Goal: Task Accomplishment & Management: Use online tool/utility

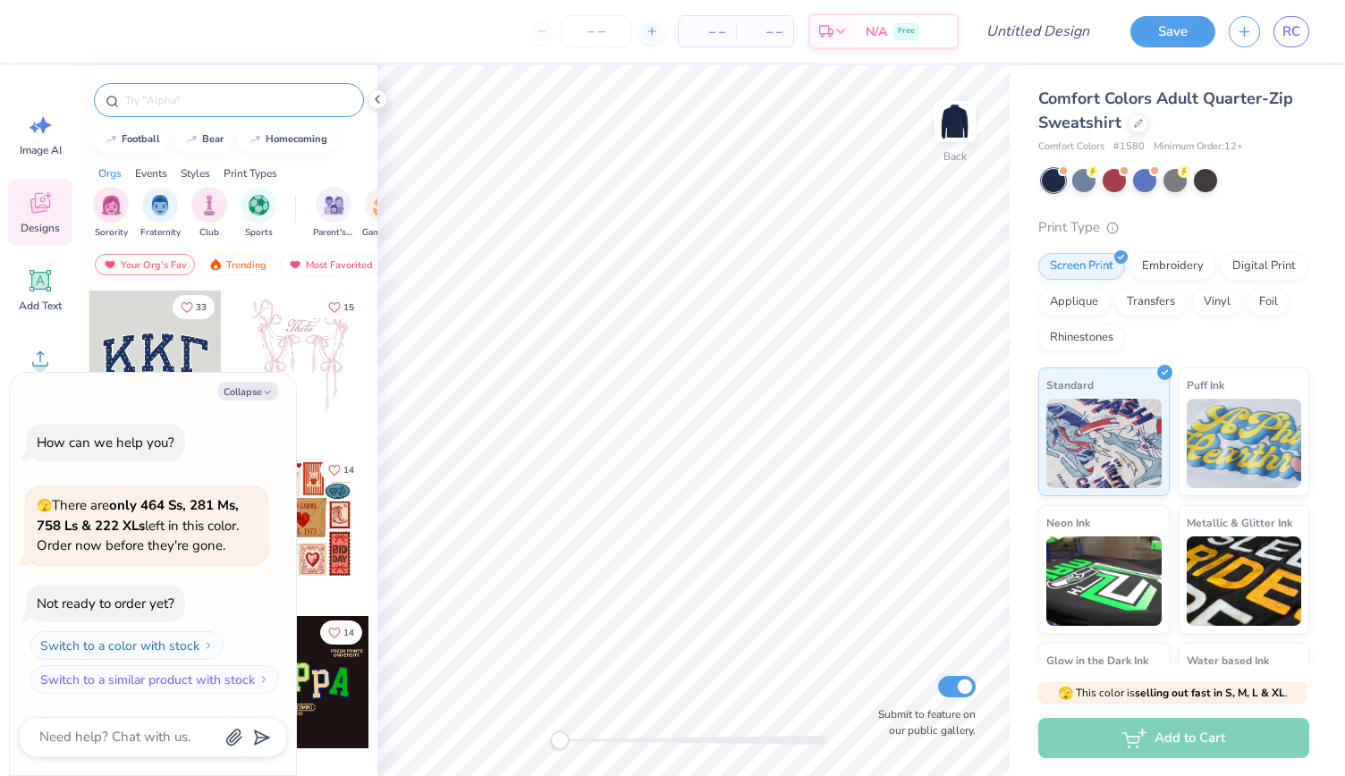
click at [248, 97] on input "text" at bounding box center [237, 100] width 229 height 18
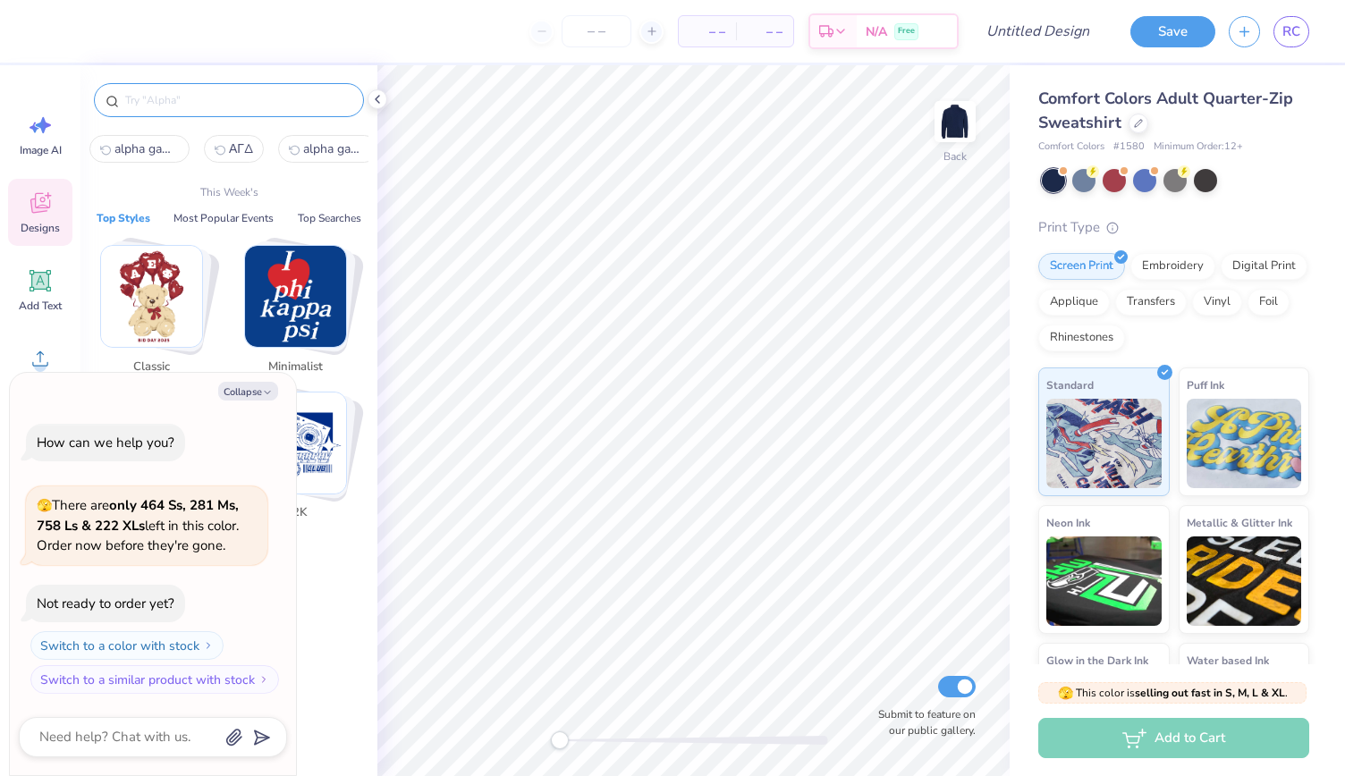
type textarea "x"
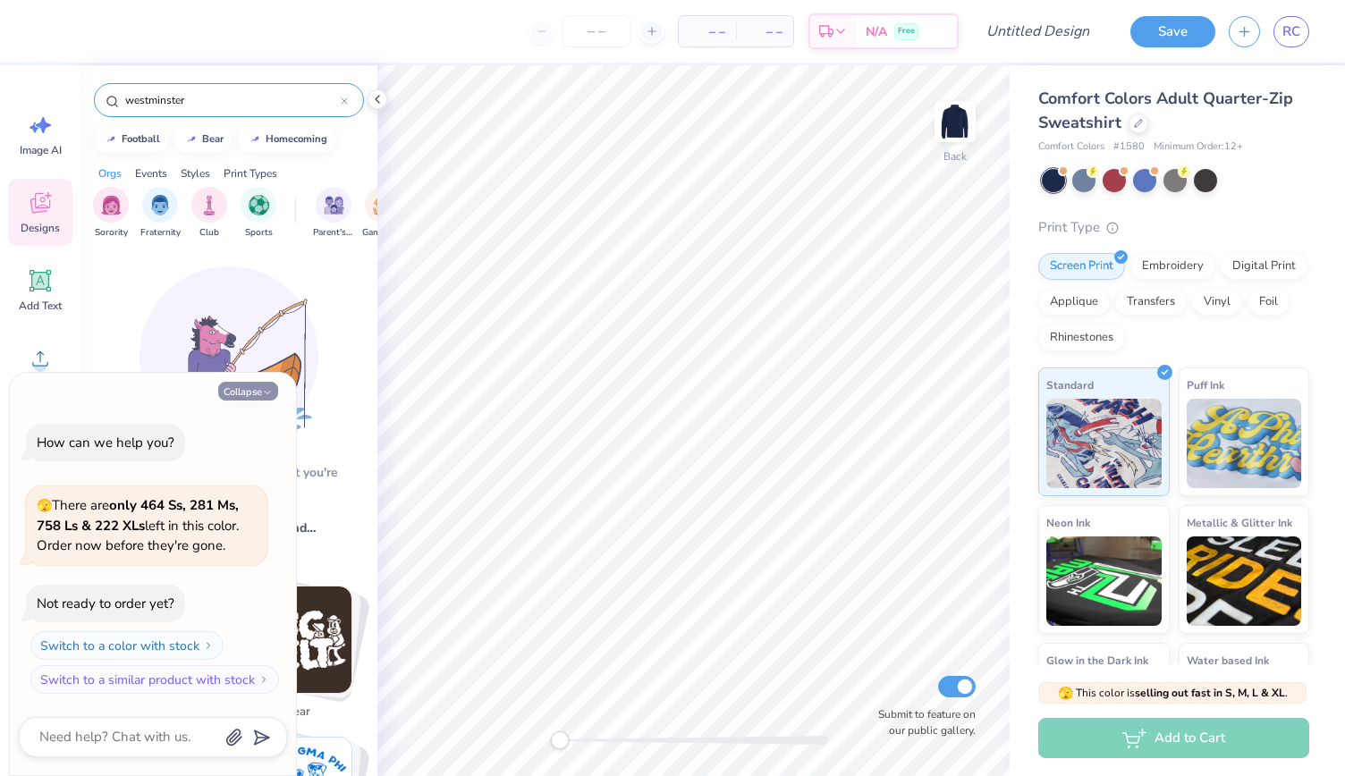
type input "westminster"
click at [242, 391] on button "Collapse" at bounding box center [248, 391] width 60 height 19
type textarea "x"
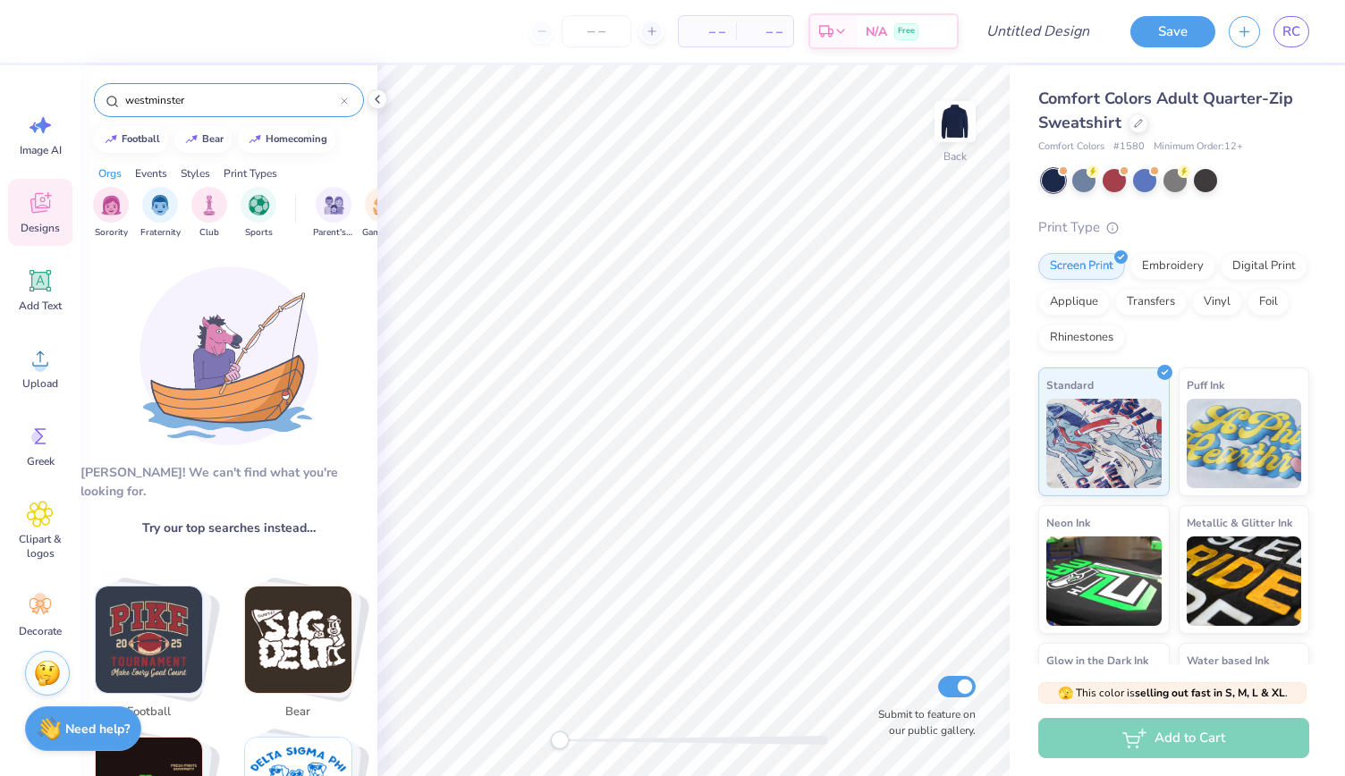
click at [343, 101] on icon at bounding box center [344, 100] width 5 height 5
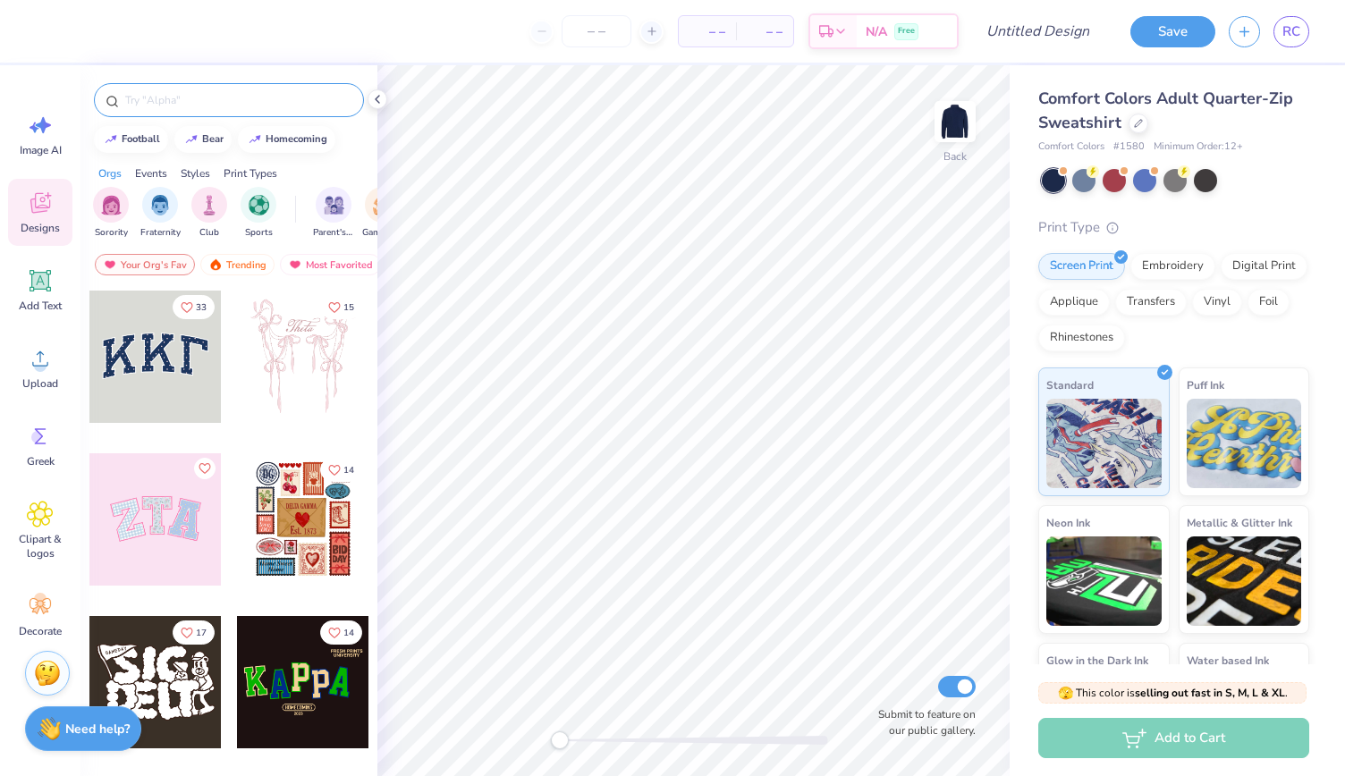
click at [308, 94] on input "text" at bounding box center [237, 100] width 229 height 18
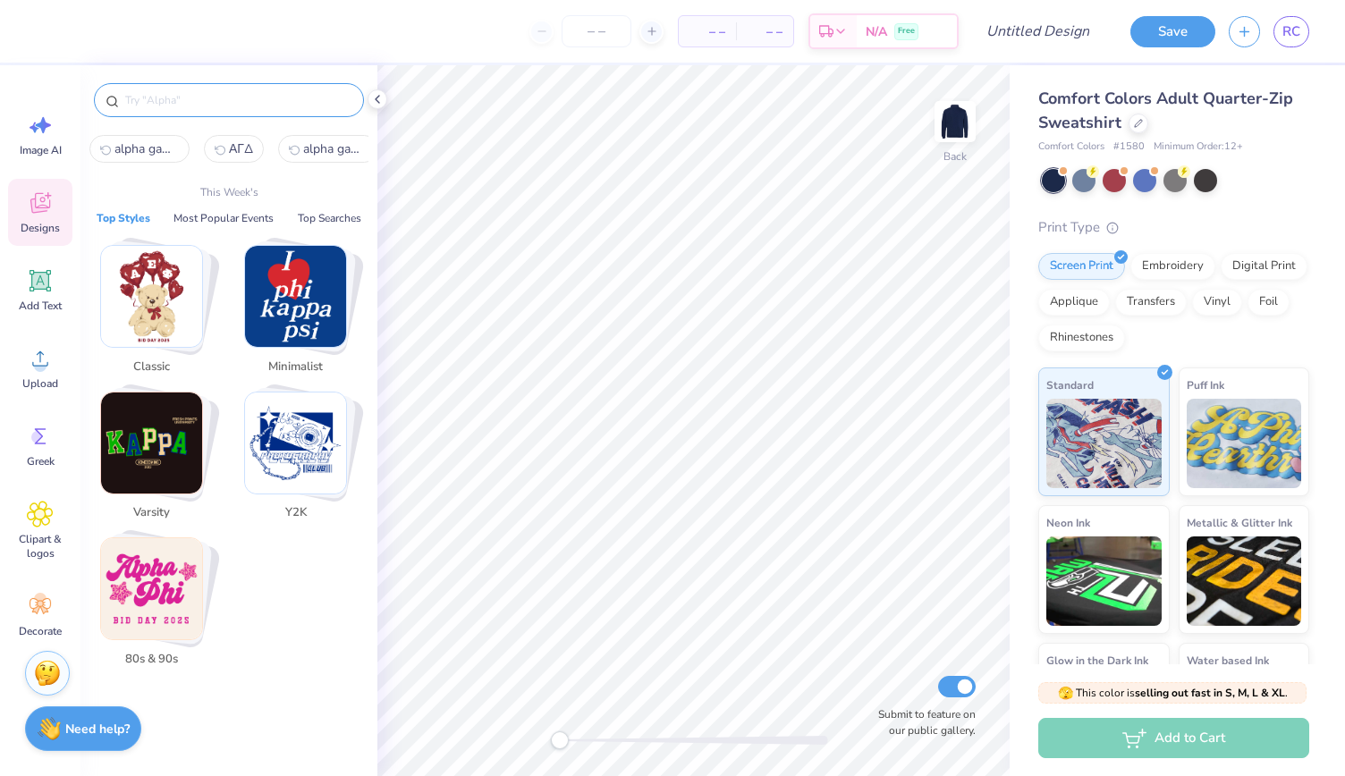
click at [155, 138] on button "alpha gamma delta" at bounding box center [139, 149] width 100 height 28
type input "alpha gamma delta"
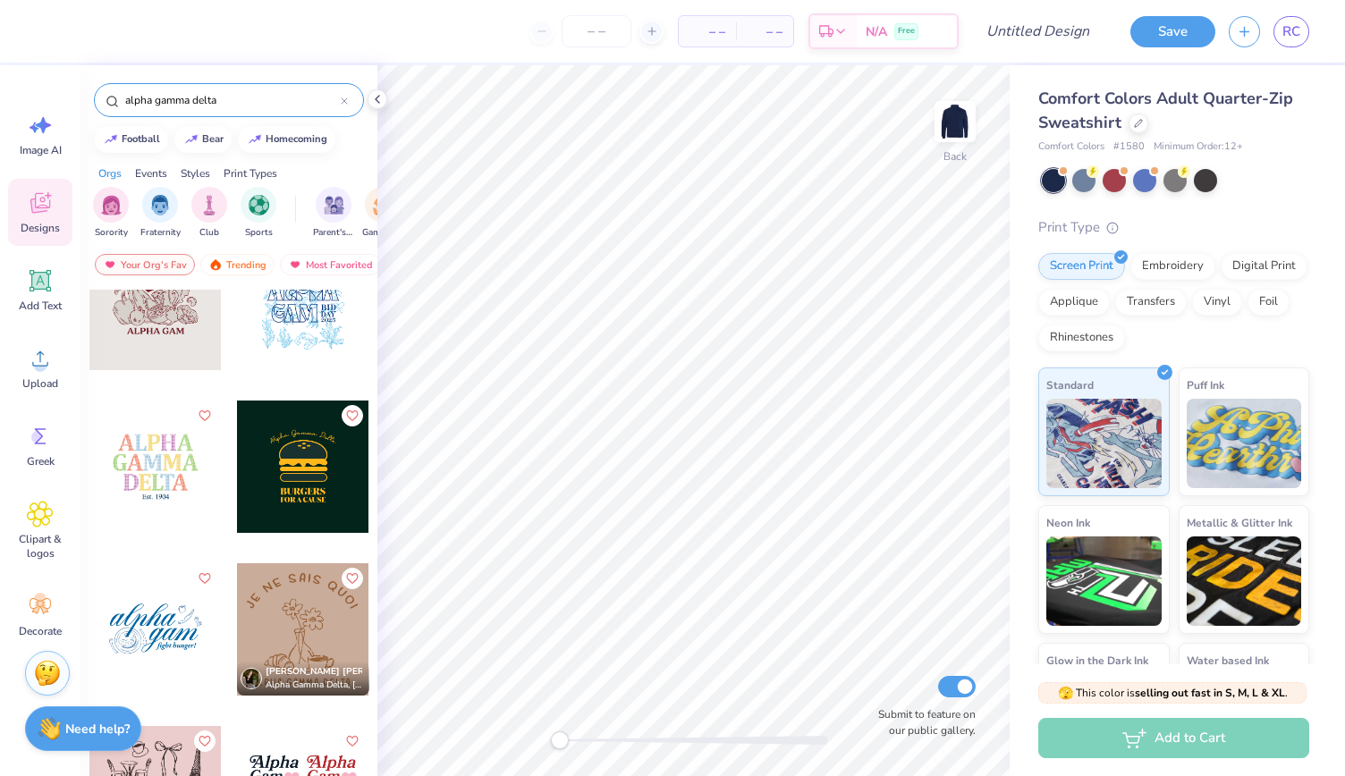
scroll to position [908, 0]
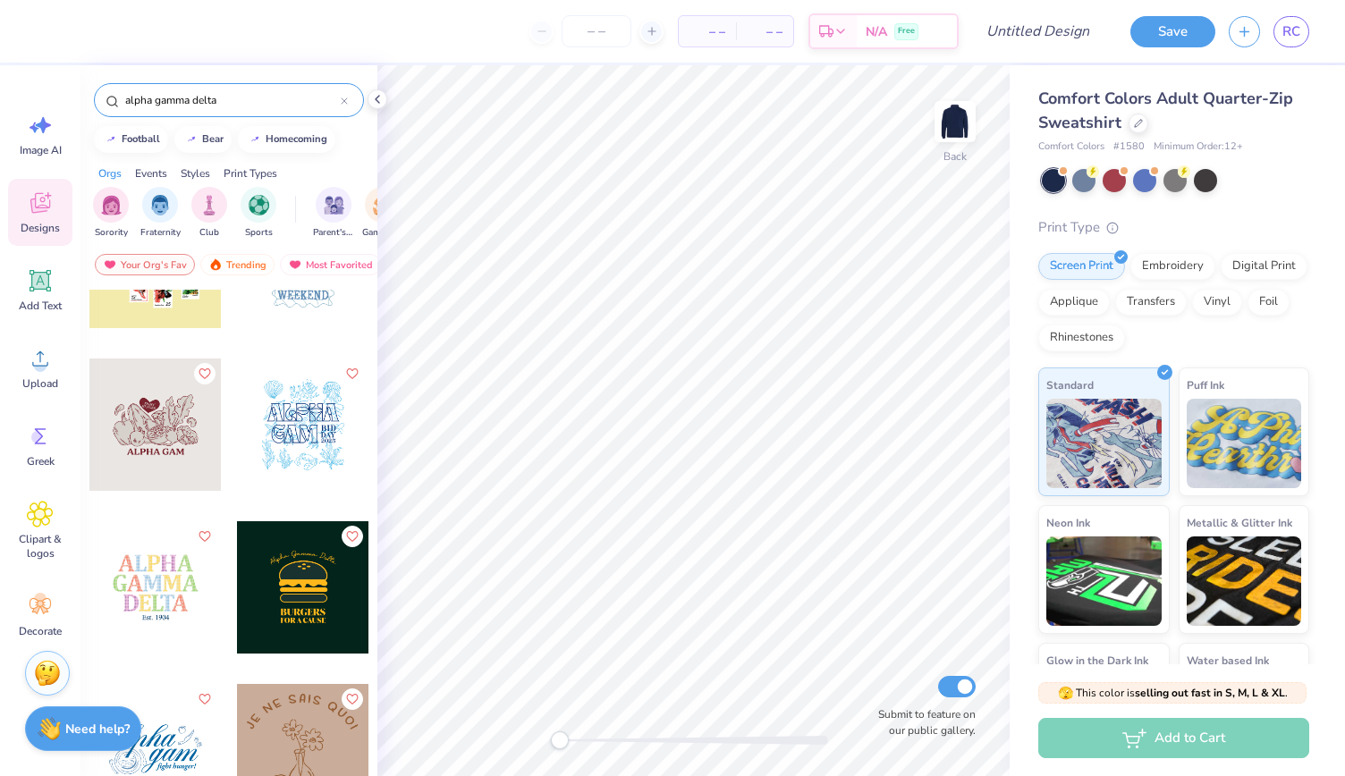
click at [291, 439] on div at bounding box center [303, 425] width 132 height 132
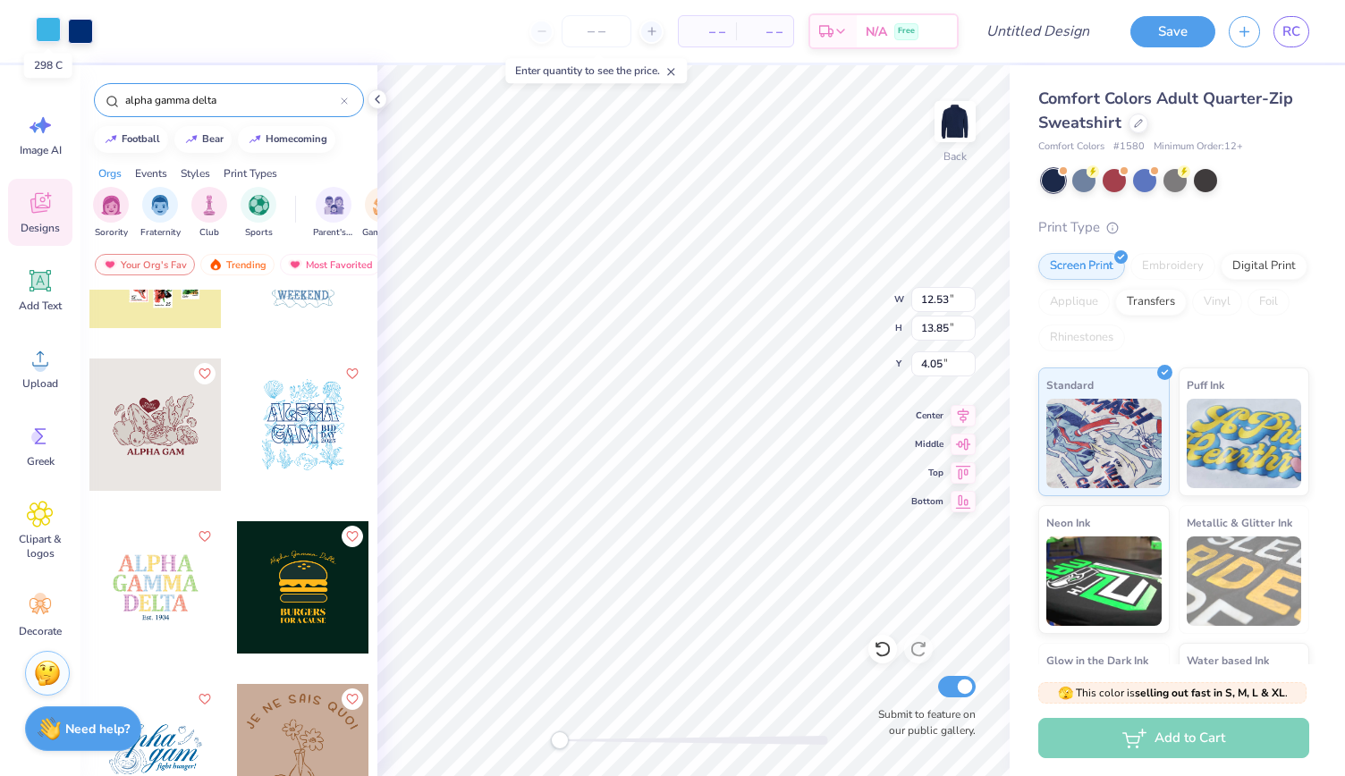
click at [37, 24] on div at bounding box center [48, 29] width 25 height 25
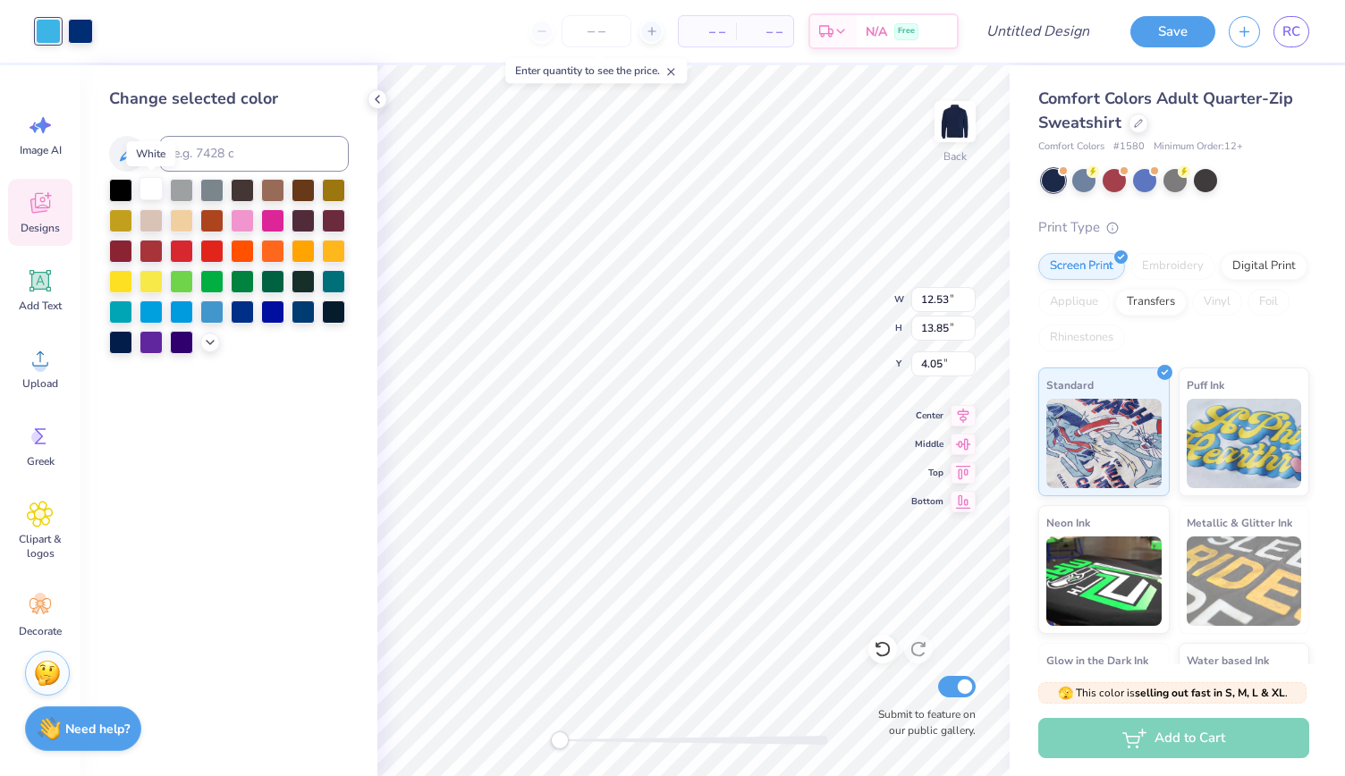
click at [154, 188] on div at bounding box center [150, 188] width 23 height 23
click at [149, 308] on div at bounding box center [150, 310] width 23 height 23
click at [82, 29] on div at bounding box center [80, 29] width 25 height 25
click at [143, 187] on div at bounding box center [150, 188] width 23 height 23
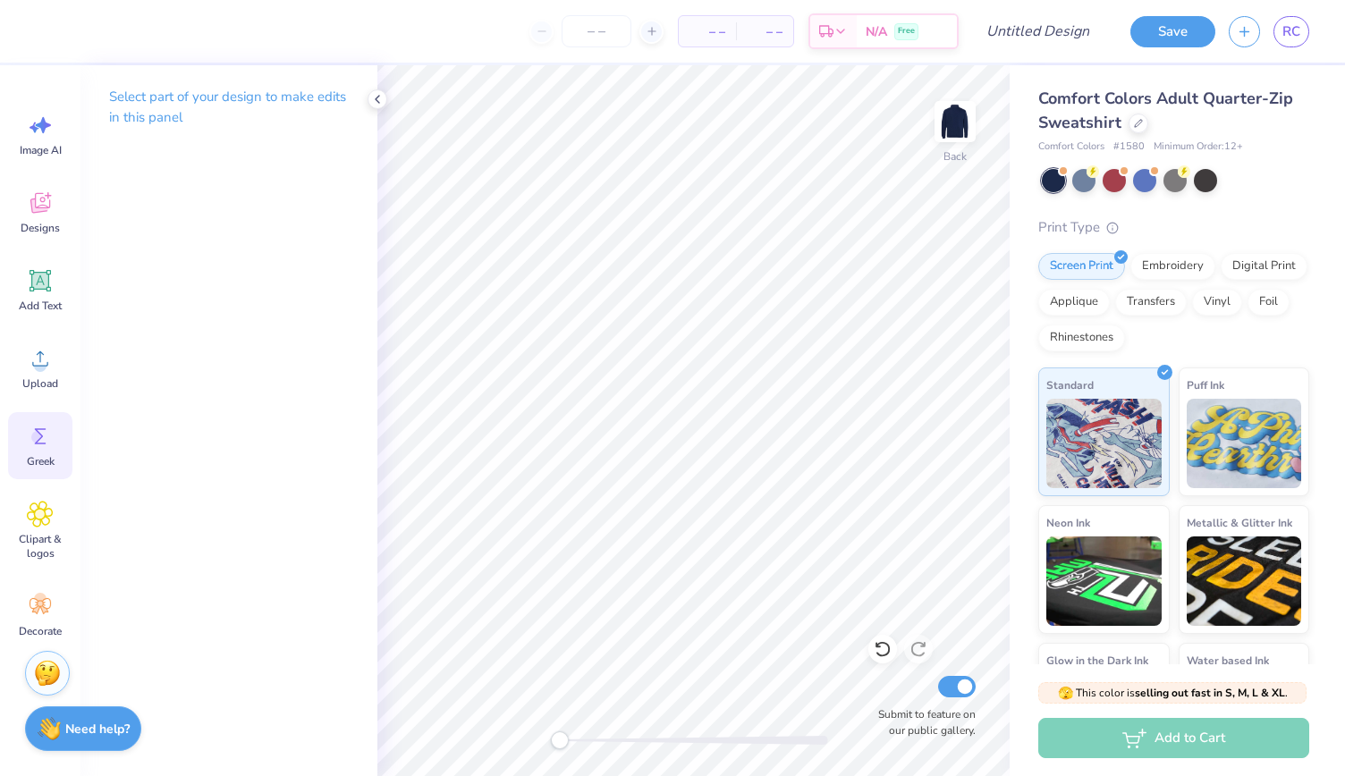
click at [45, 451] on div "Greek" at bounding box center [40, 445] width 64 height 67
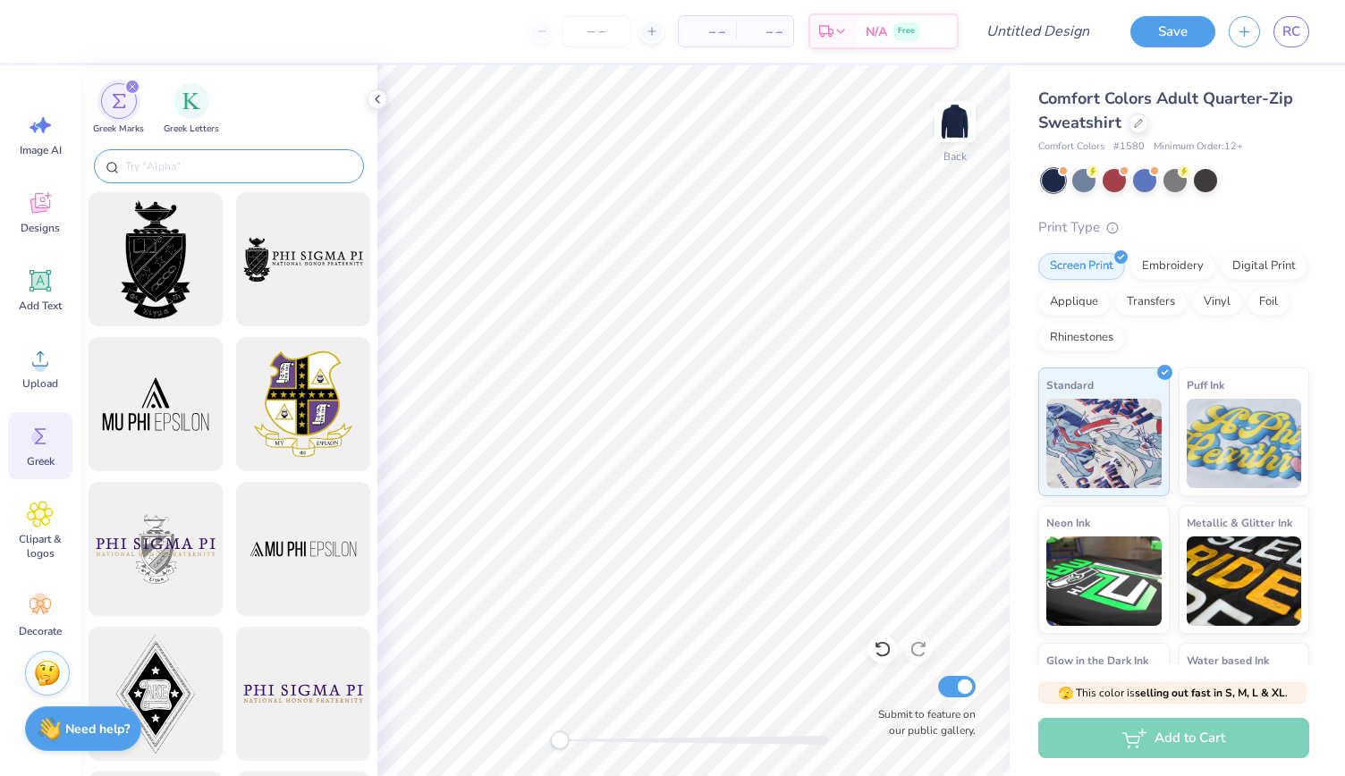
click at [203, 164] on input "text" at bounding box center [237, 166] width 229 height 18
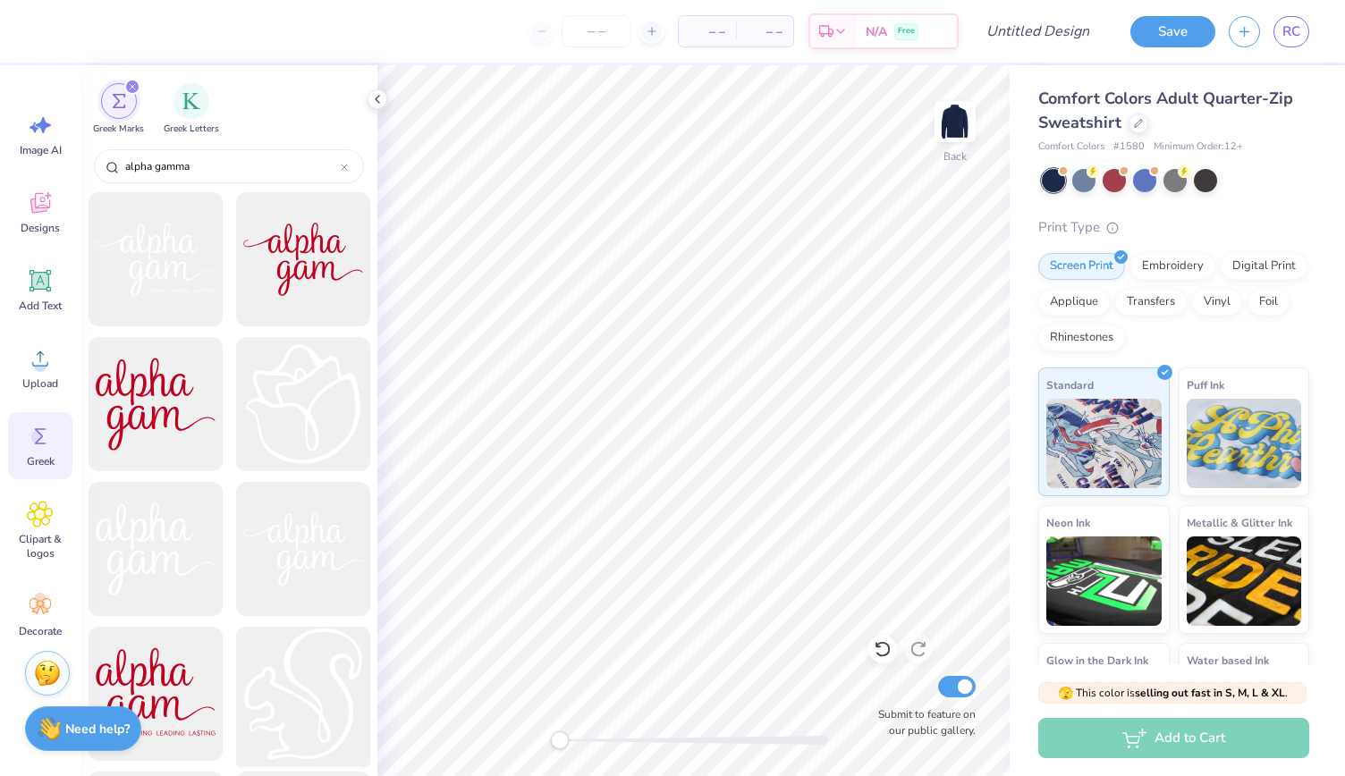
type input "alpha gamma"
click at [273, 666] on div at bounding box center [303, 695] width 148 height 148
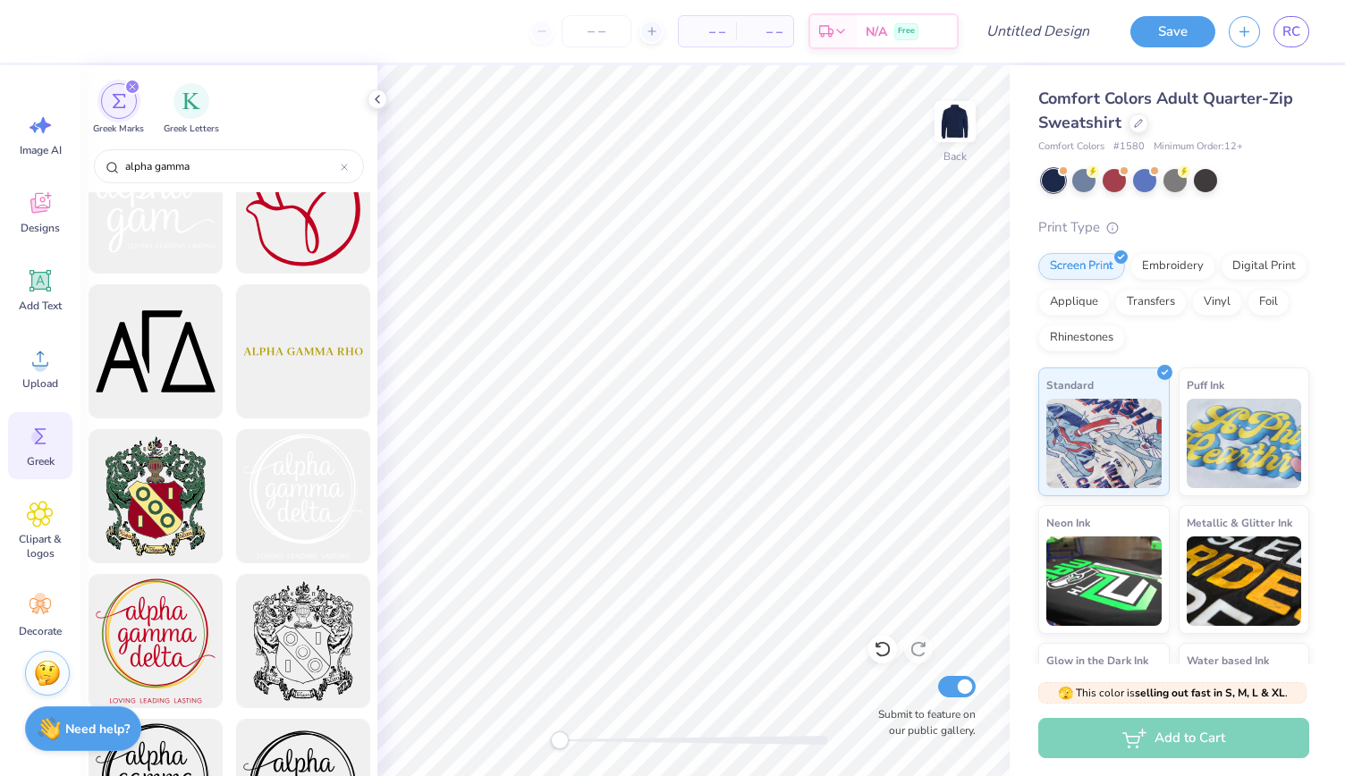
scroll to position [629, 0]
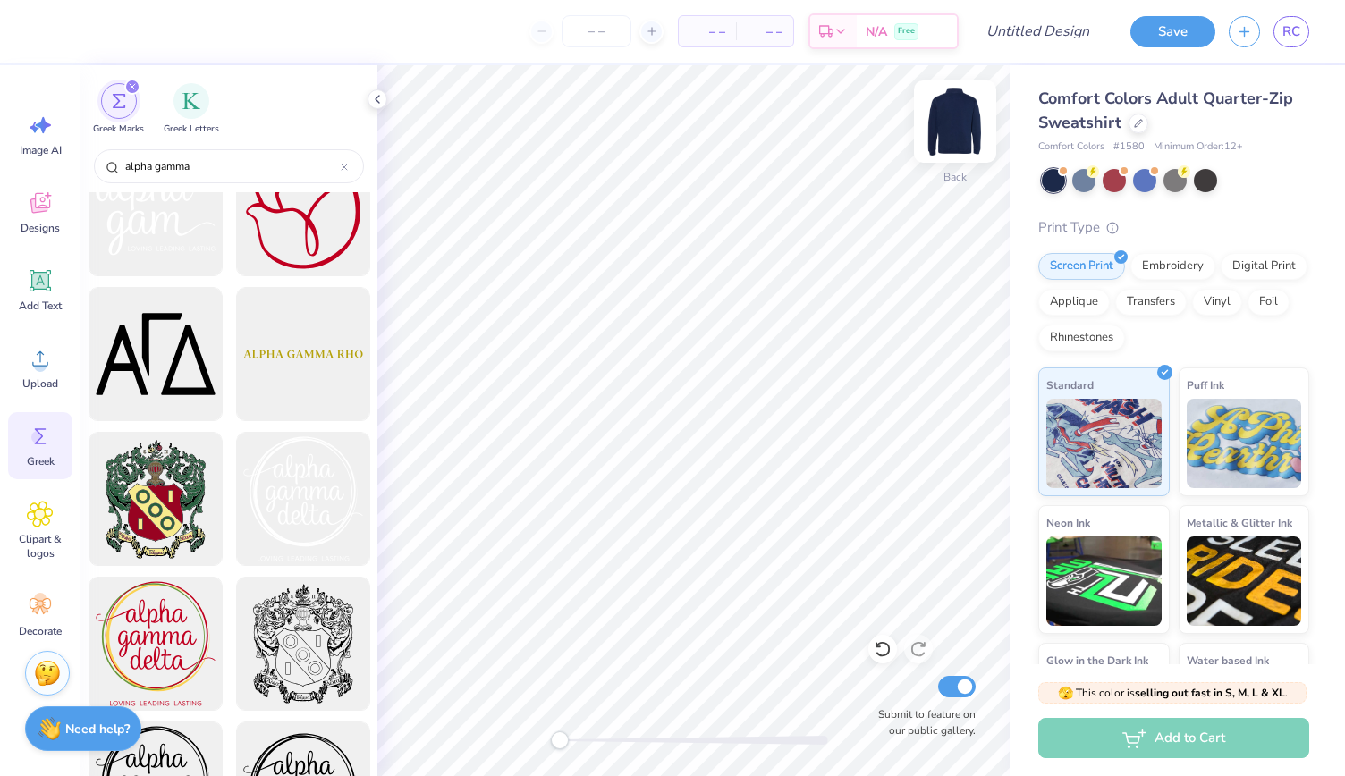
click at [962, 128] on img at bounding box center [955, 122] width 72 height 72
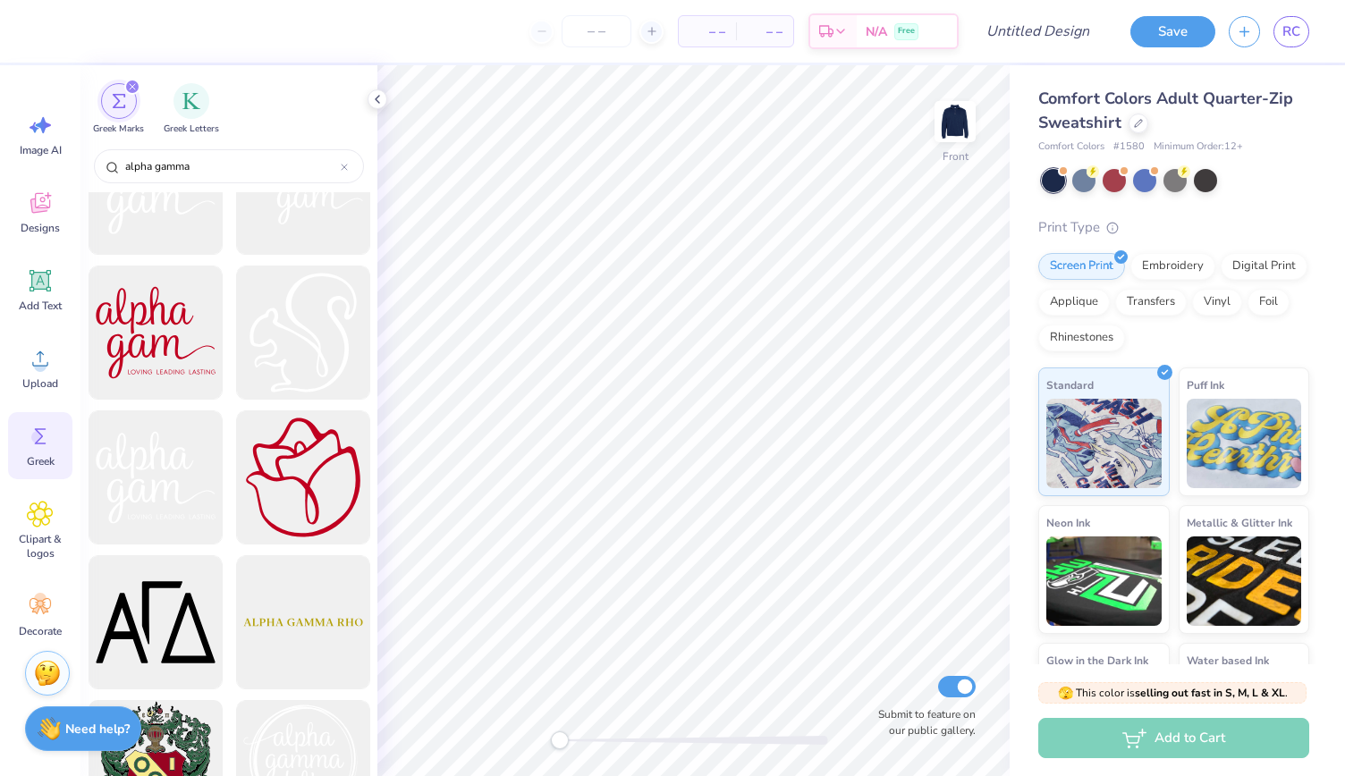
scroll to position [360, 0]
click at [282, 355] on div at bounding box center [303, 334] width 148 height 148
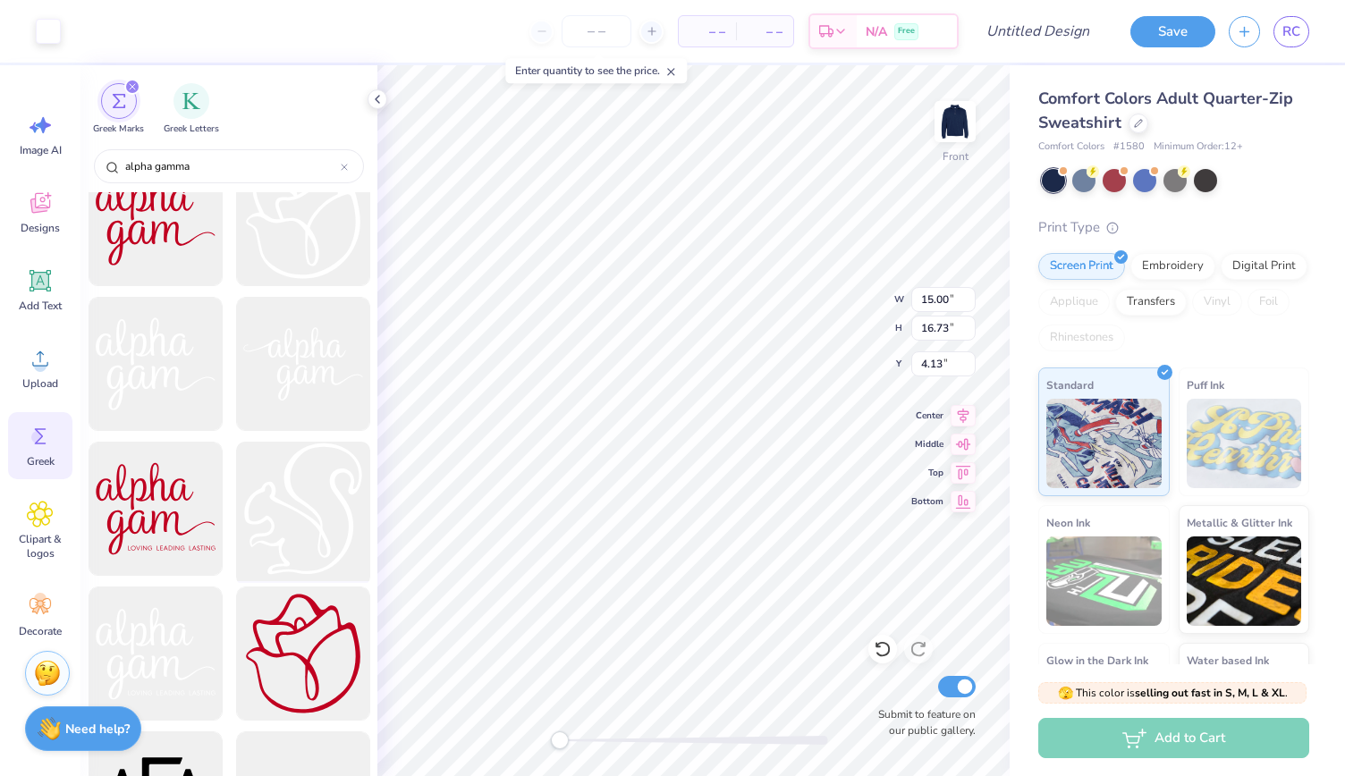
scroll to position [184, 0]
click at [299, 267] on div at bounding box center [303, 221] width 148 height 148
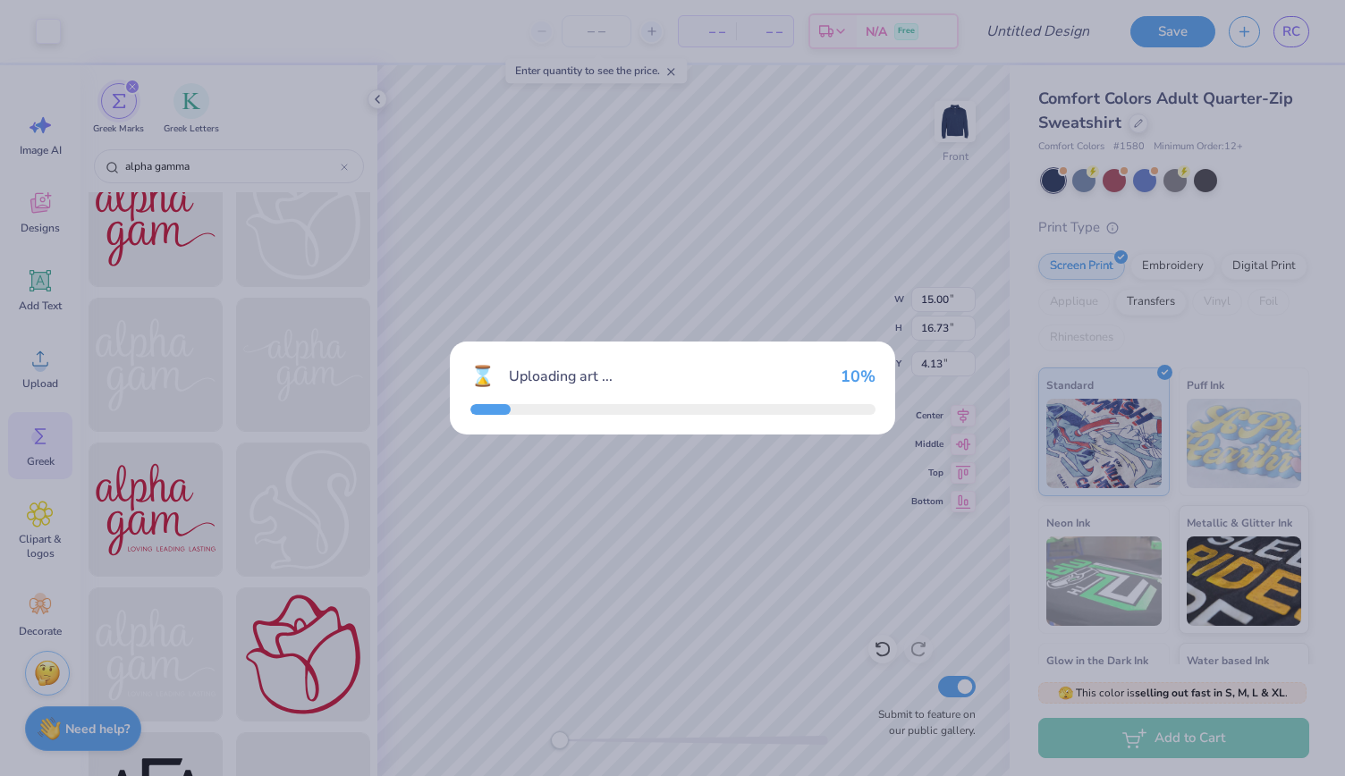
type input "15.63"
type input "4.68"
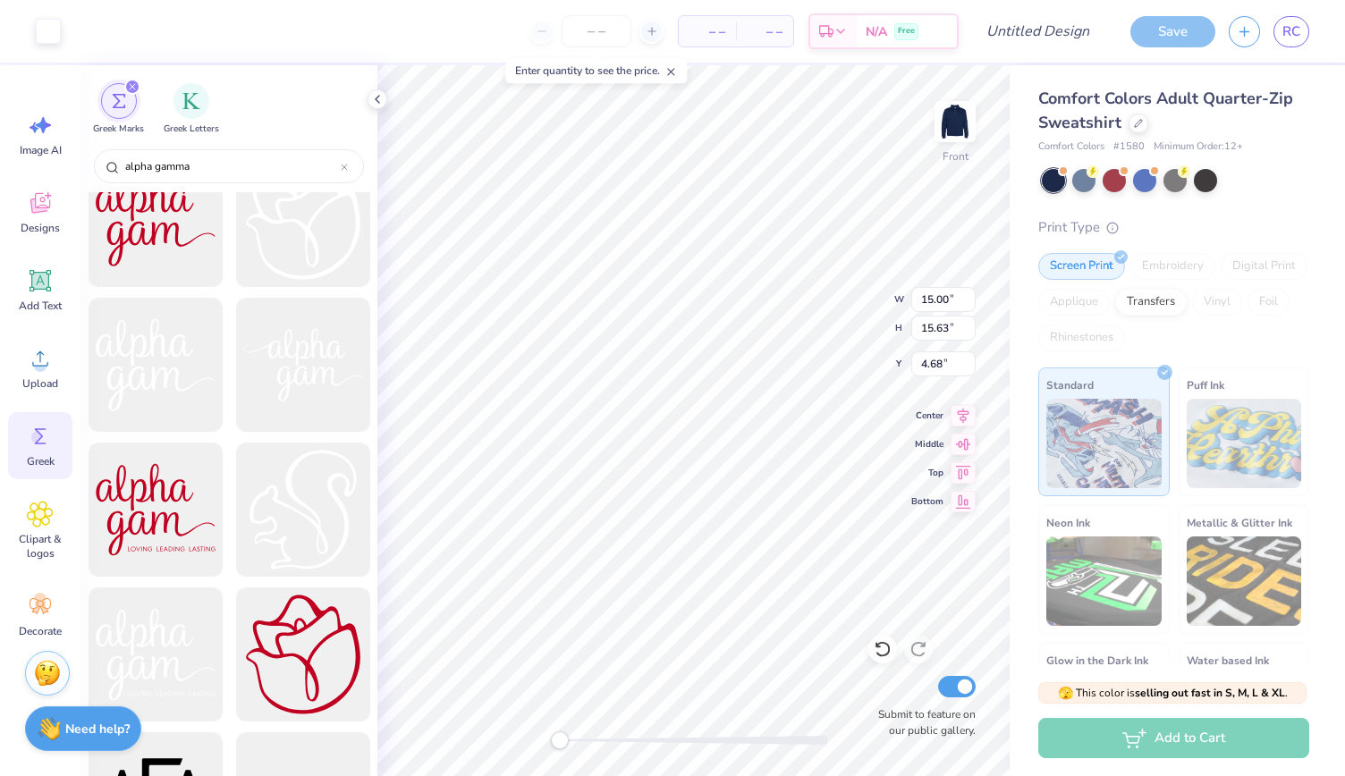
type input "15.26"
type input "15.20"
type input "5.11"
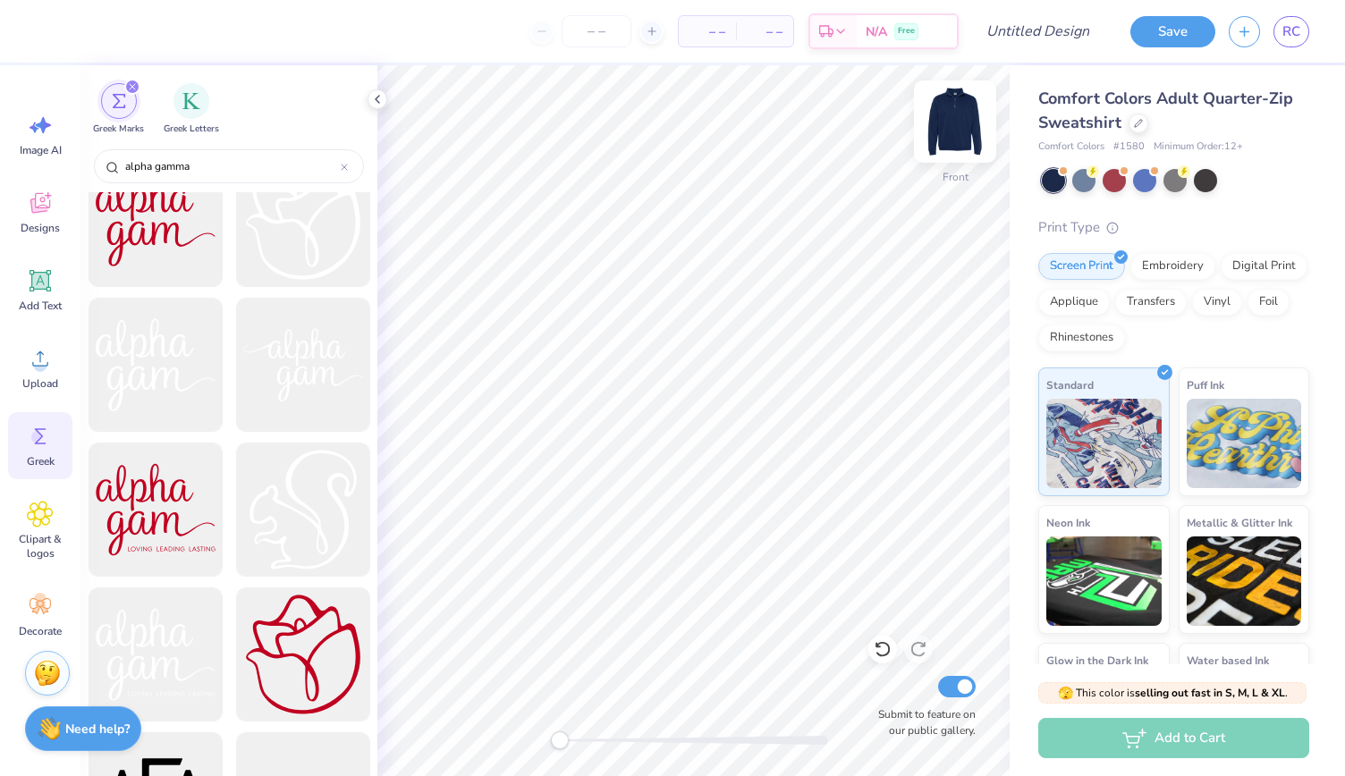
click at [962, 117] on img at bounding box center [955, 122] width 72 height 72
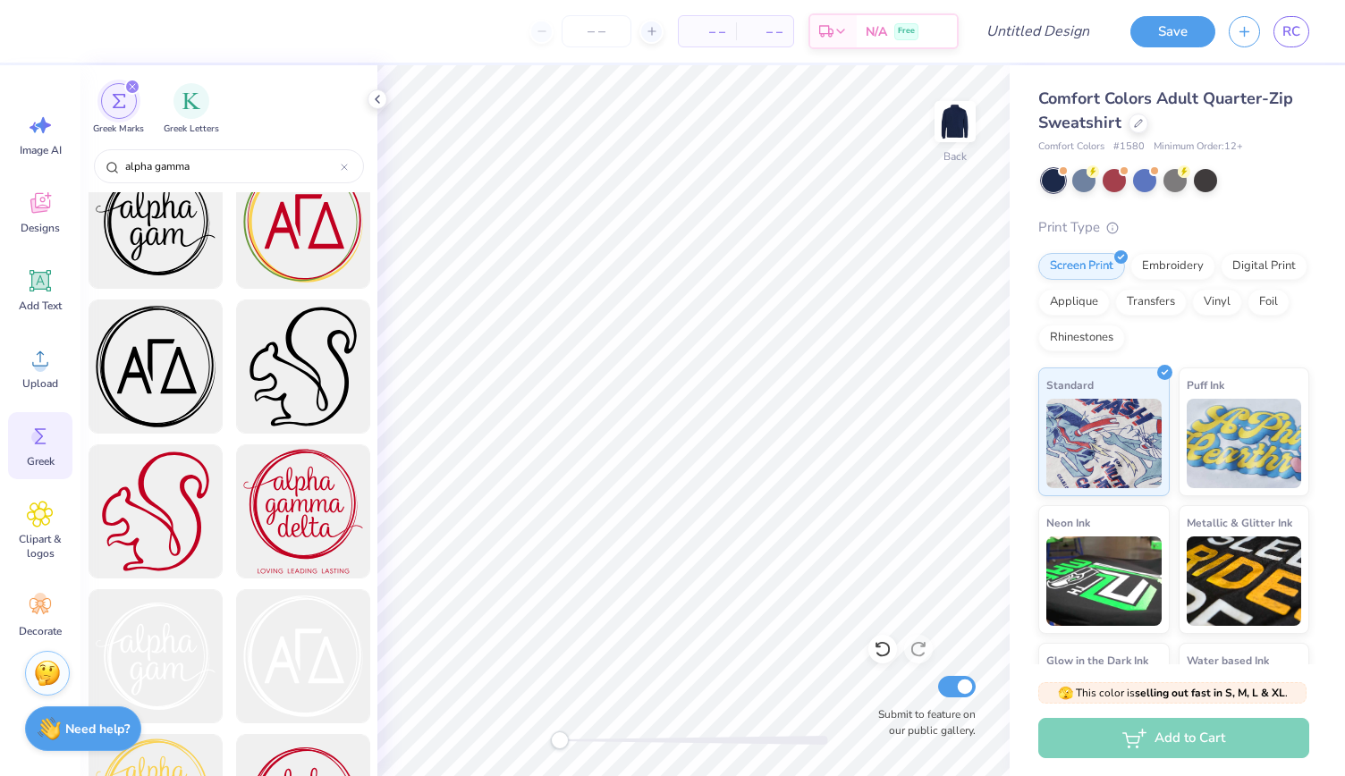
scroll to position [2066, 0]
click at [295, 677] on div at bounding box center [303, 656] width 148 height 148
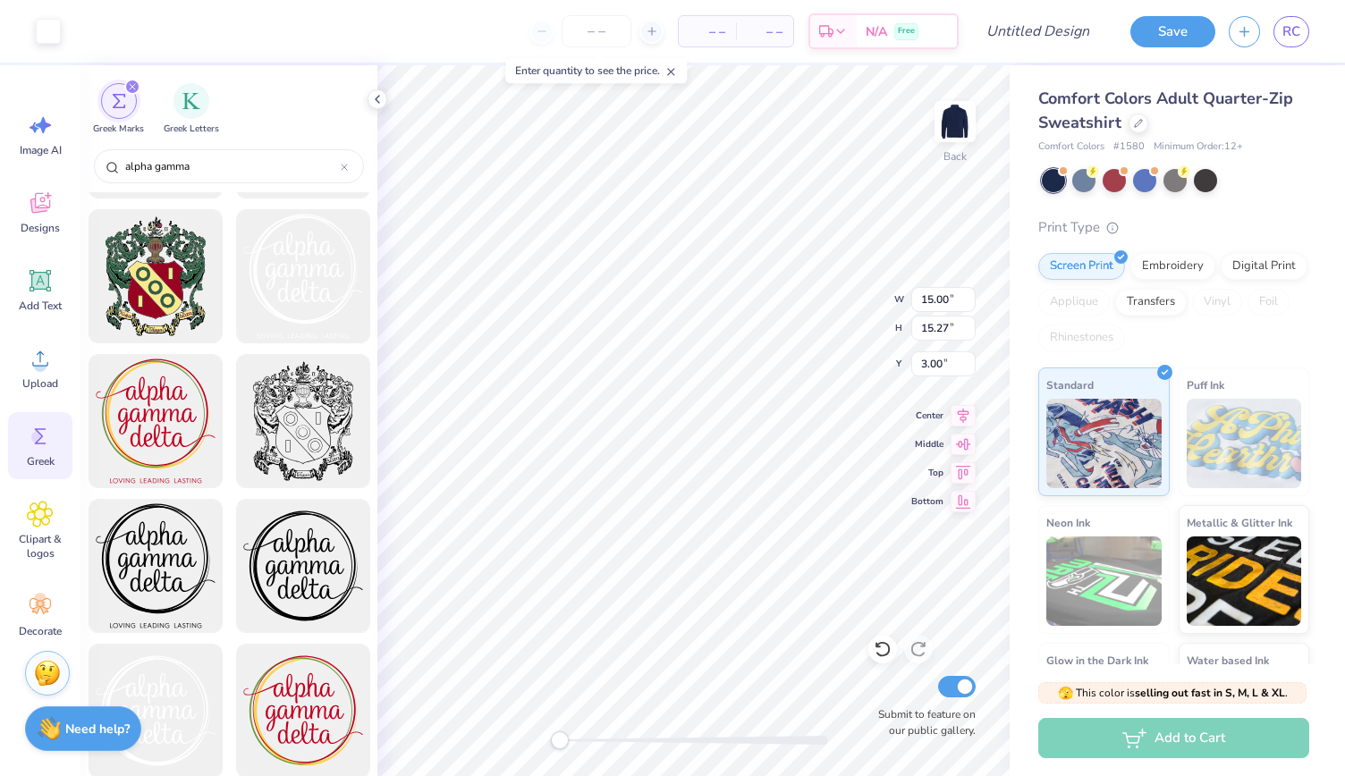
scroll to position [851, 0]
click at [959, 110] on img at bounding box center [955, 122] width 72 height 72
type input "3.24"
type input "3.30"
type input "1.54"
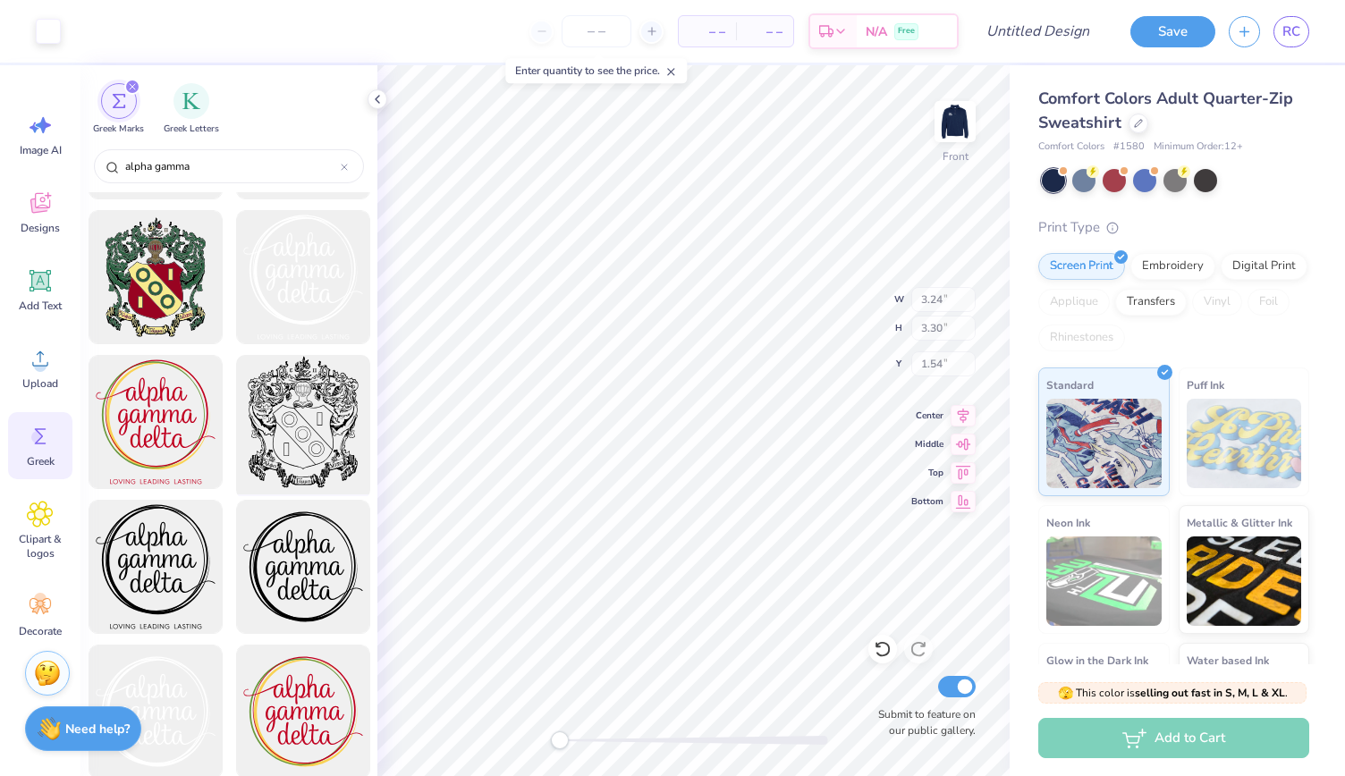
click at [297, 432] on div at bounding box center [303, 423] width 148 height 148
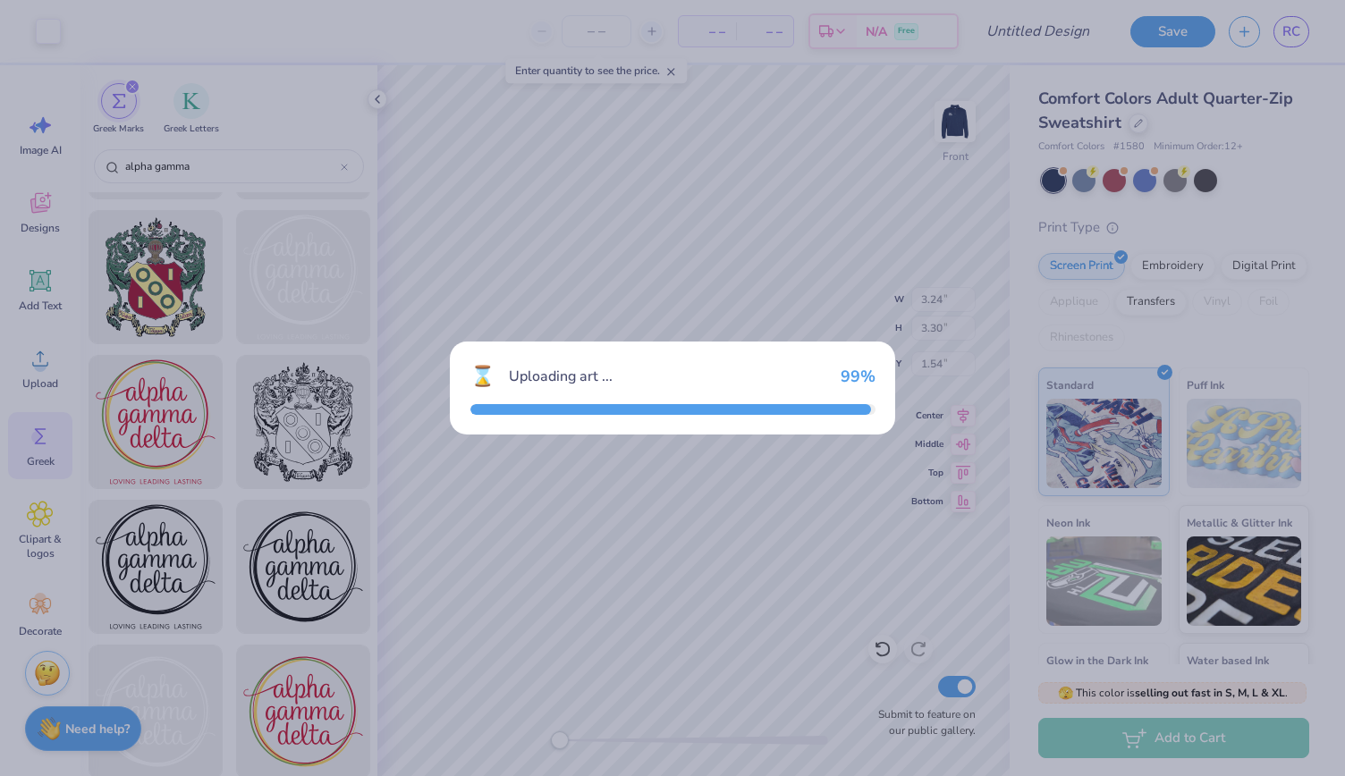
type input "15.00"
type input "17.87"
type input "3.57"
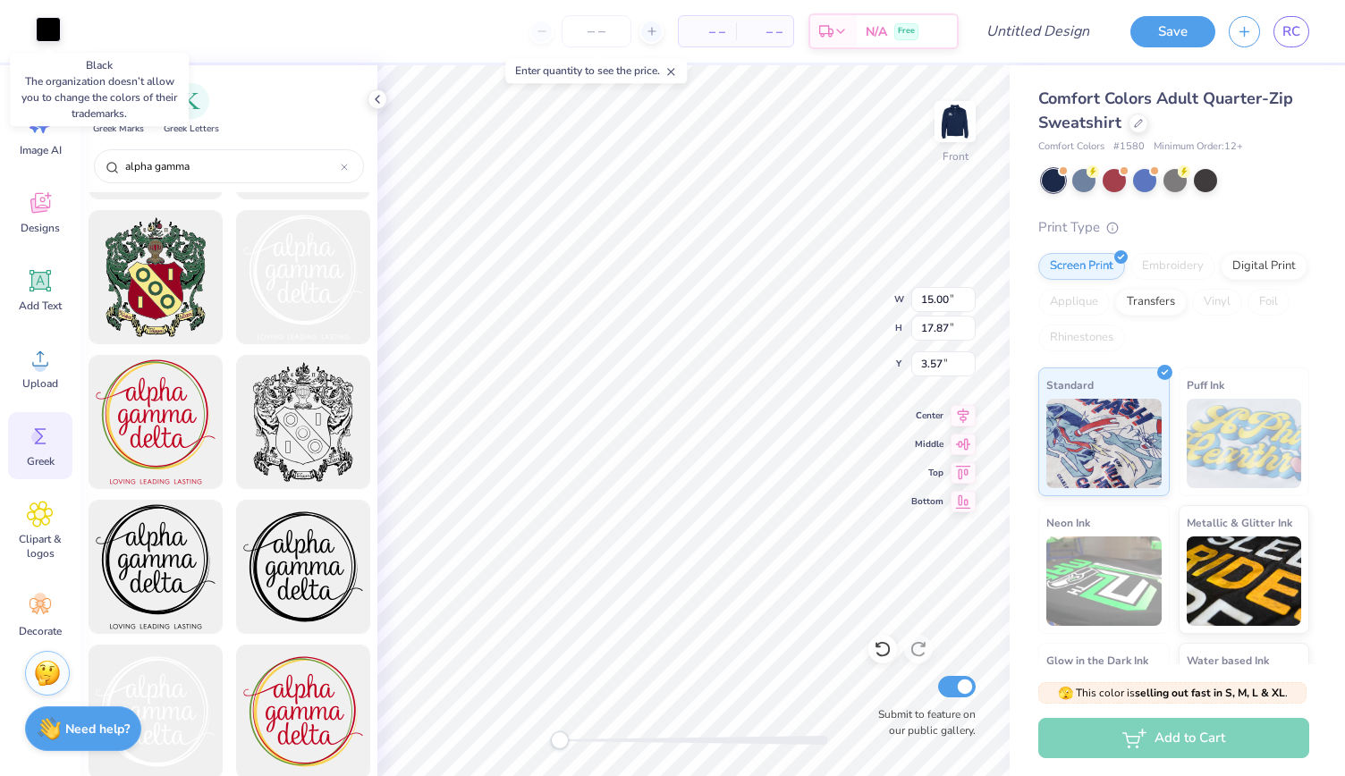
click at [46, 20] on div at bounding box center [48, 29] width 25 height 25
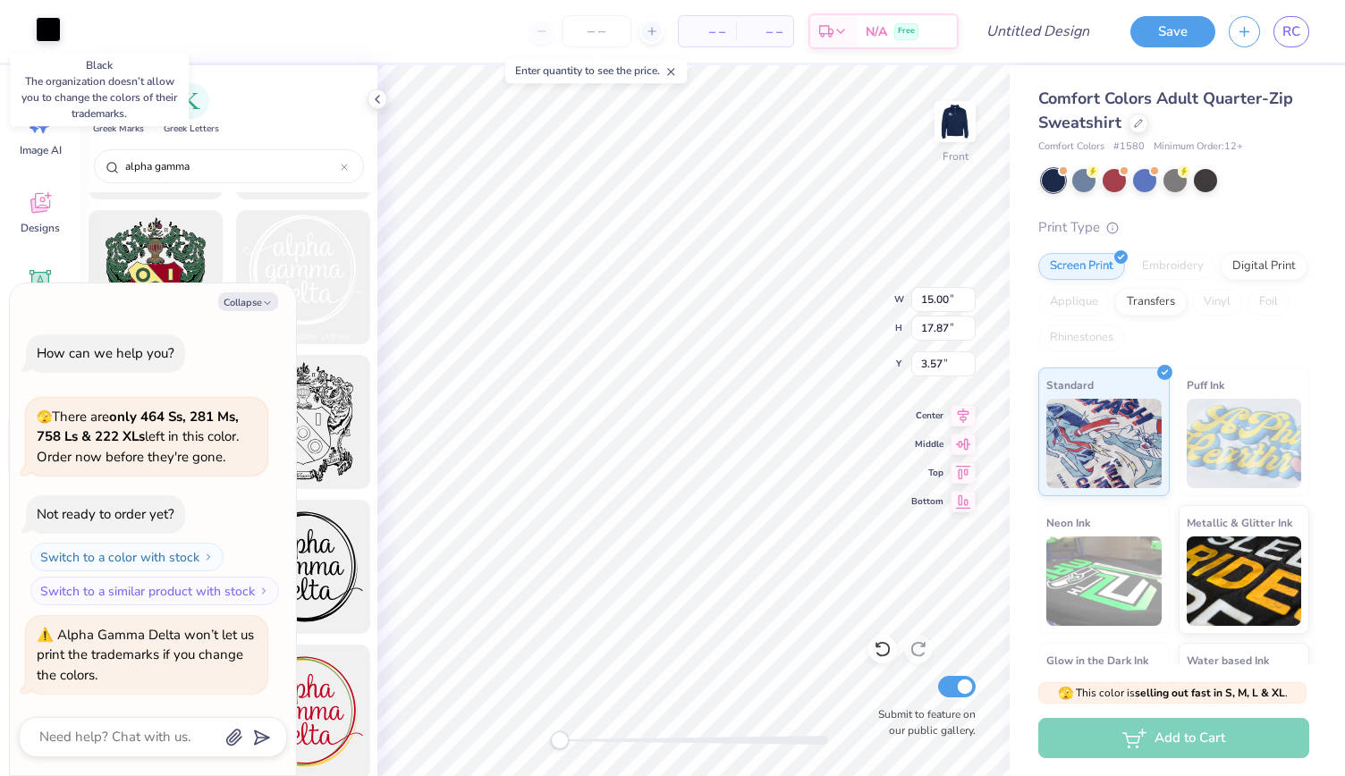
click at [41, 34] on div at bounding box center [48, 29] width 25 height 25
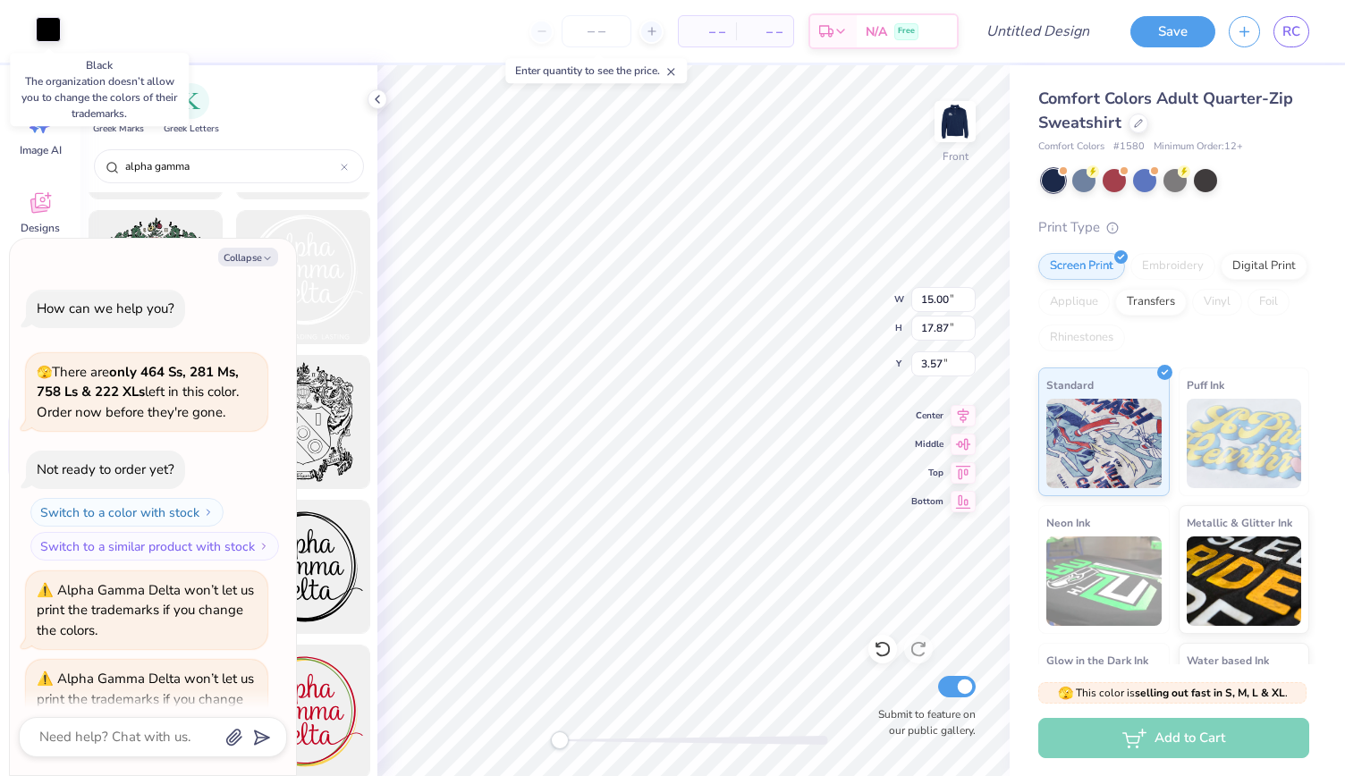
scroll to position [43, 0]
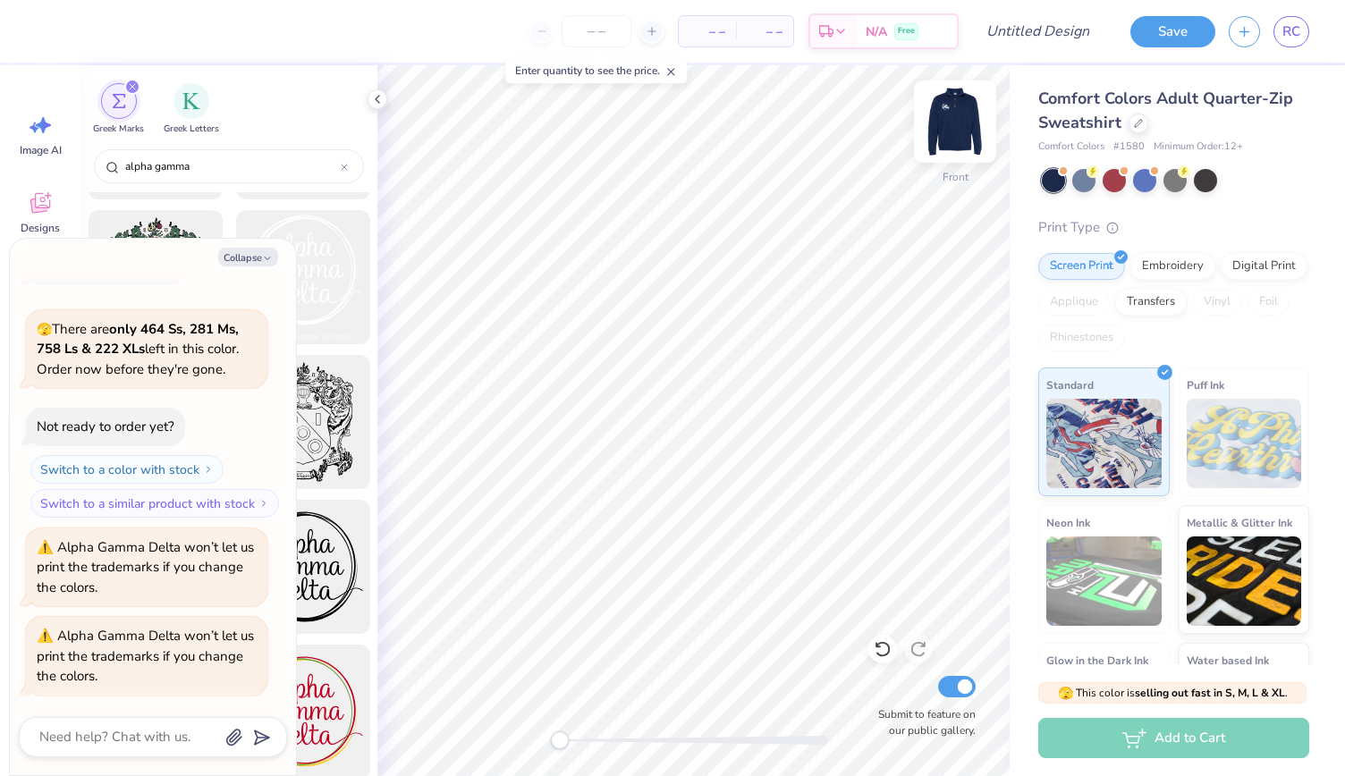
click at [948, 120] on img at bounding box center [955, 122] width 72 height 72
click at [222, 259] on button "Collapse" at bounding box center [248, 257] width 60 height 19
type textarea "x"
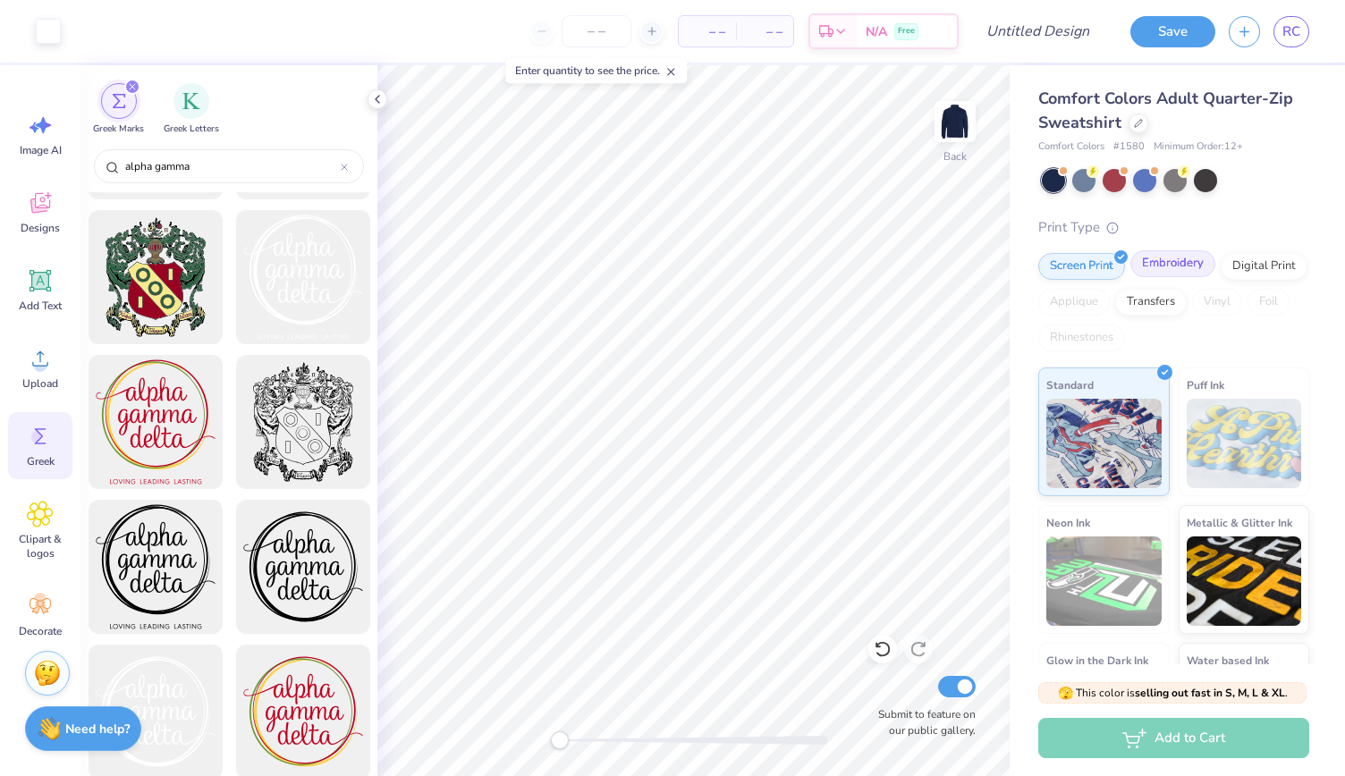
click at [1179, 257] on div "Embroidery" at bounding box center [1172, 263] width 85 height 27
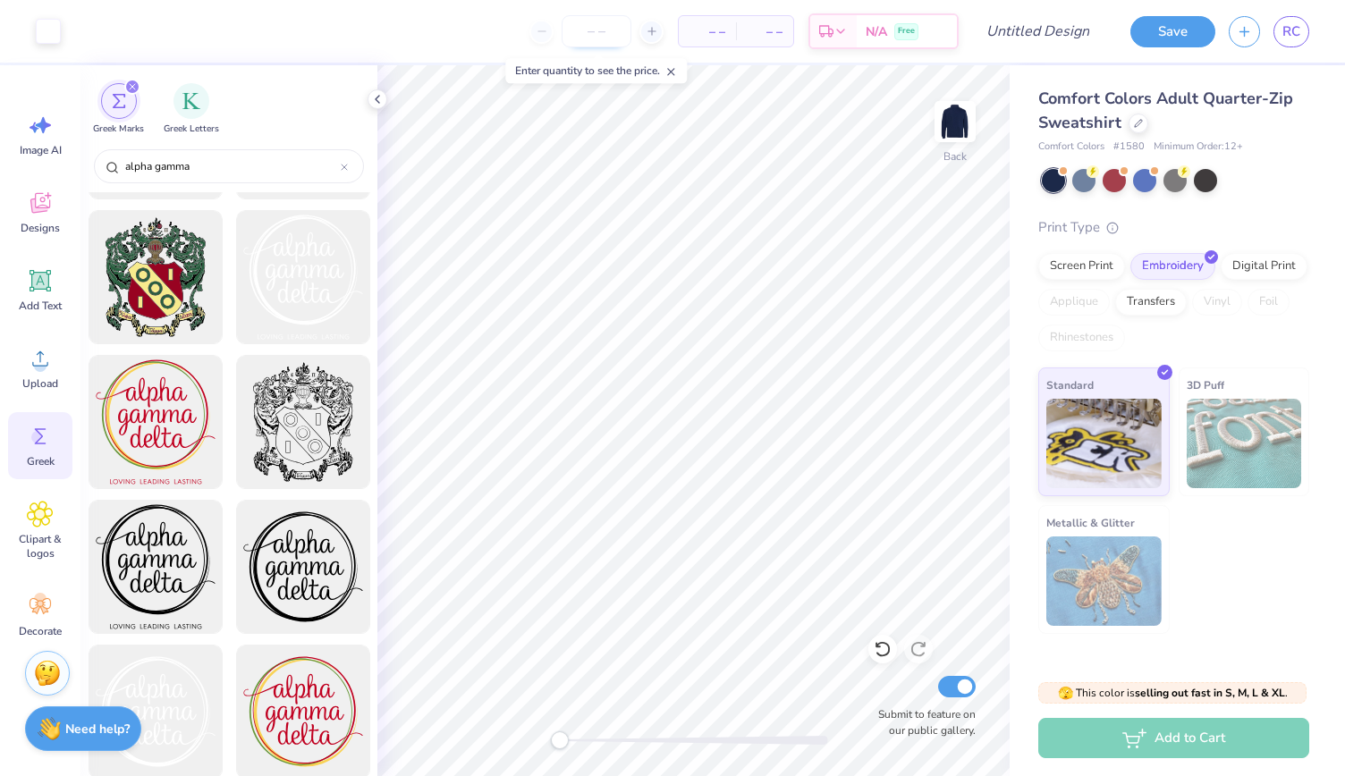
click at [594, 31] on input "number" at bounding box center [597, 31] width 70 height 32
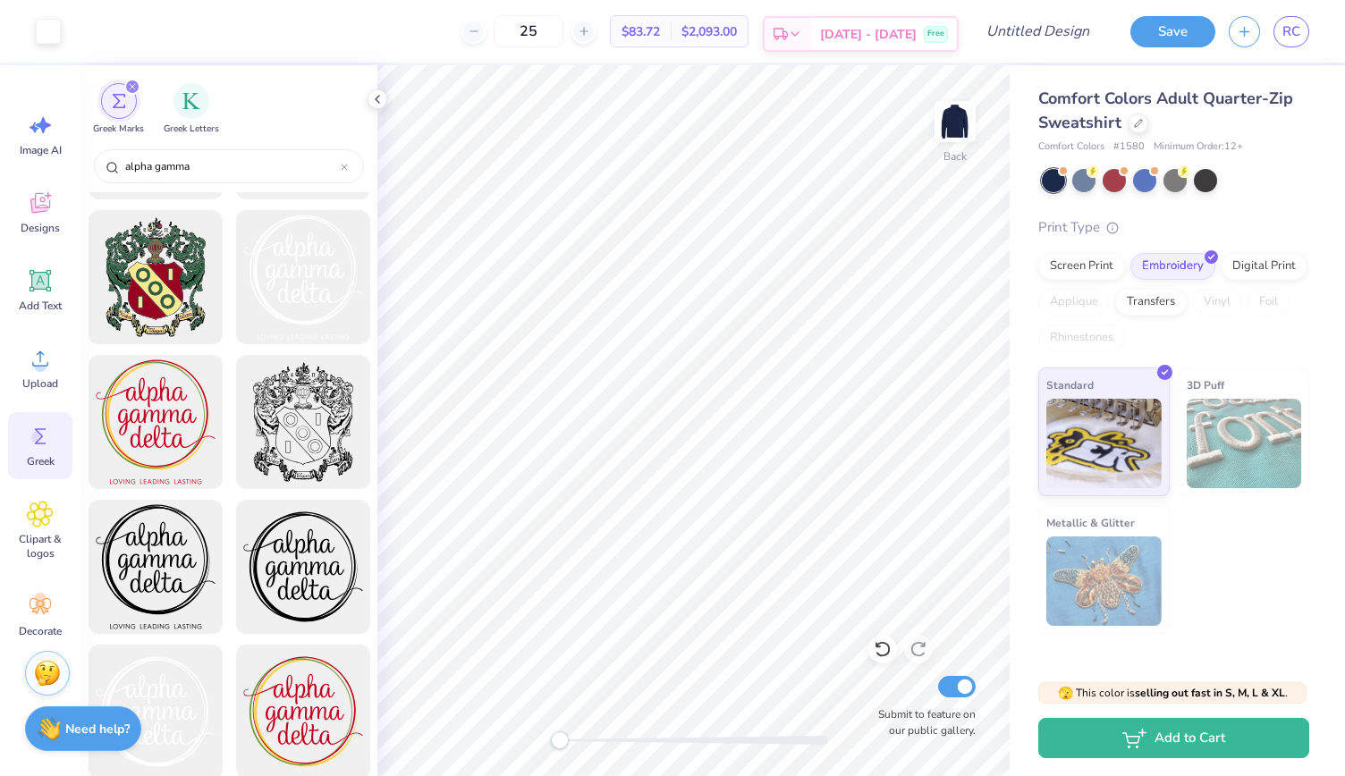
type input "25"
click at [788, 38] on icon at bounding box center [780, 34] width 14 height 14
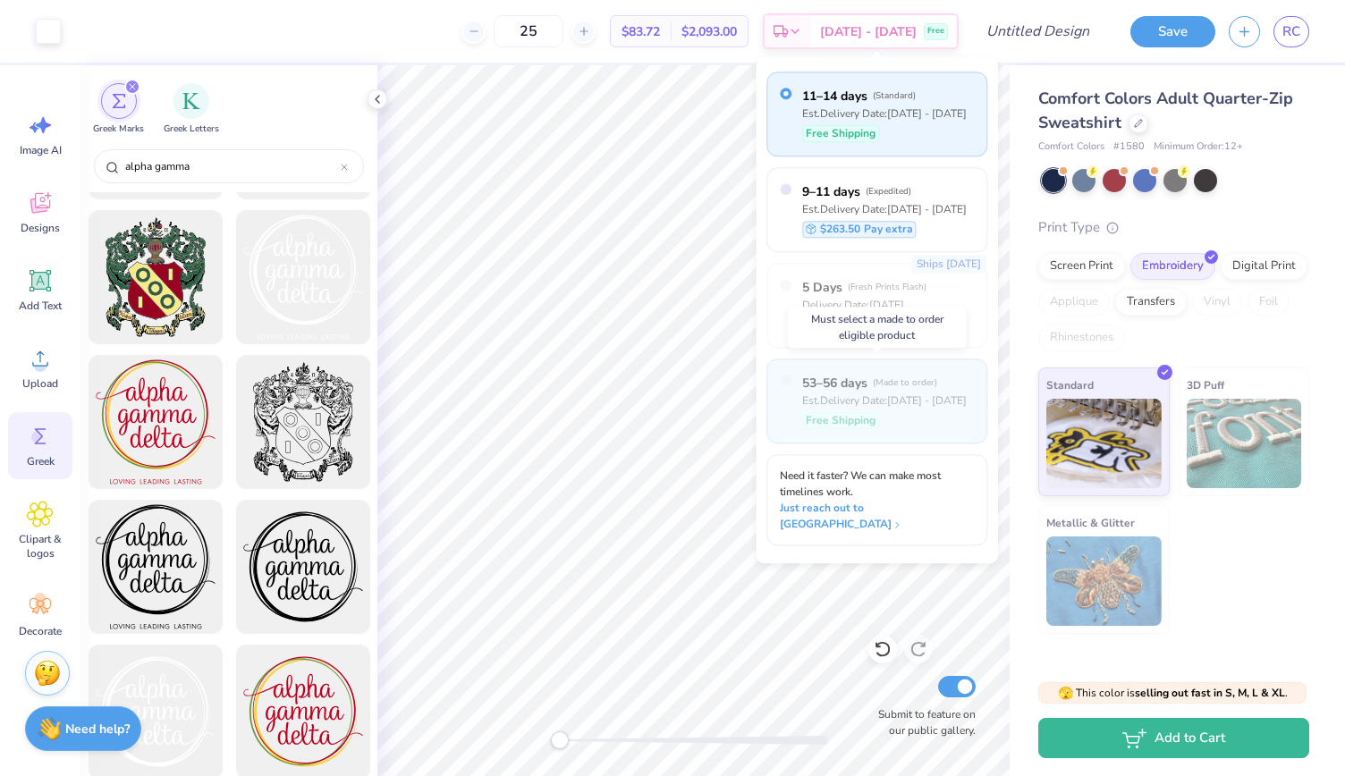
click at [848, 393] on div "Est. Delivery Date: Nov 1 - 4" at bounding box center [884, 401] width 165 height 16
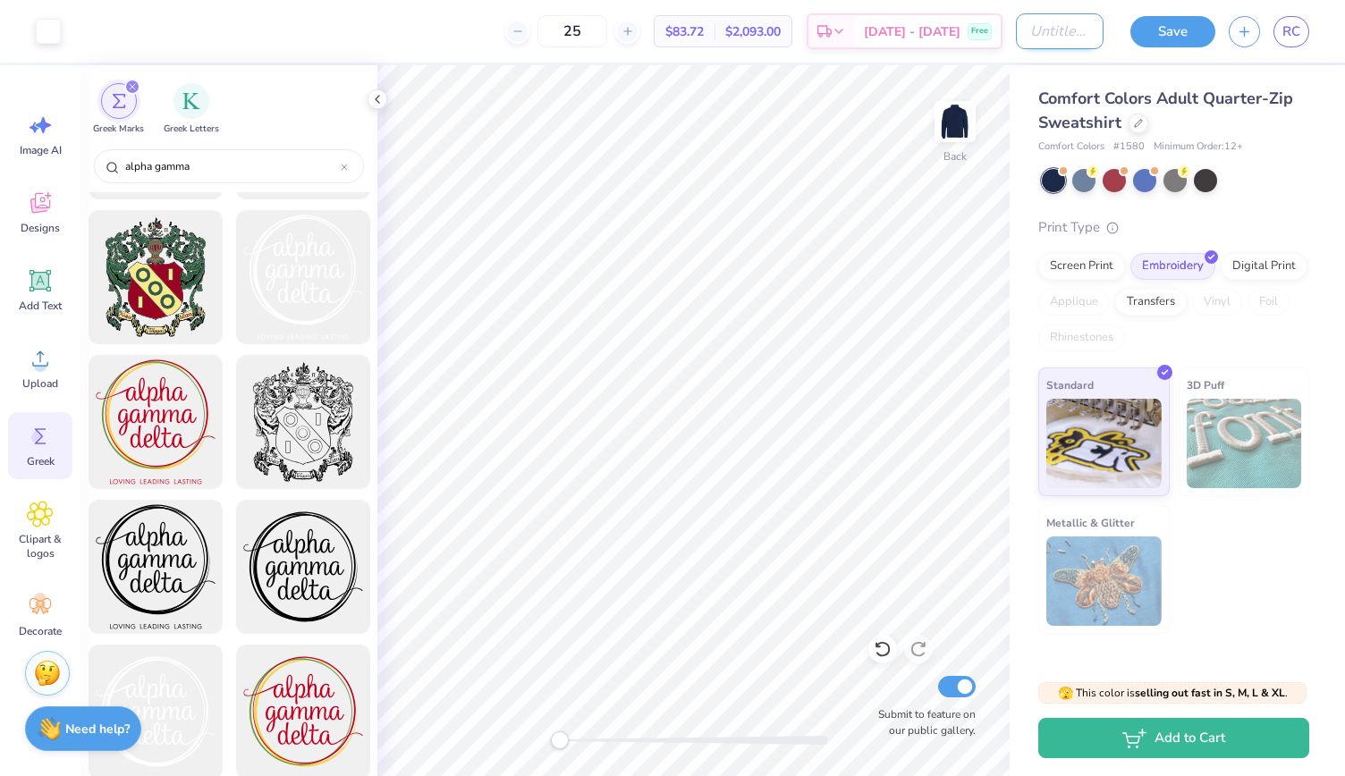
click at [1052, 33] on input "Design Title" at bounding box center [1060, 31] width 88 height 36
type input "Letters zip up"
click at [1162, 22] on button "Save" at bounding box center [1172, 28] width 85 height 31
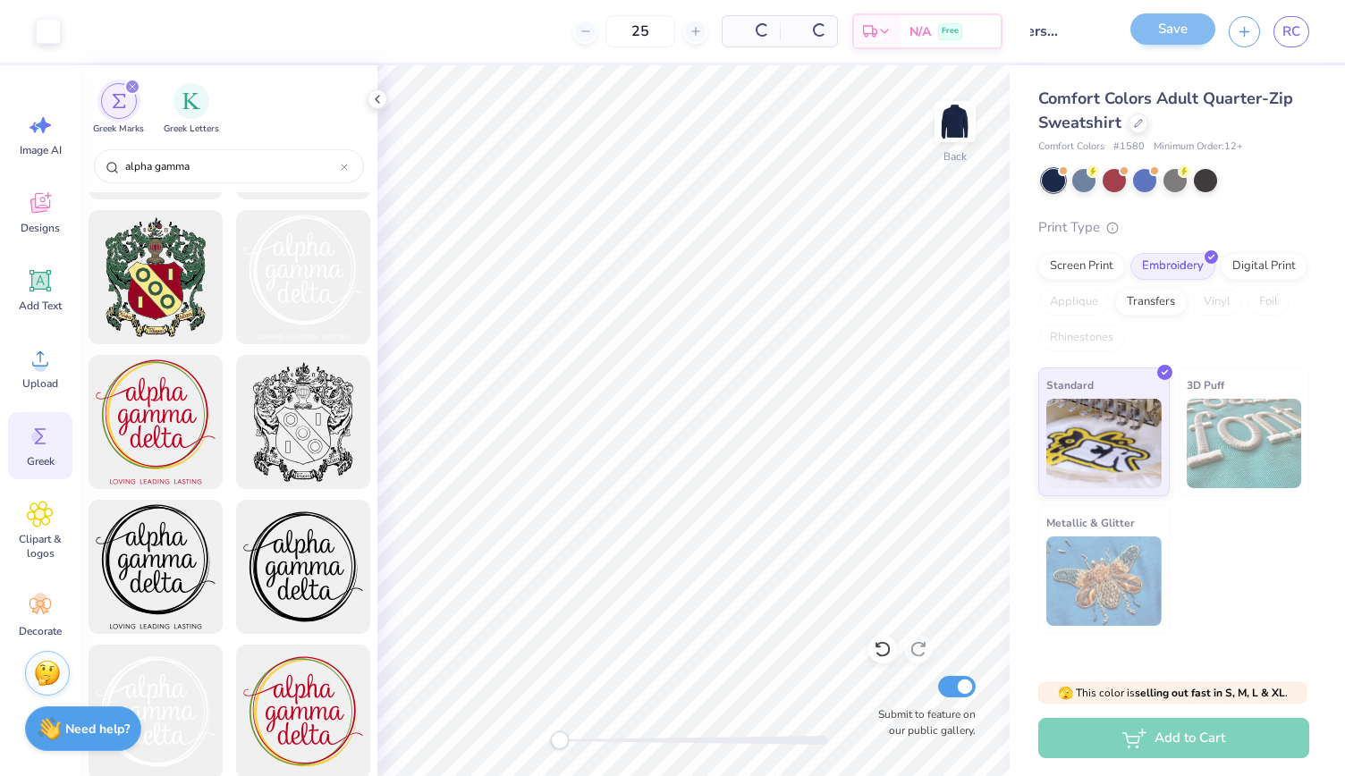
scroll to position [0, 0]
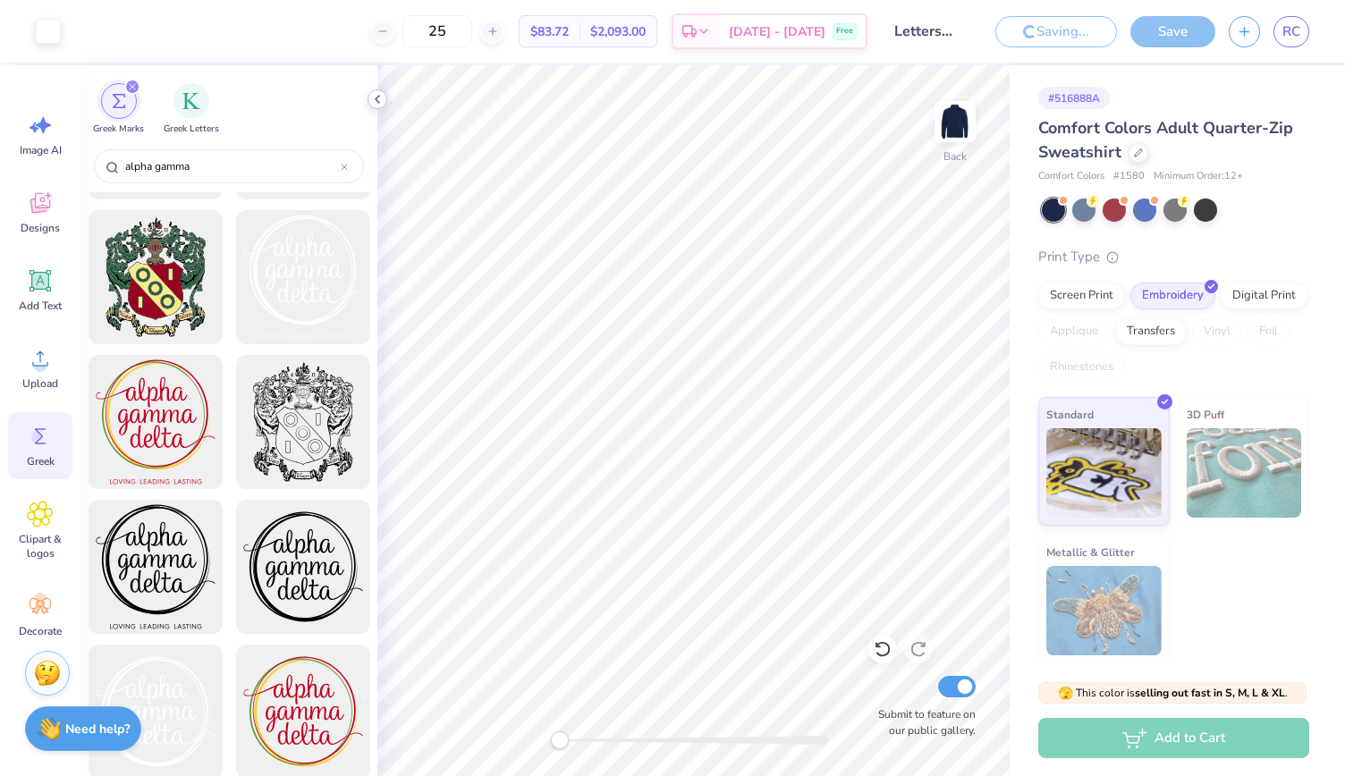
click at [382, 96] on icon at bounding box center [377, 99] width 14 height 14
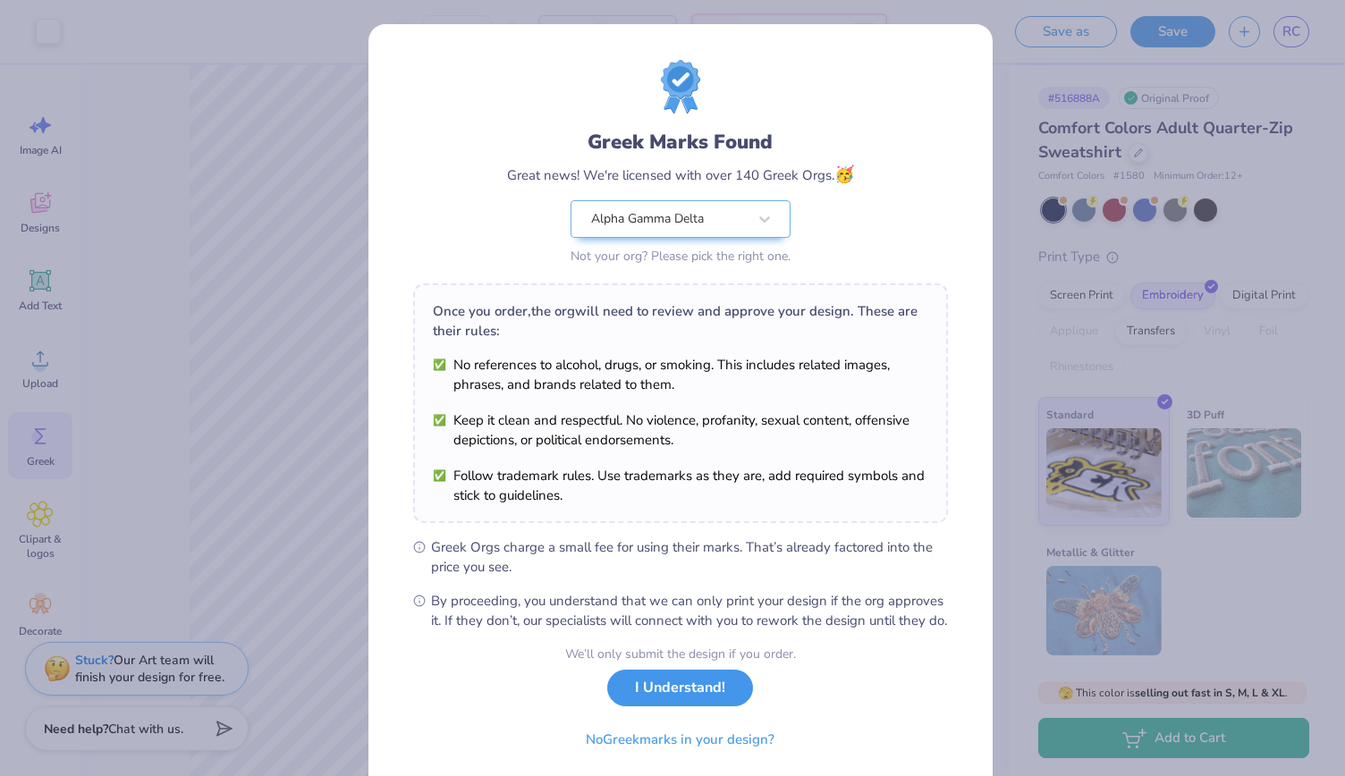
click at [640, 698] on button "I Understand!" at bounding box center [680, 688] width 146 height 37
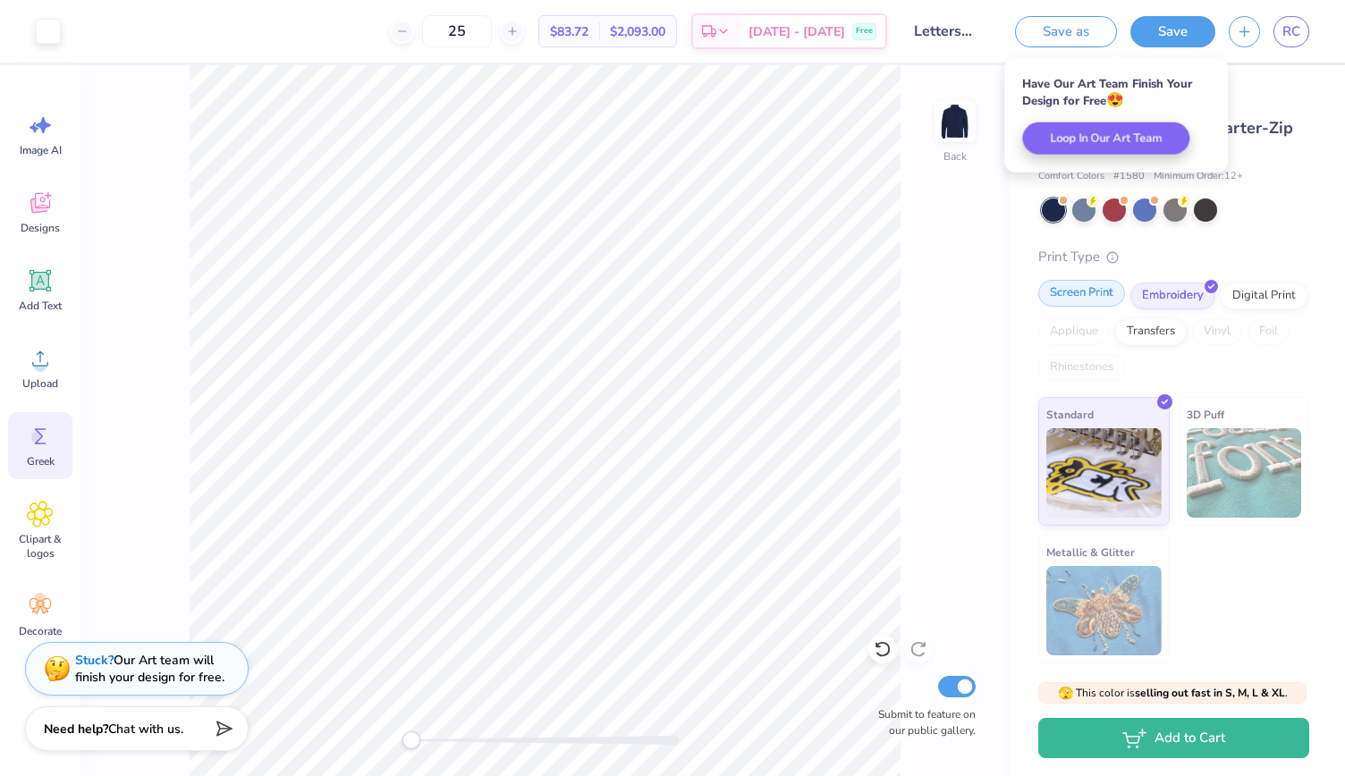
click at [1094, 300] on div "Screen Print" at bounding box center [1081, 293] width 87 height 27
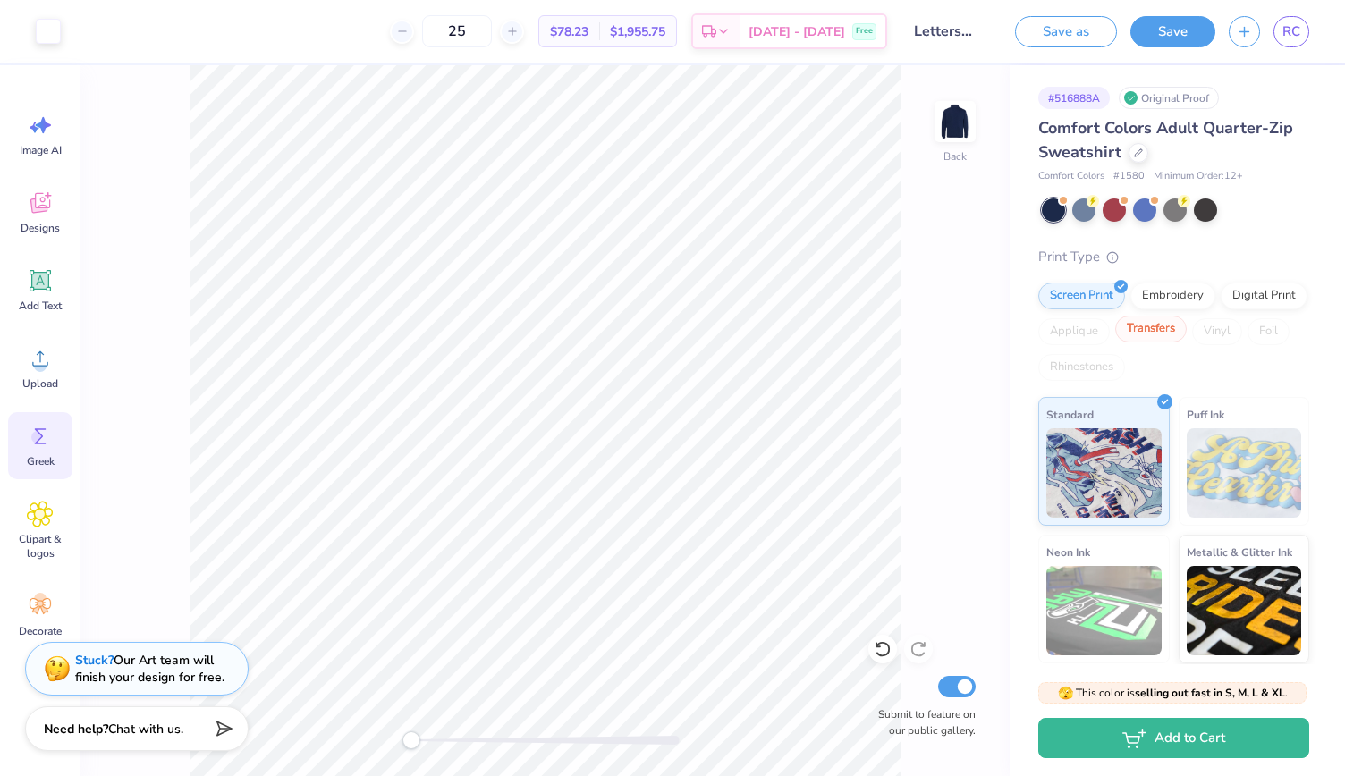
click at [1187, 328] on div "Transfers" at bounding box center [1151, 329] width 72 height 27
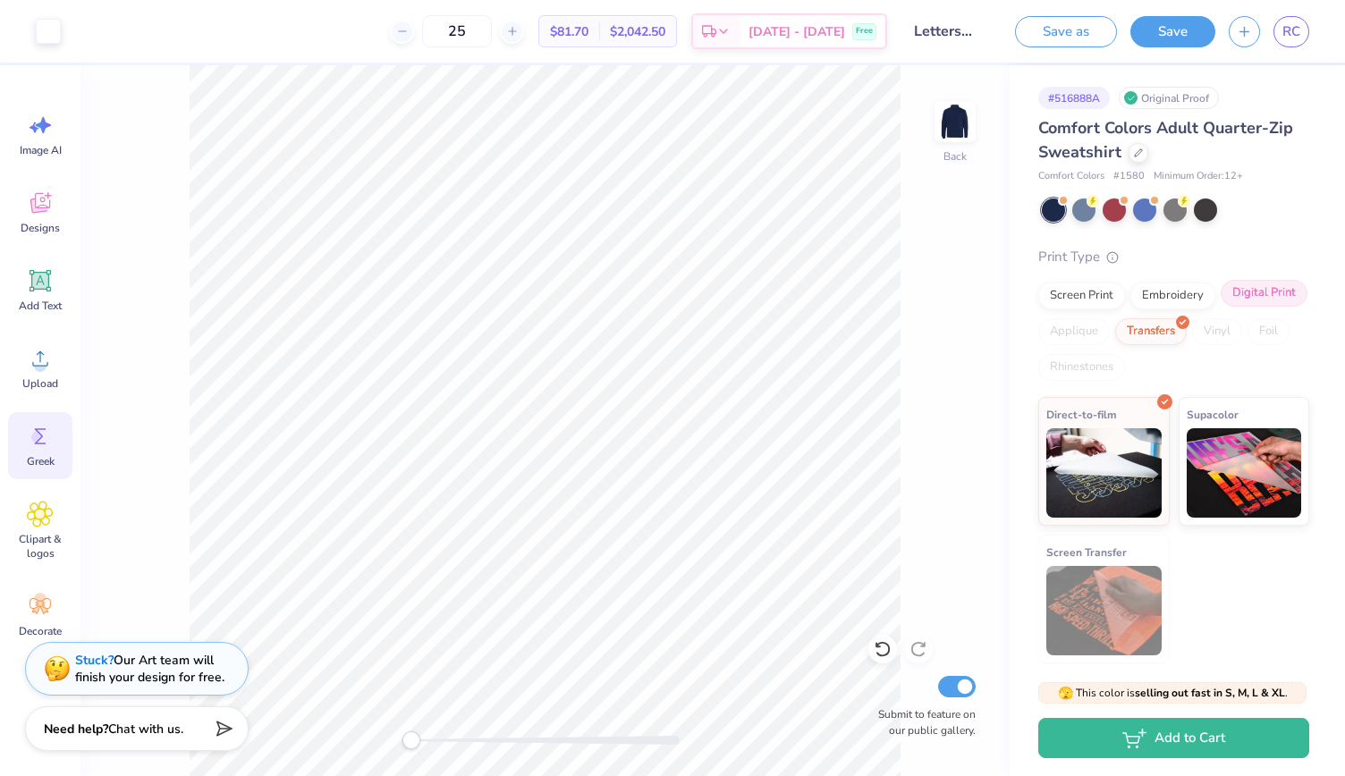
click at [1230, 292] on div "Digital Print" at bounding box center [1264, 293] width 87 height 27
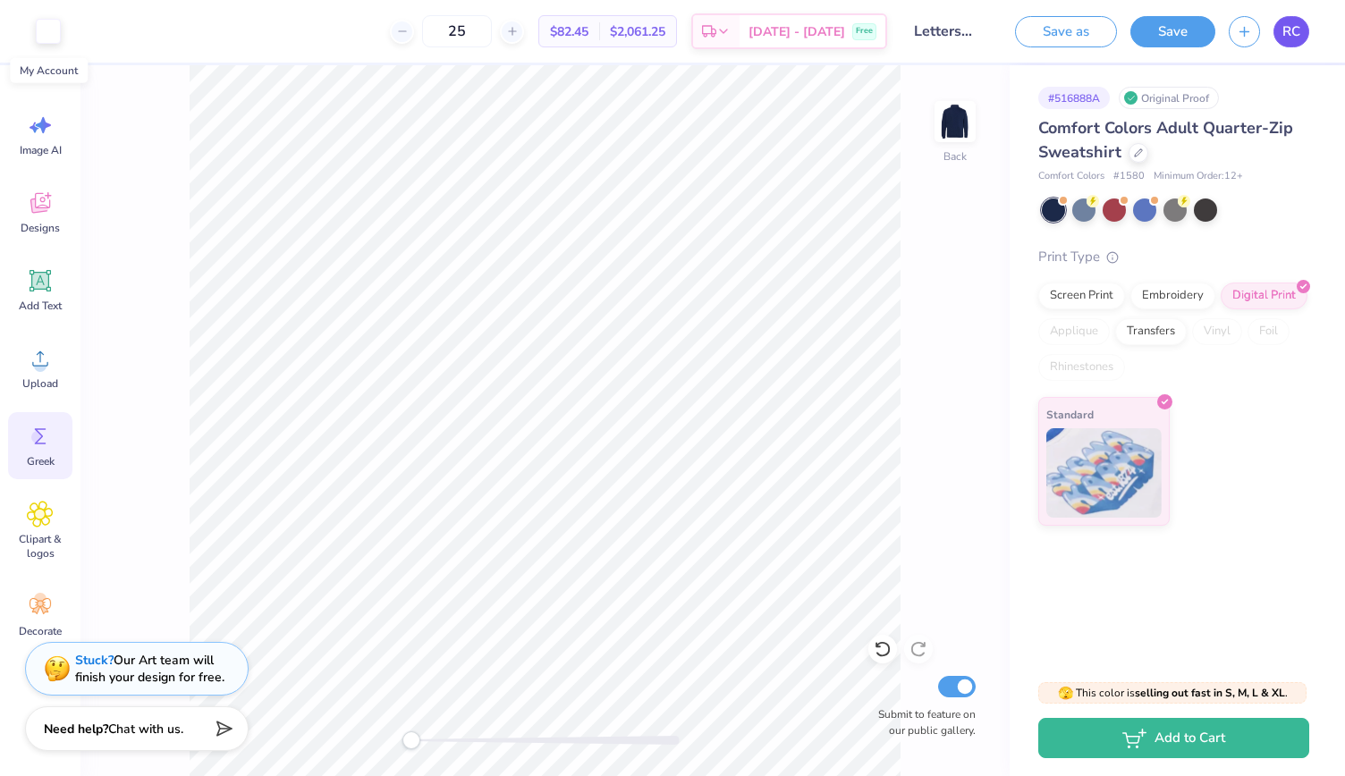
click at [1289, 25] on span "RC" at bounding box center [1291, 31] width 18 height 21
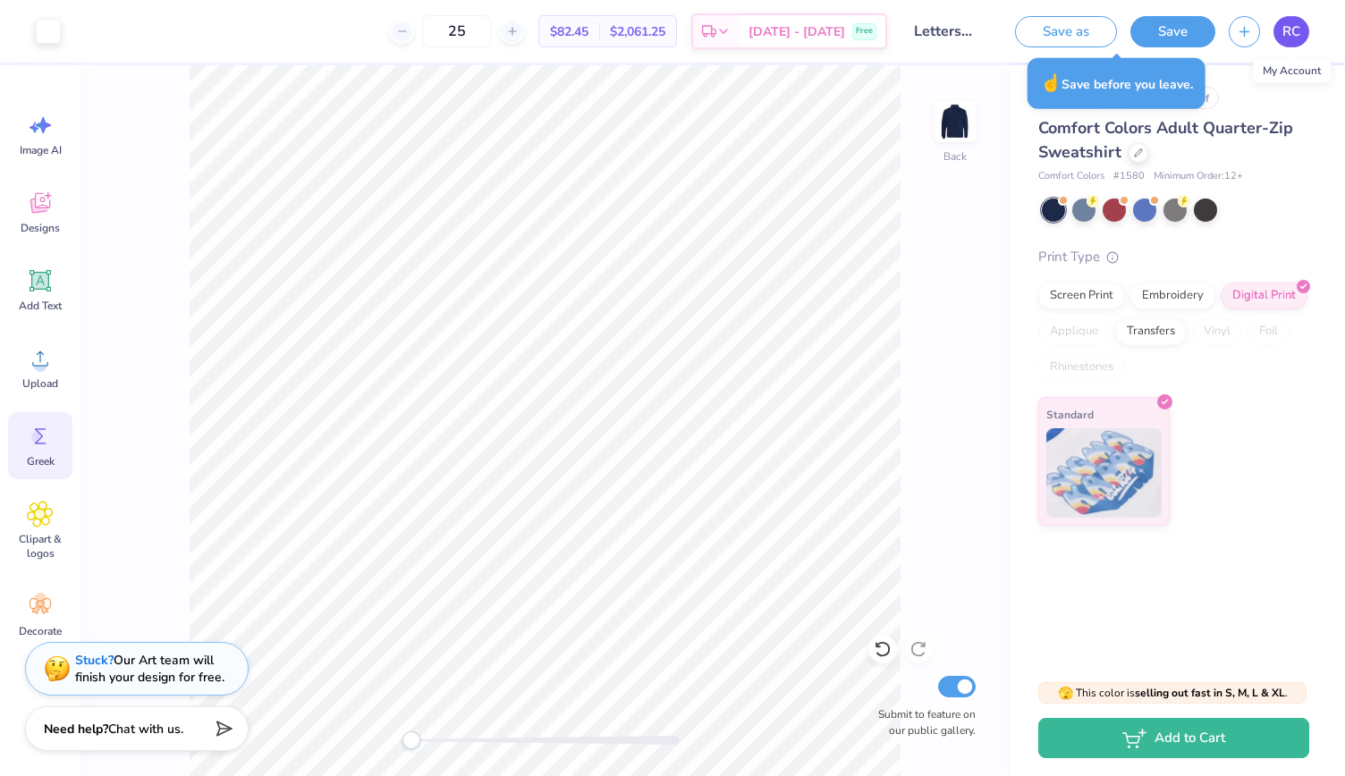
click at [1293, 26] on span "RC" at bounding box center [1291, 31] width 18 height 21
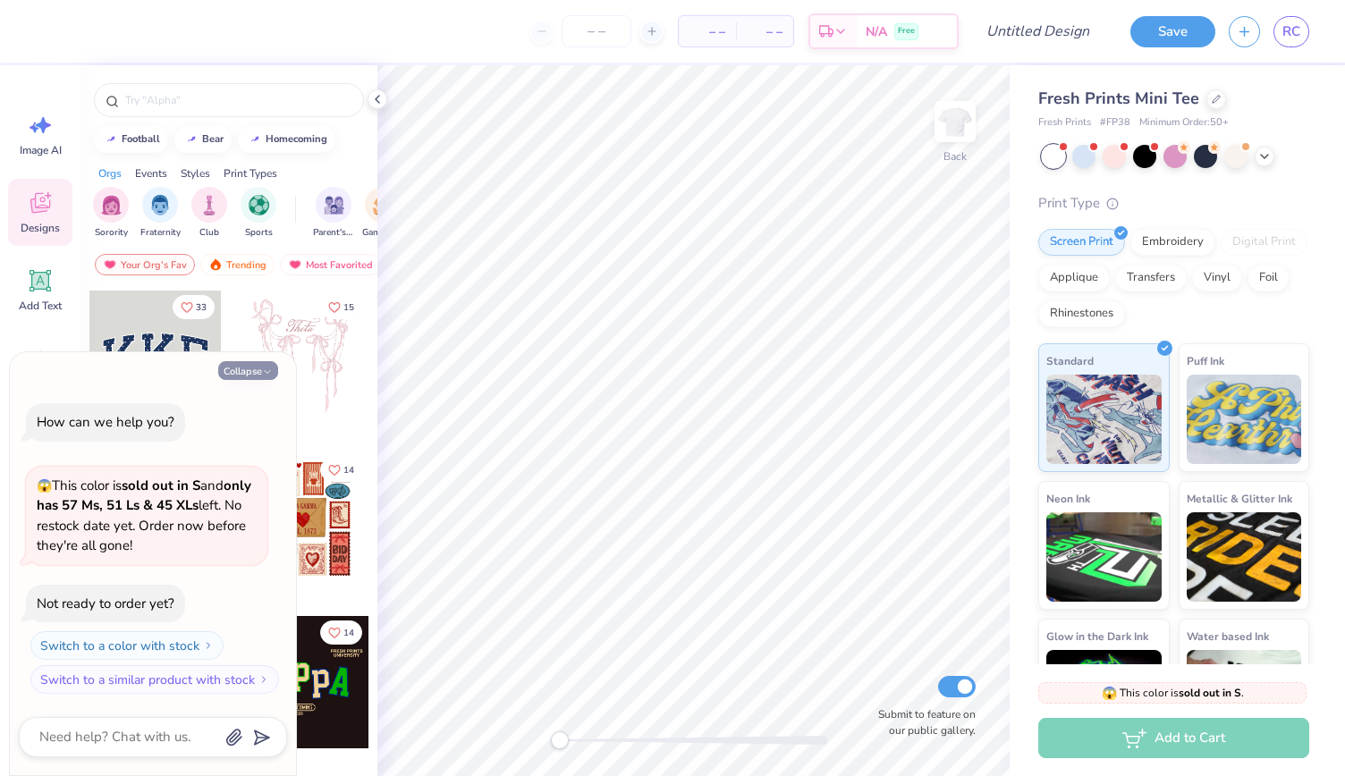
click at [252, 377] on button "Collapse" at bounding box center [248, 370] width 60 height 19
type textarea "x"
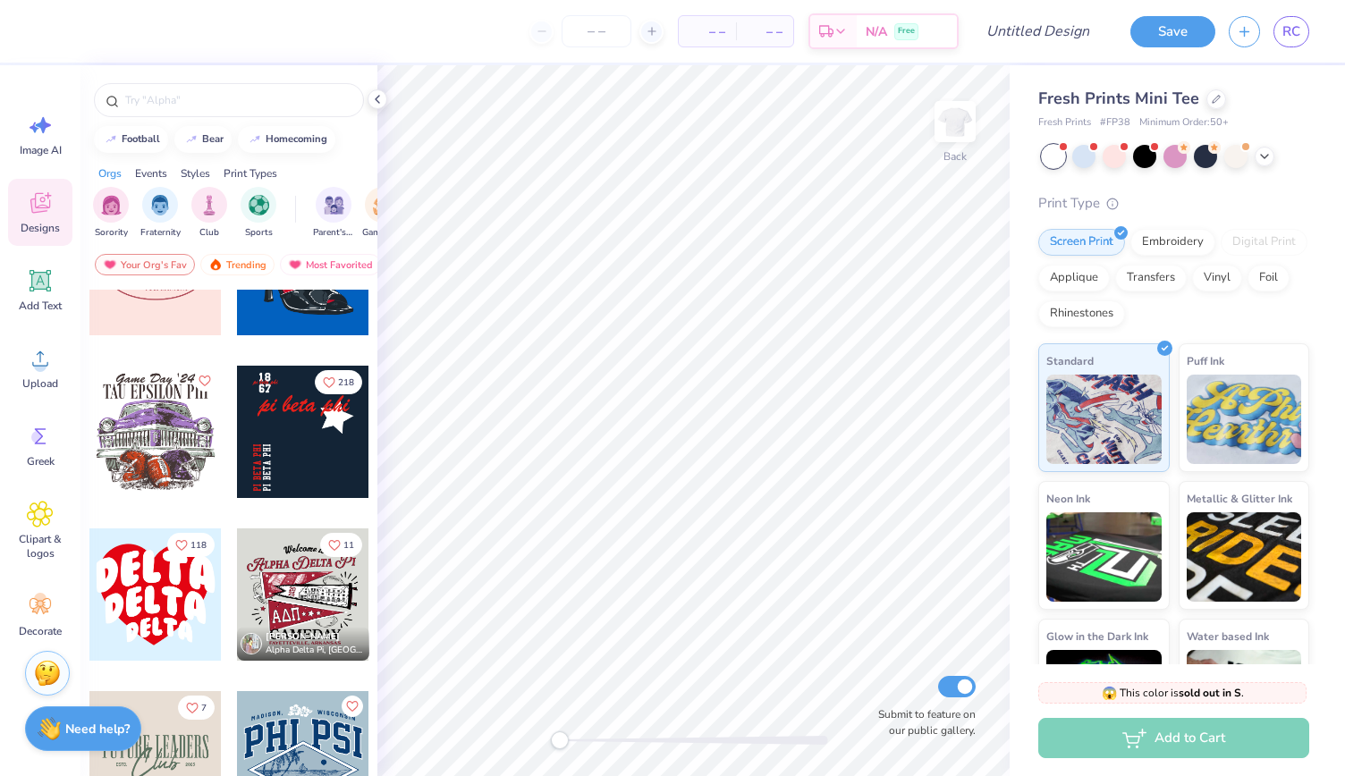
scroll to position [3267, 0]
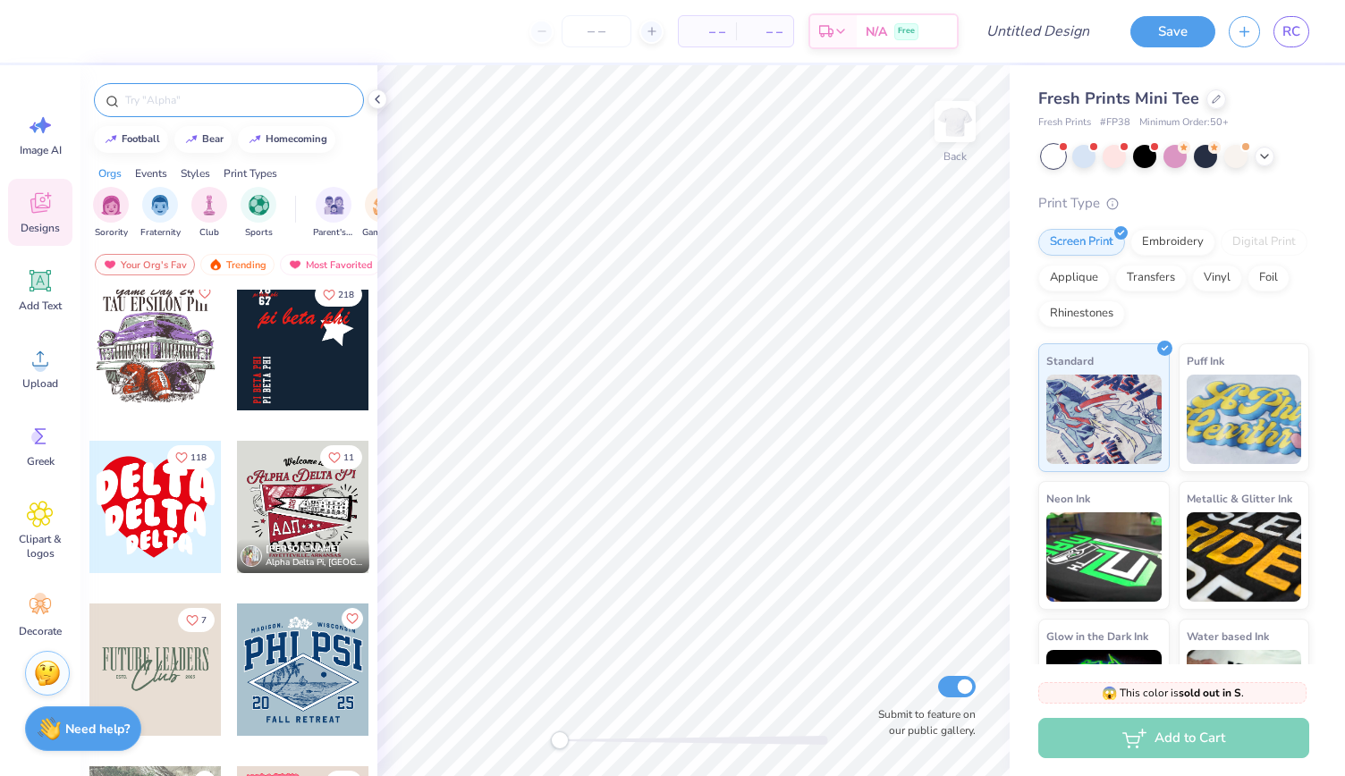
click at [190, 103] on input "text" at bounding box center [237, 100] width 229 height 18
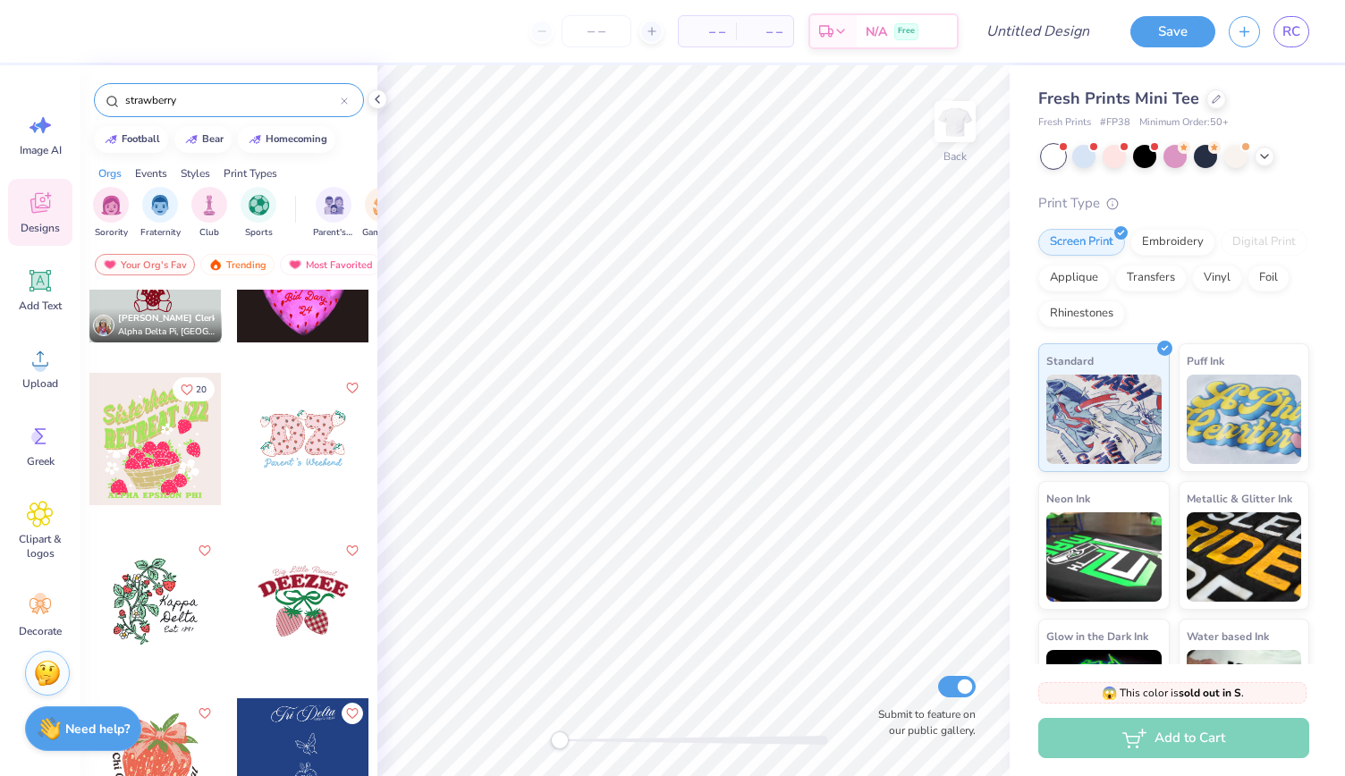
scroll to position [2849, 0]
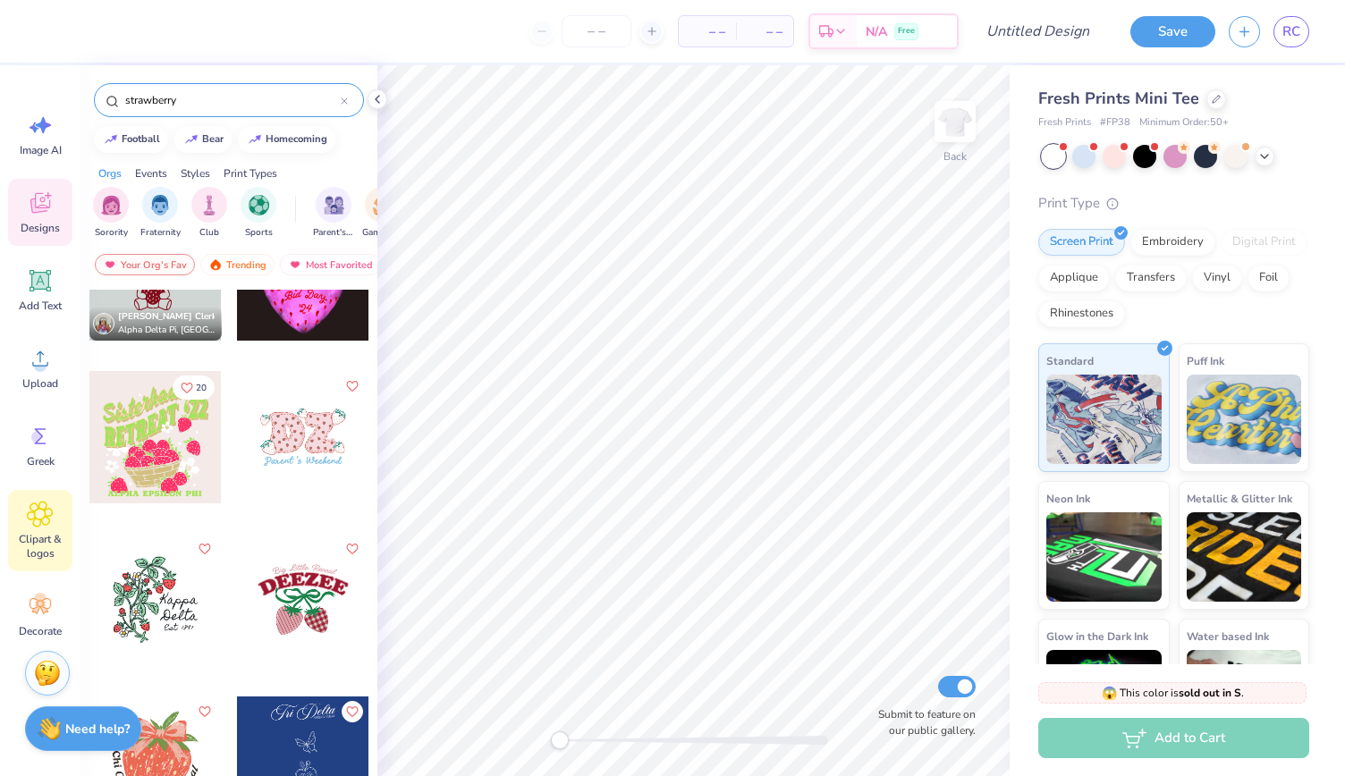
type input "strawberry"
click at [55, 516] on div "Clipart & logos" at bounding box center [40, 530] width 64 height 81
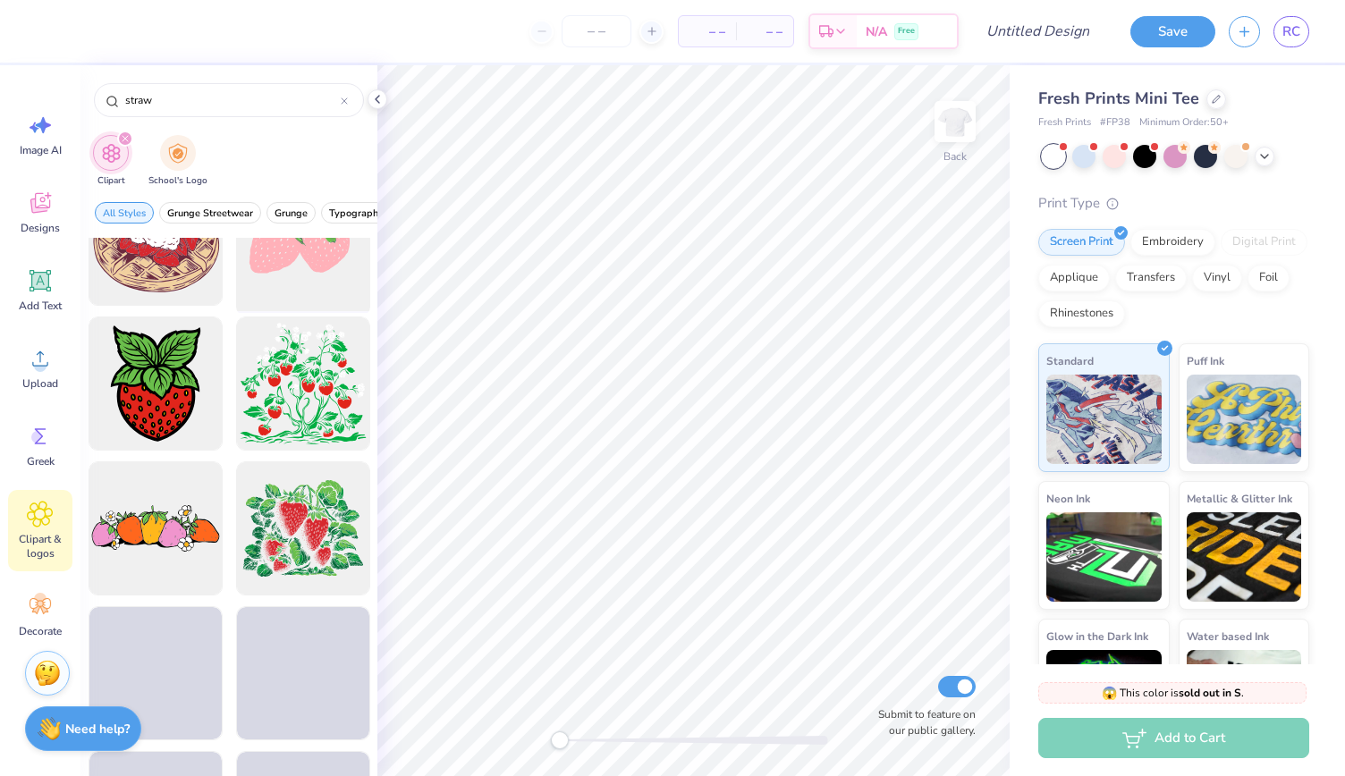
scroll to position [363, 0]
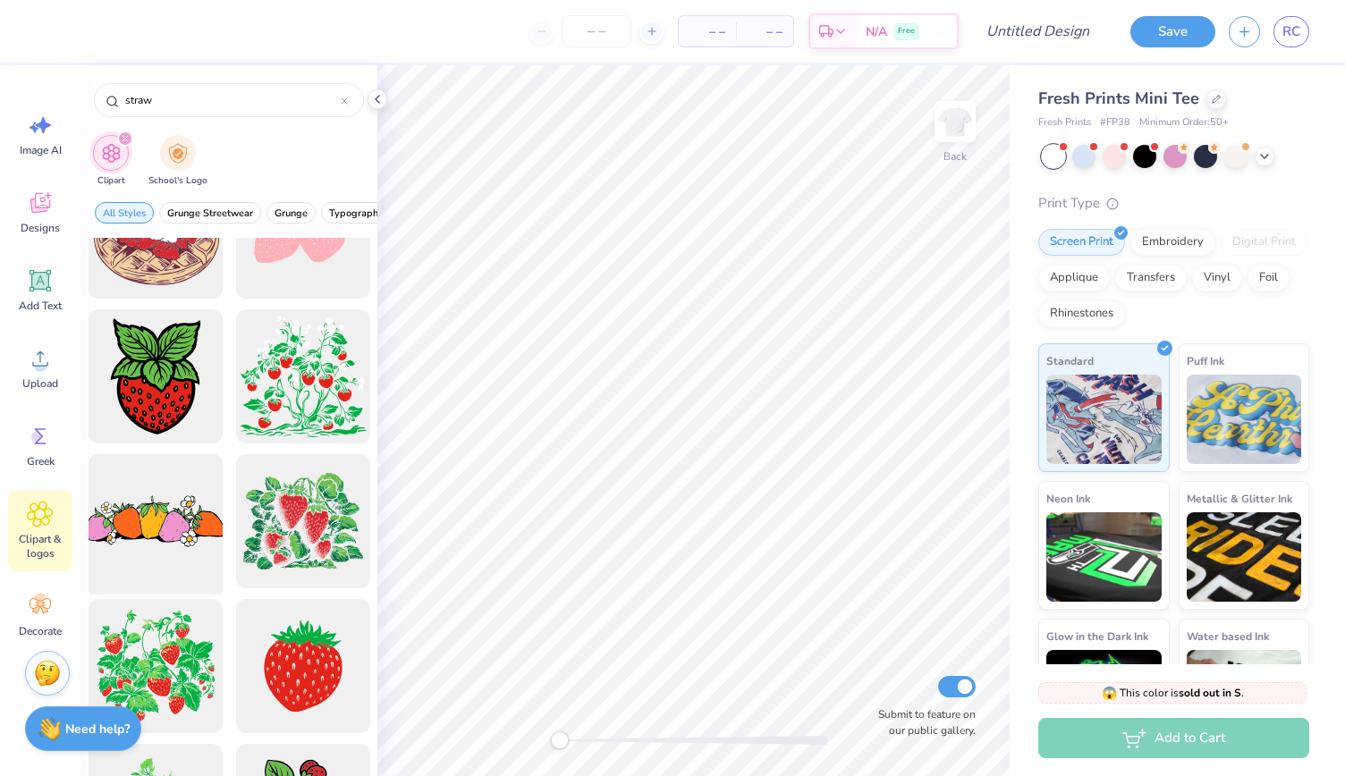
type input "straw"
click at [169, 523] on div at bounding box center [155, 522] width 148 height 148
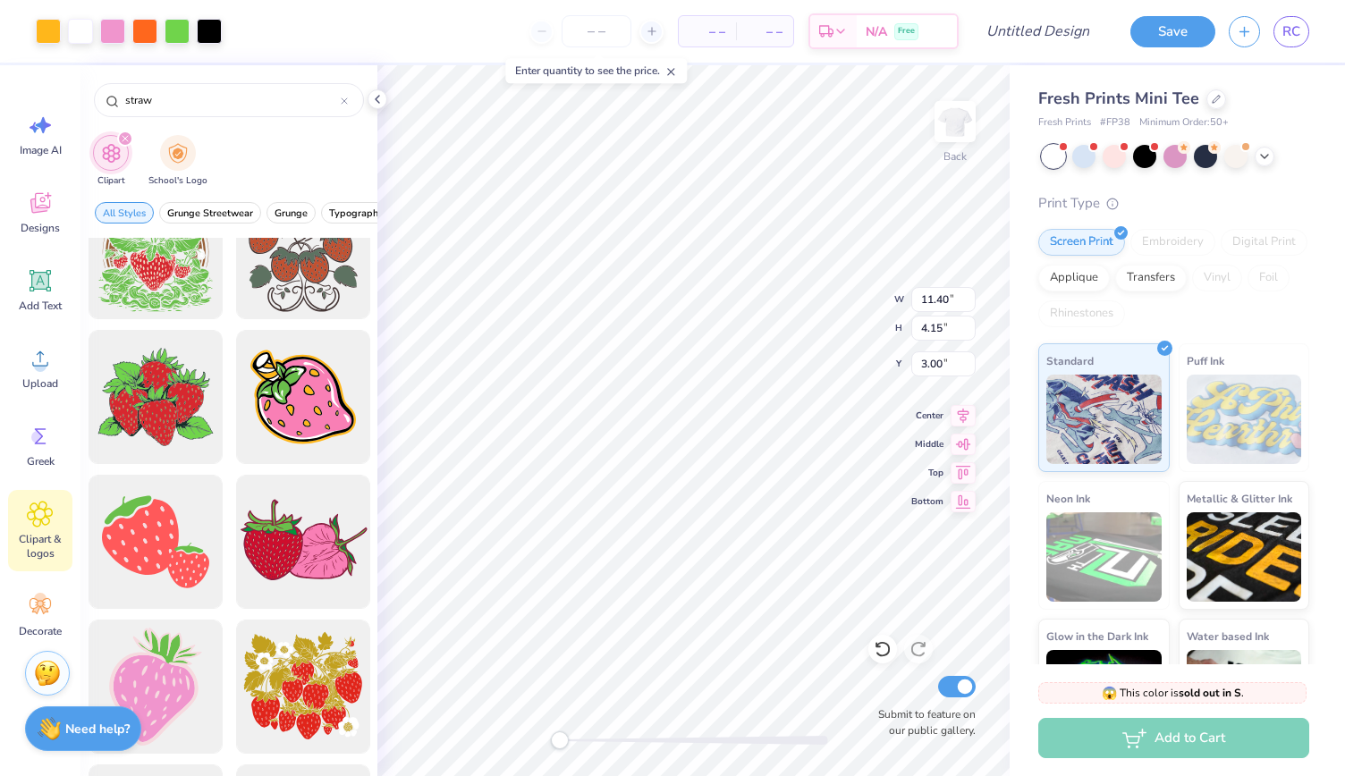
scroll to position [1212, 0]
click at [41, 298] on div "Add Text" at bounding box center [40, 290] width 64 height 67
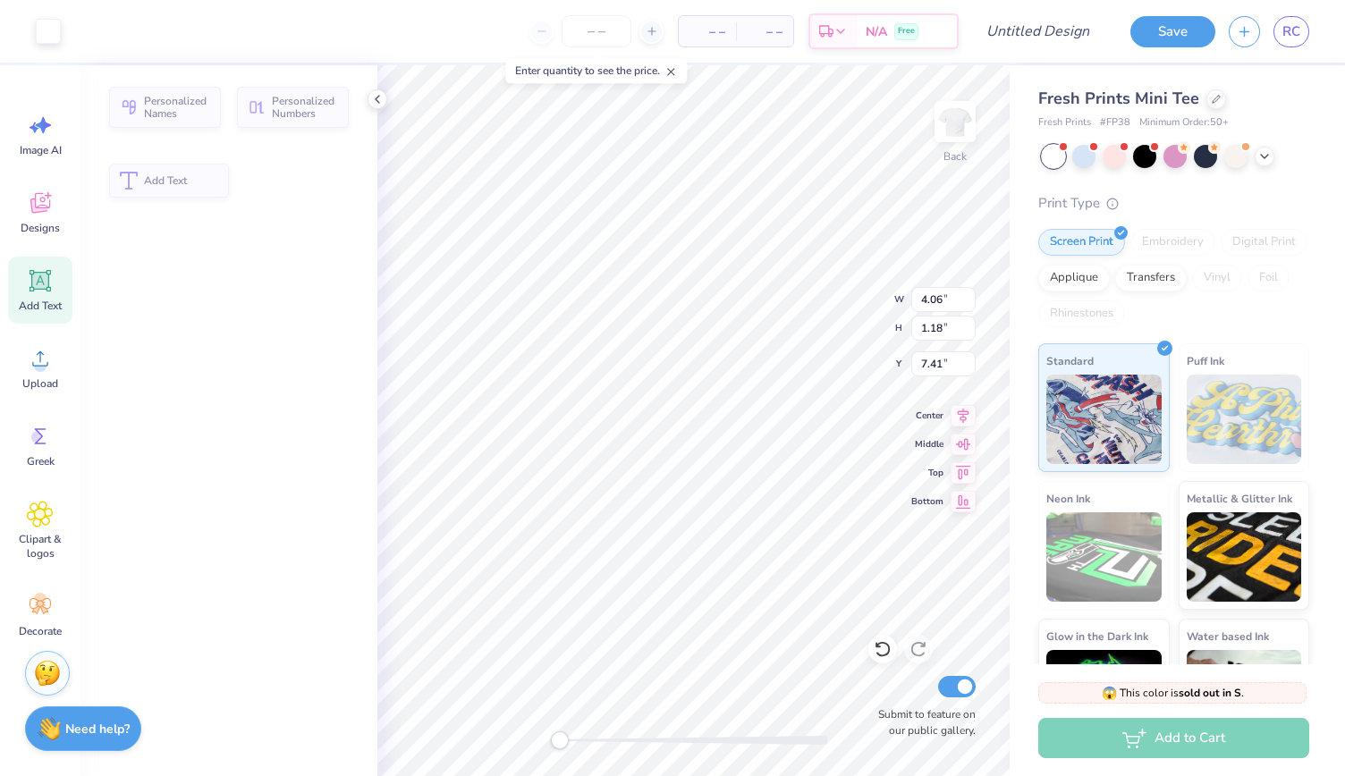
type input "4.06"
type input "1.18"
type input "7.41"
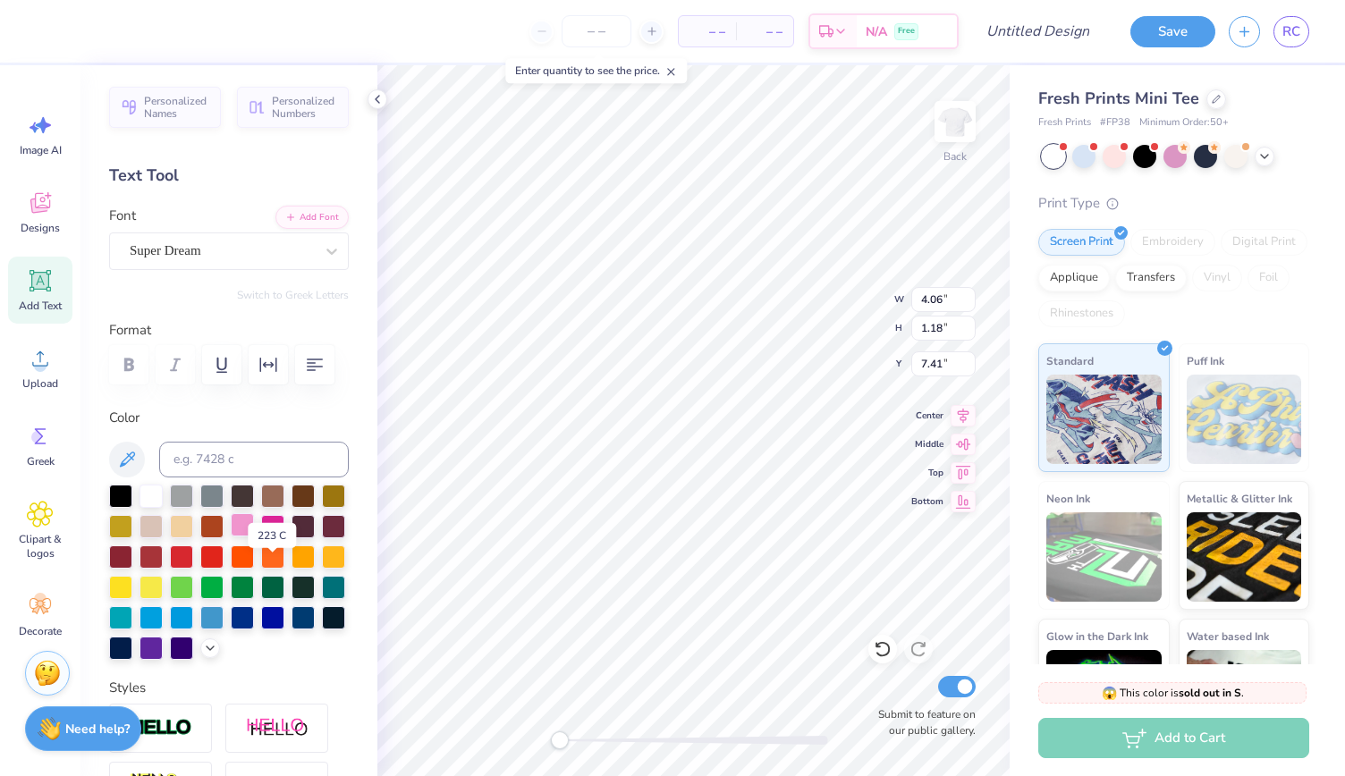
click at [254, 537] on div at bounding box center [242, 524] width 23 height 23
type textarea "Alpha Gamma Delta"
type input "7.74"
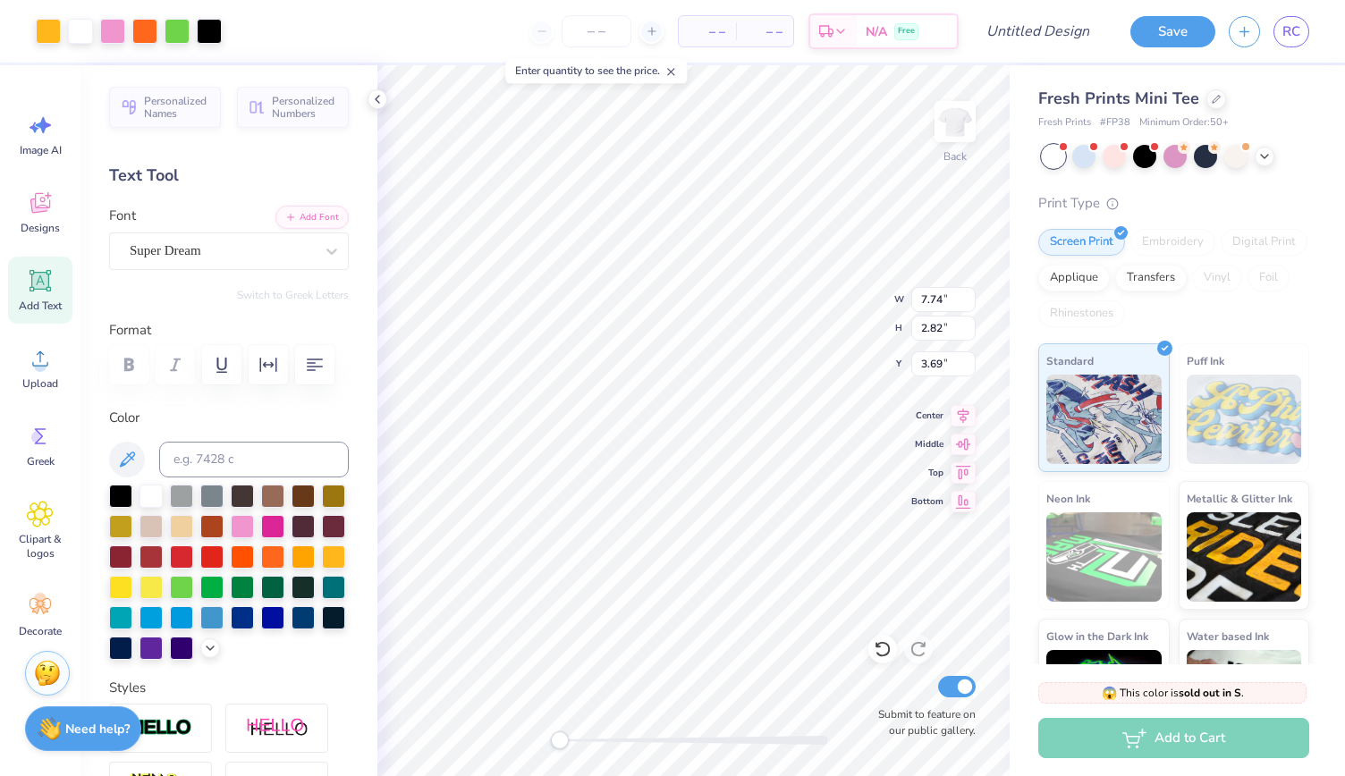
type input "2.82"
type input "3.69"
type input "5.24"
type input "1.91"
type input "3.00"
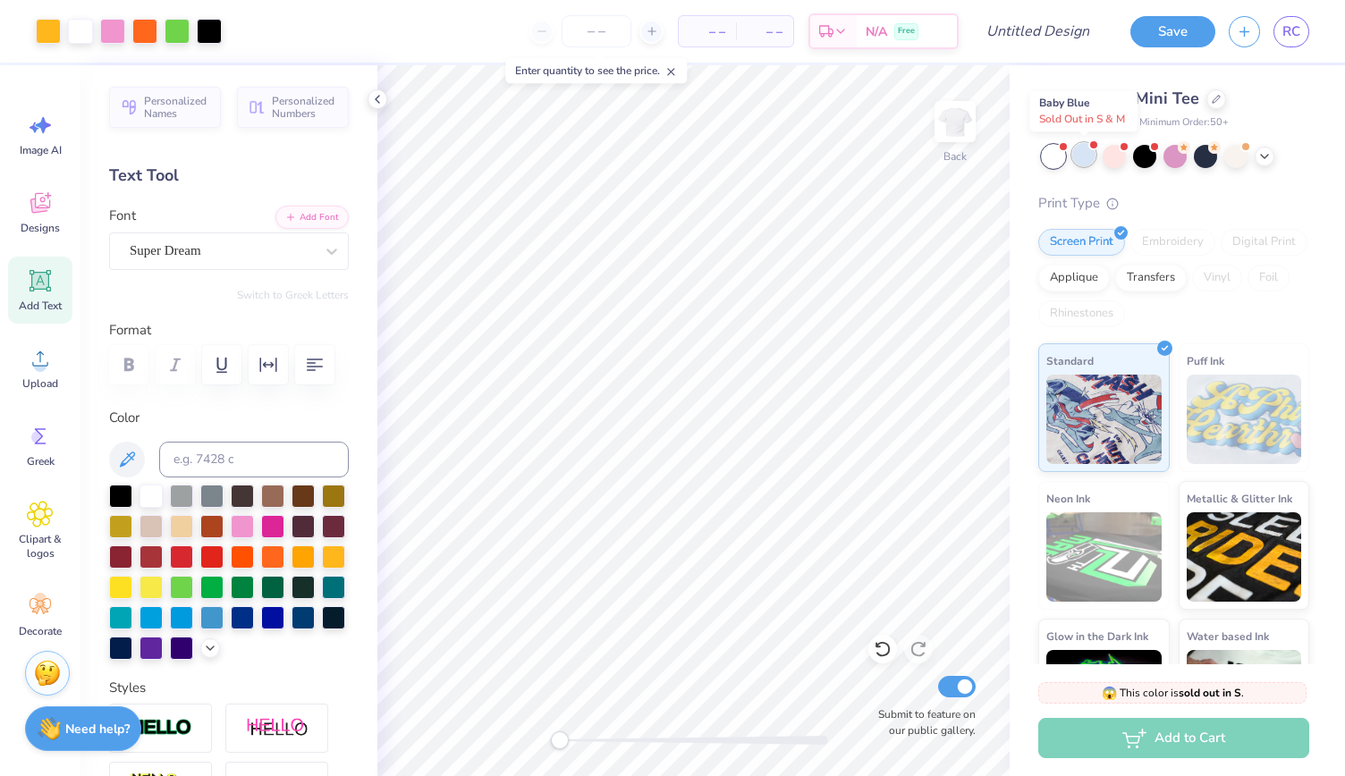
click at [1079, 155] on div at bounding box center [1083, 154] width 23 height 23
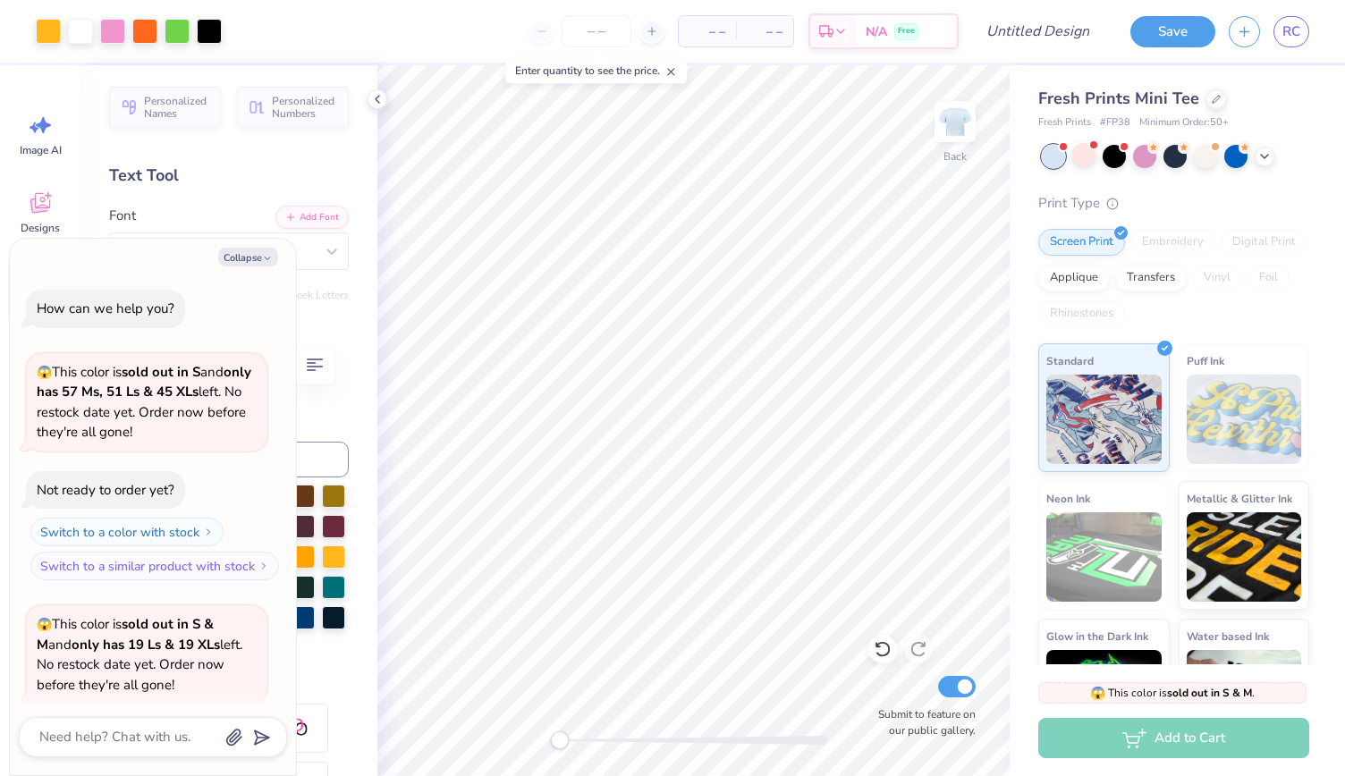
scroll to position [138, 0]
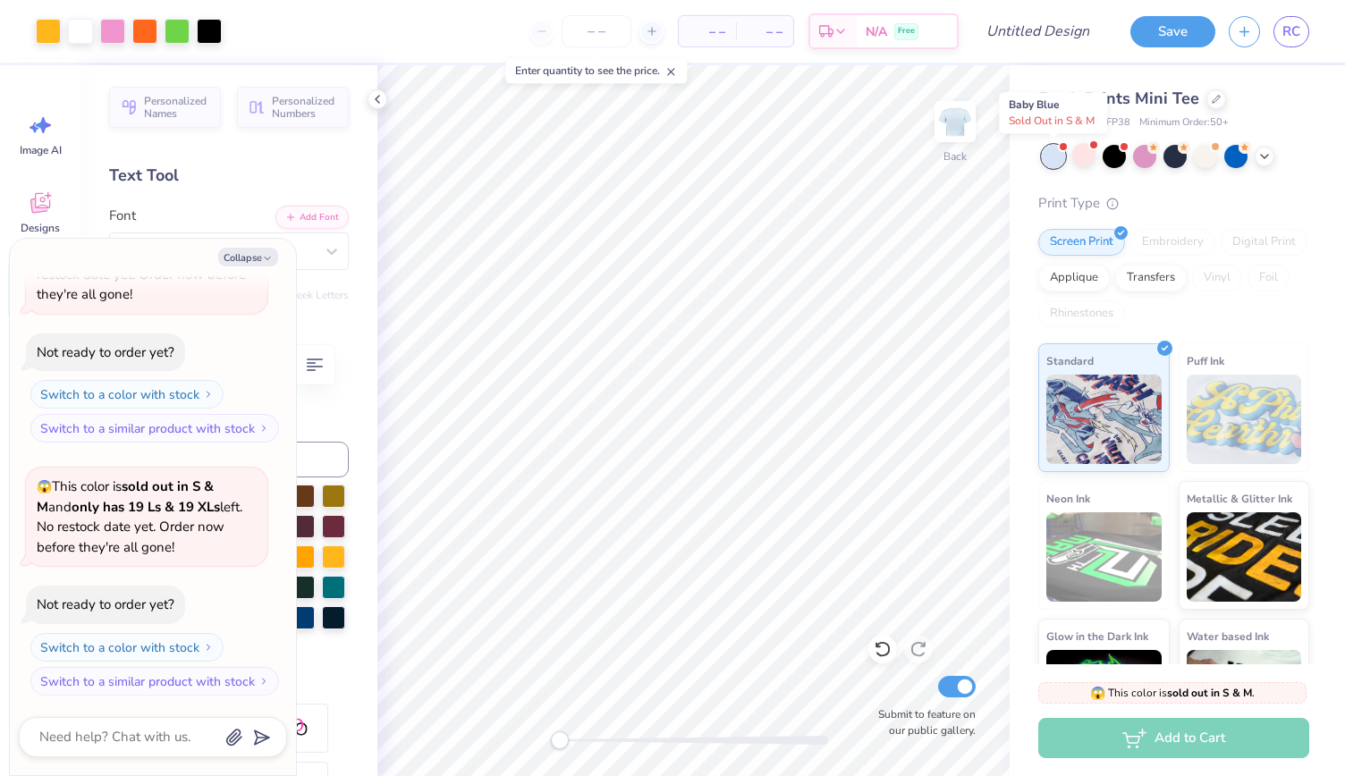
click at [1043, 160] on div at bounding box center [1053, 156] width 23 height 23
click at [1205, 148] on div at bounding box center [1205, 154] width 23 height 23
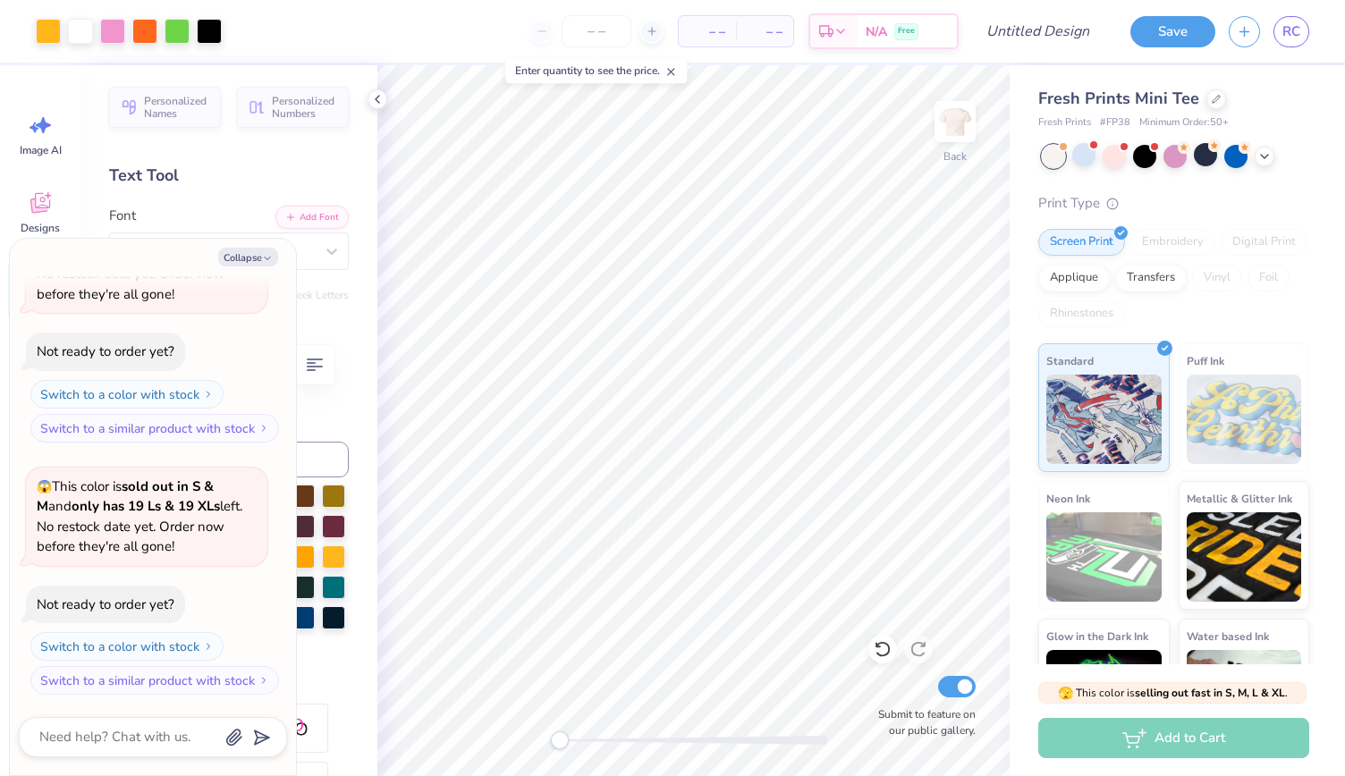
scroll to position [623, 0]
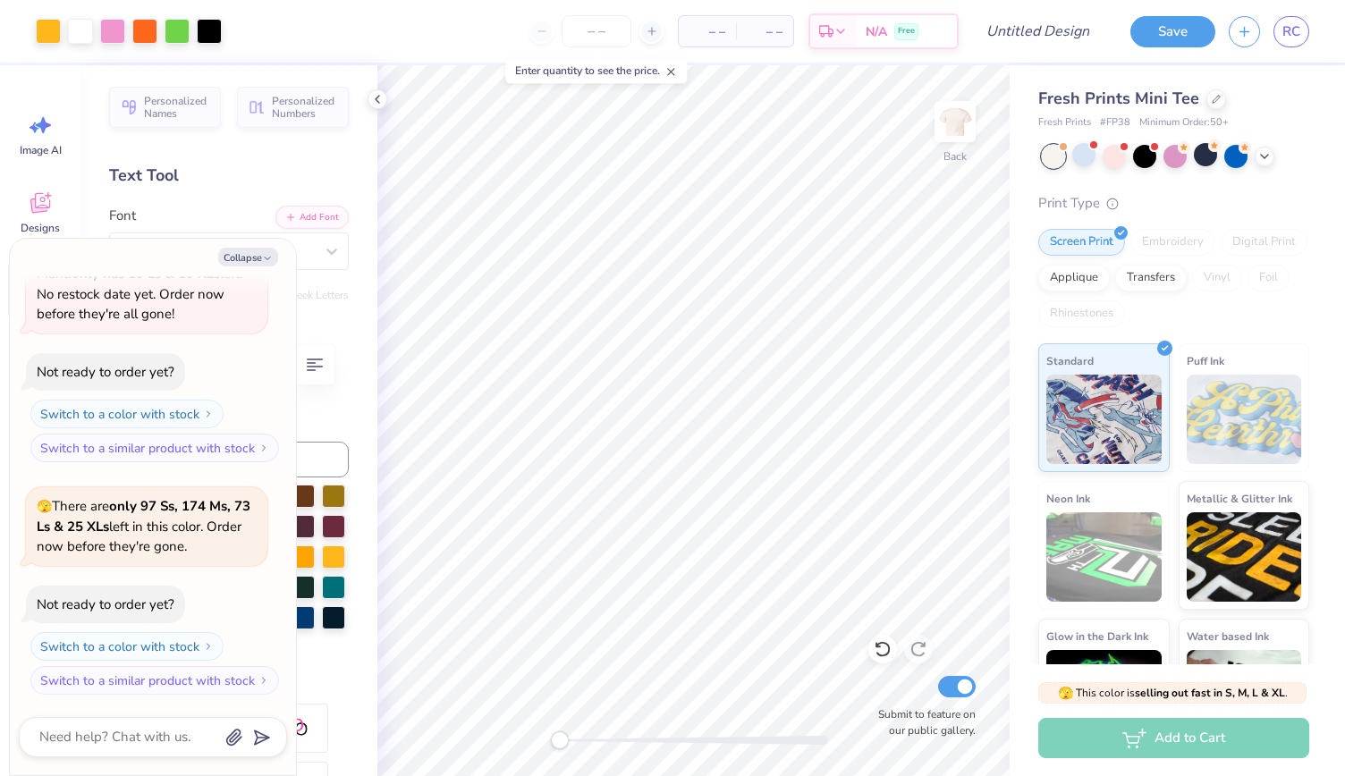
click at [1057, 153] on div at bounding box center [1053, 156] width 23 height 23
click at [1259, 153] on icon at bounding box center [1264, 155] width 14 height 14
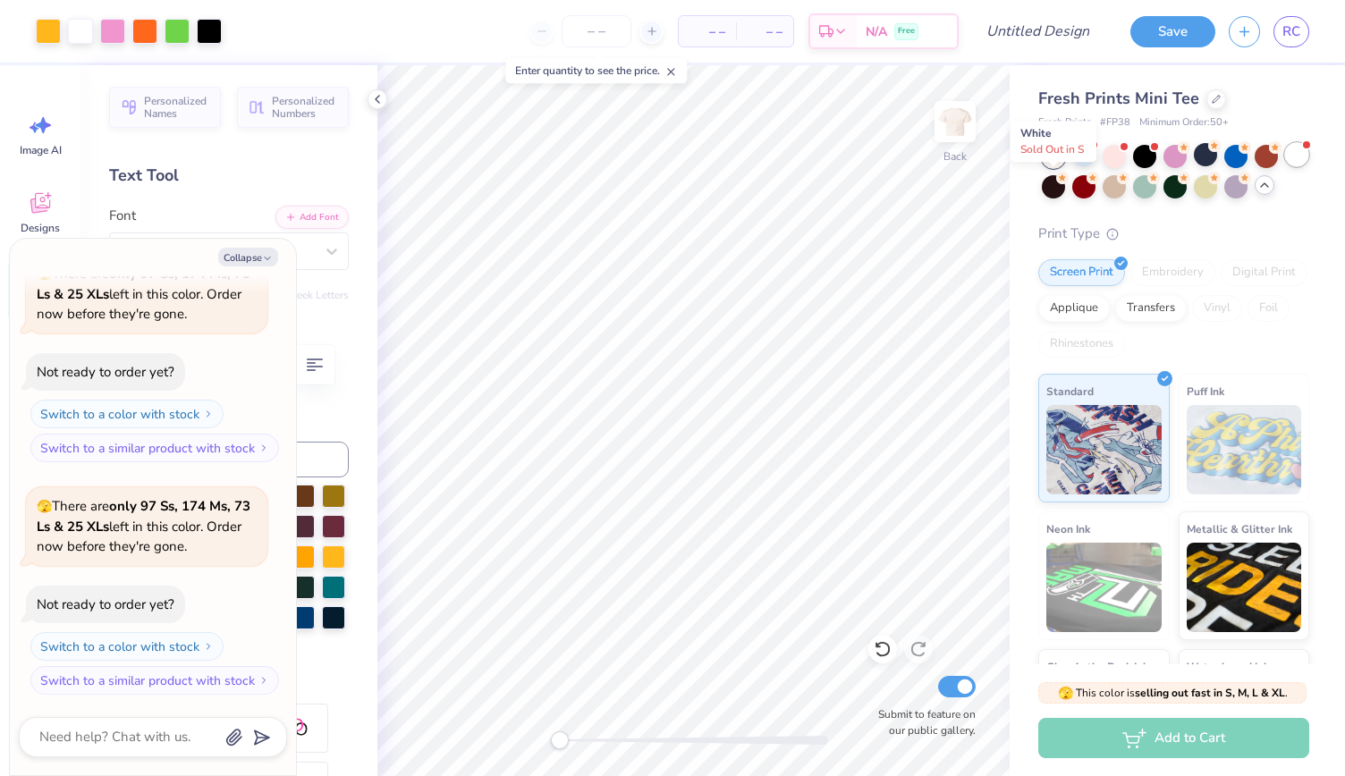
click at [1285, 166] on div at bounding box center [1296, 154] width 23 height 23
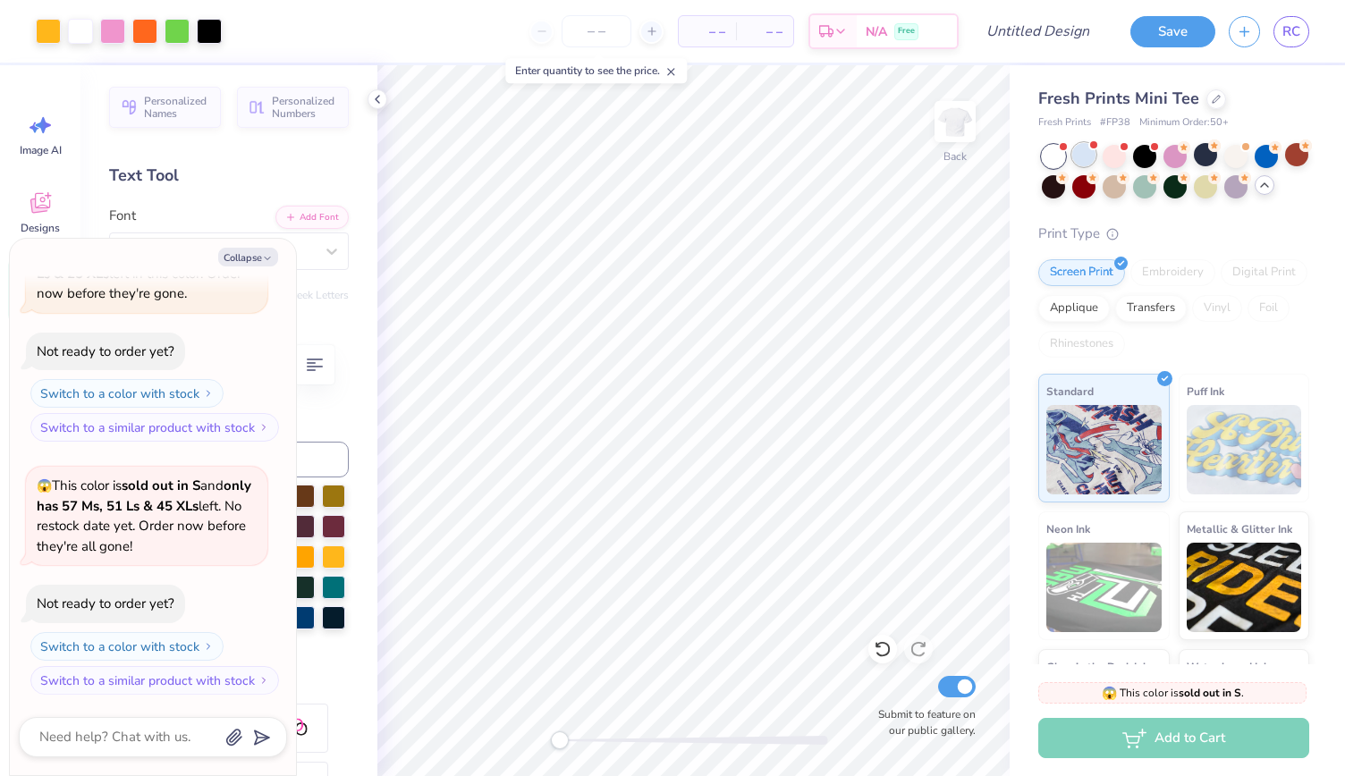
click at [1085, 149] on div at bounding box center [1083, 154] width 23 height 23
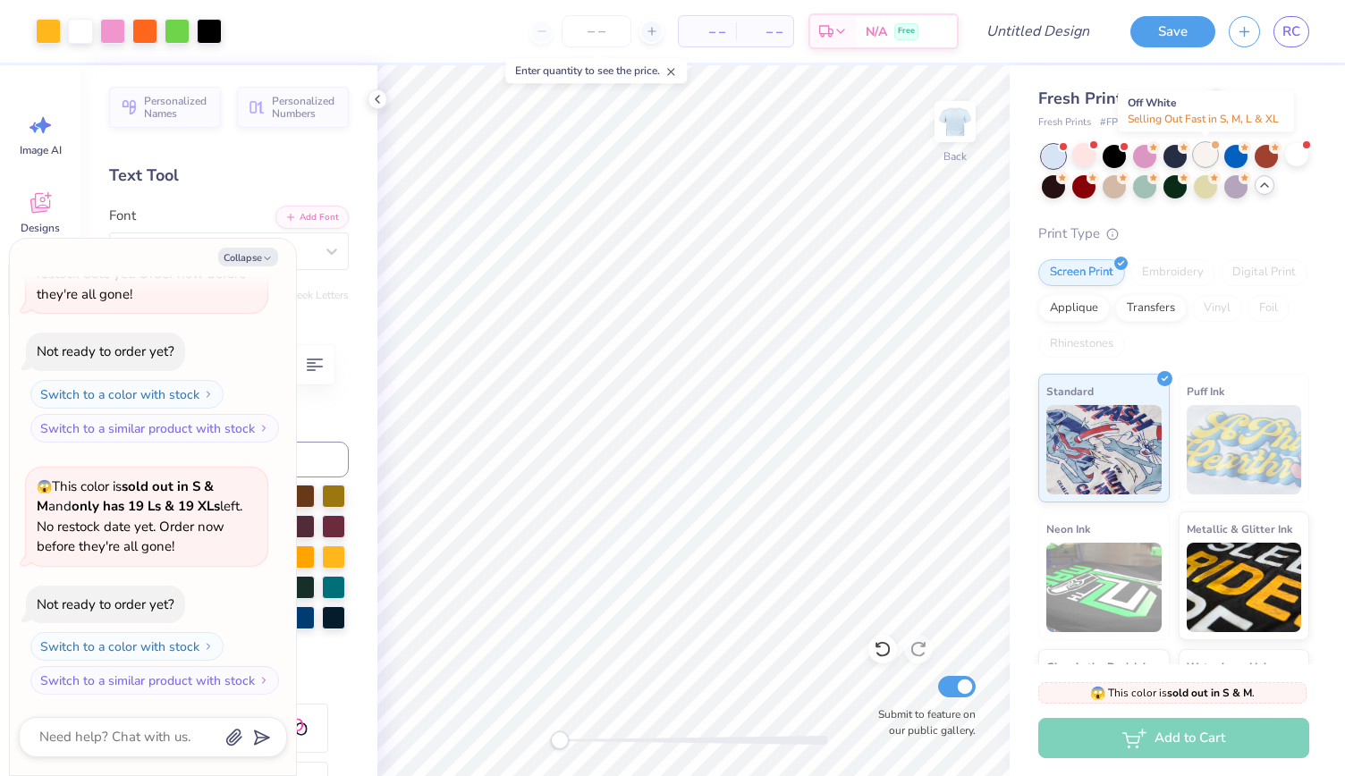
click at [1205, 154] on div at bounding box center [1205, 154] width 23 height 23
type textarea "x"
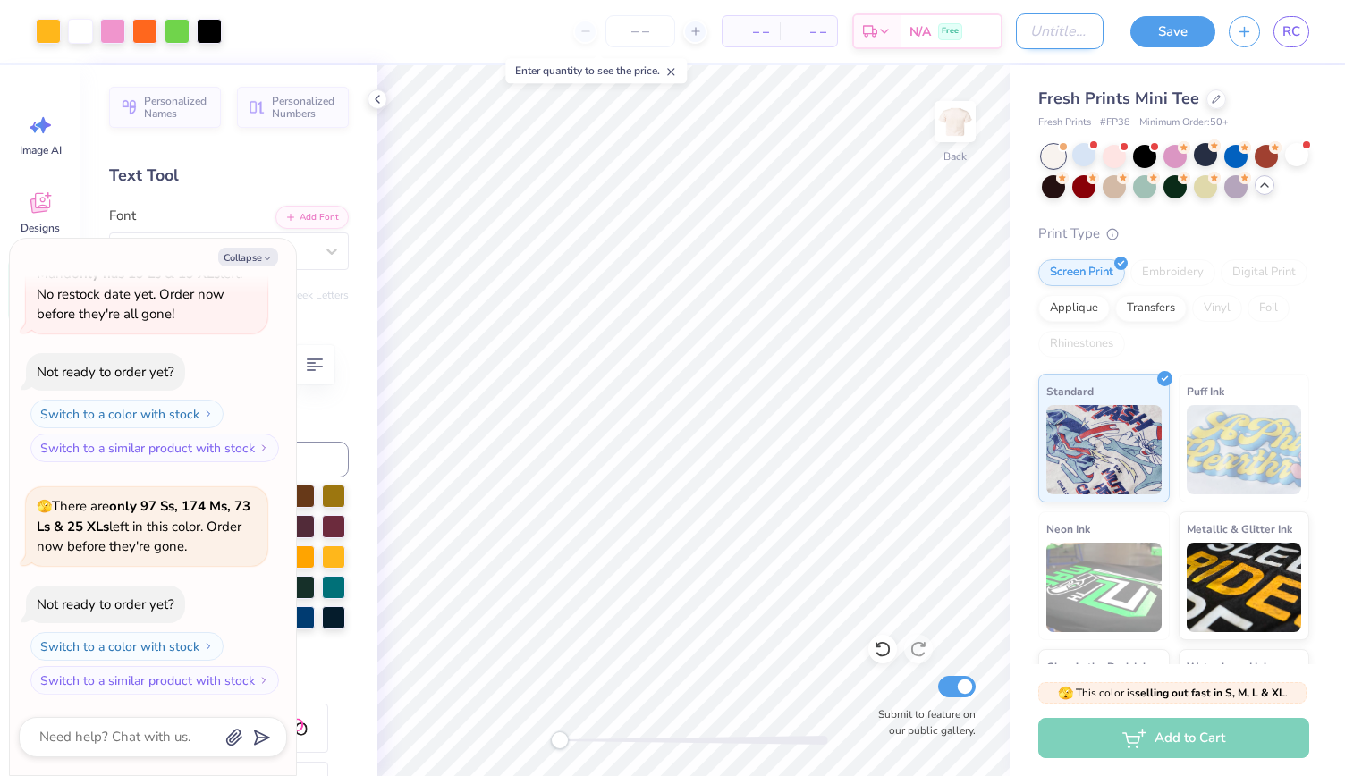
click at [1047, 35] on input "Design Title" at bounding box center [1060, 31] width 88 height 36
type input "A"
type textarea "x"
type input "Al"
type textarea "x"
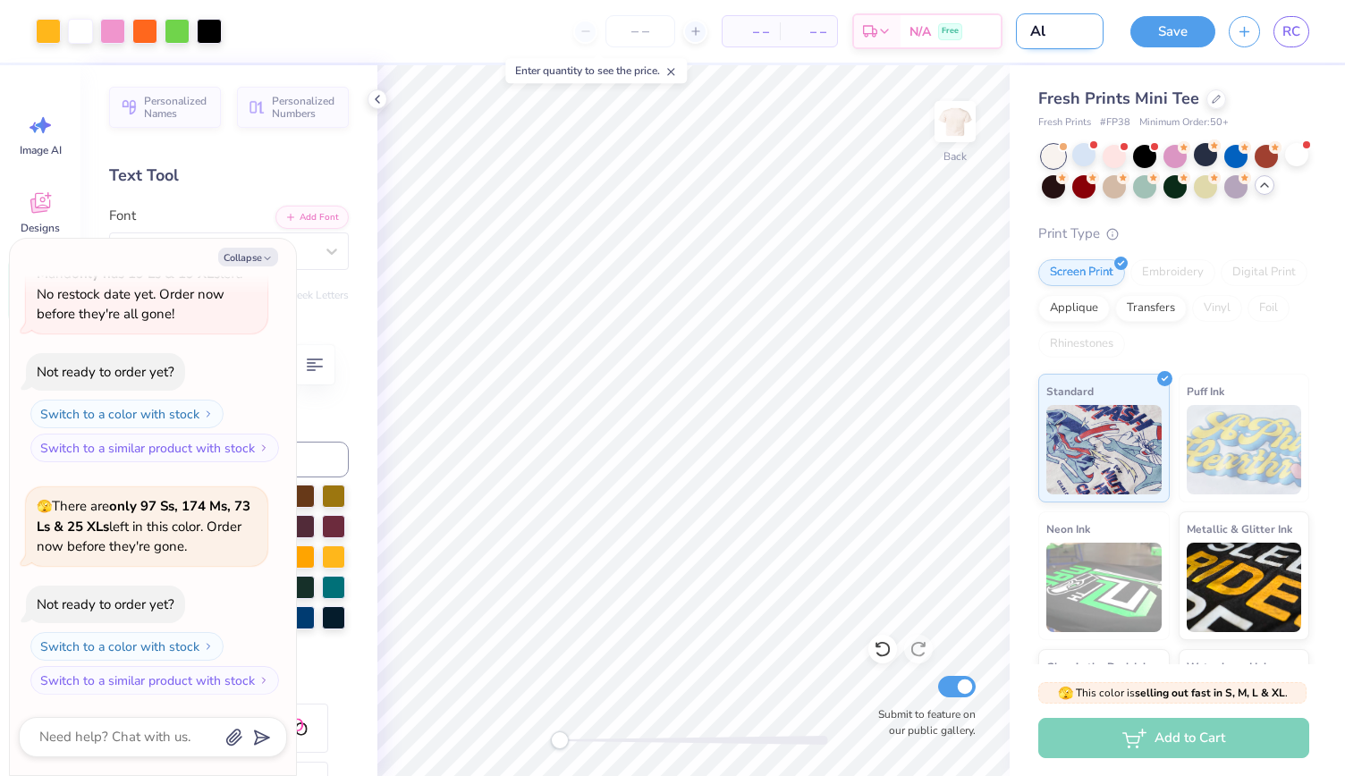
type input "Alp"
type textarea "x"
type input "Alph"
type textarea "x"
type input "Alpha"
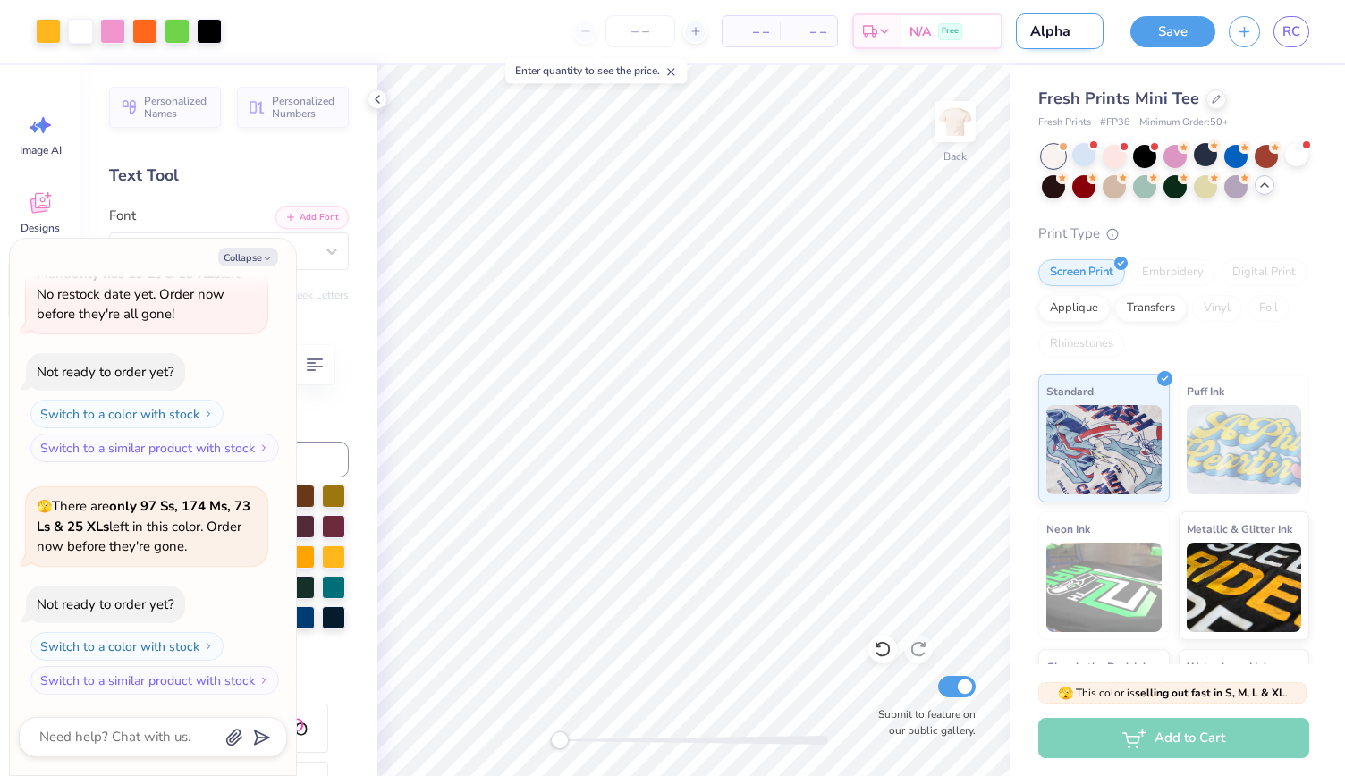
type textarea "x"
type input "Alpha"
type textarea "x"
type input "Alpha G"
type textarea "x"
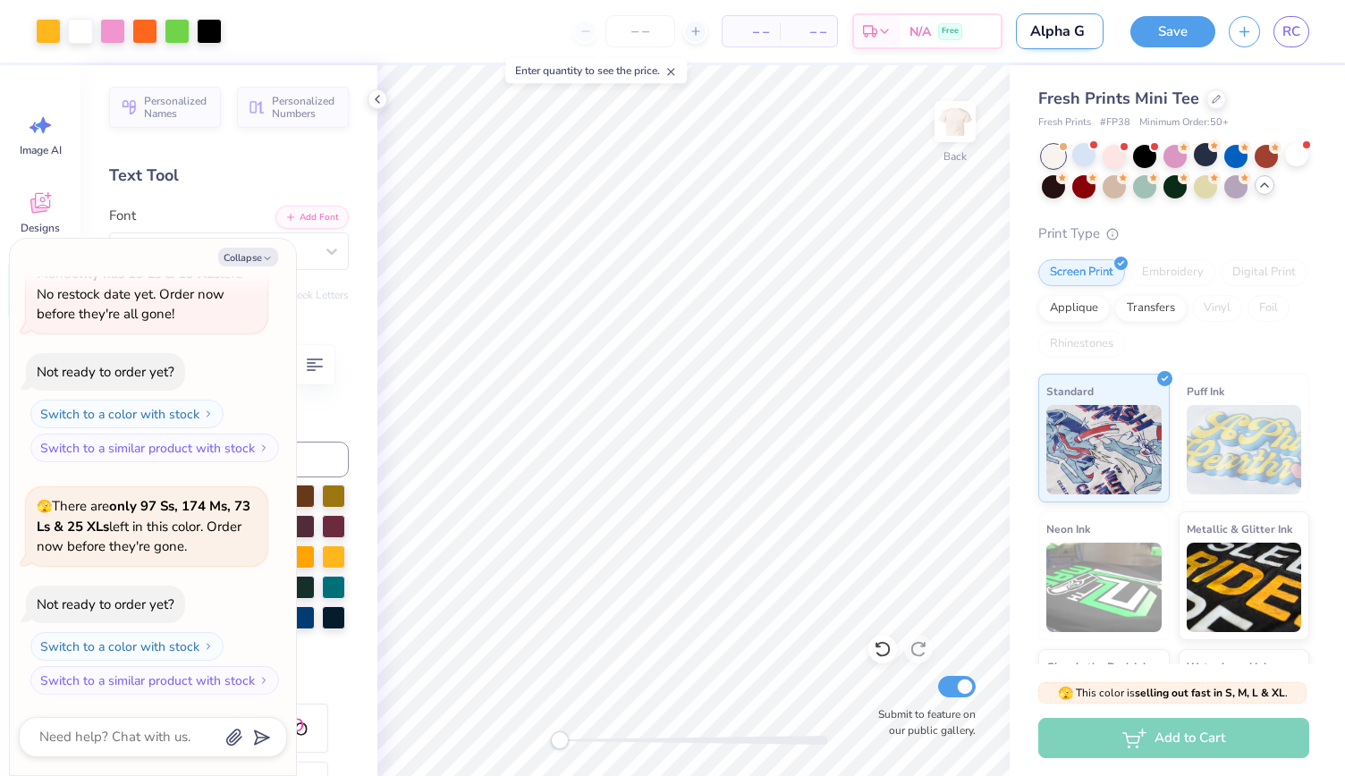
type input "Alpha Ga"
type textarea "x"
type input "Alpha Gam"
type textarea "x"
type input "Alpha Gam"
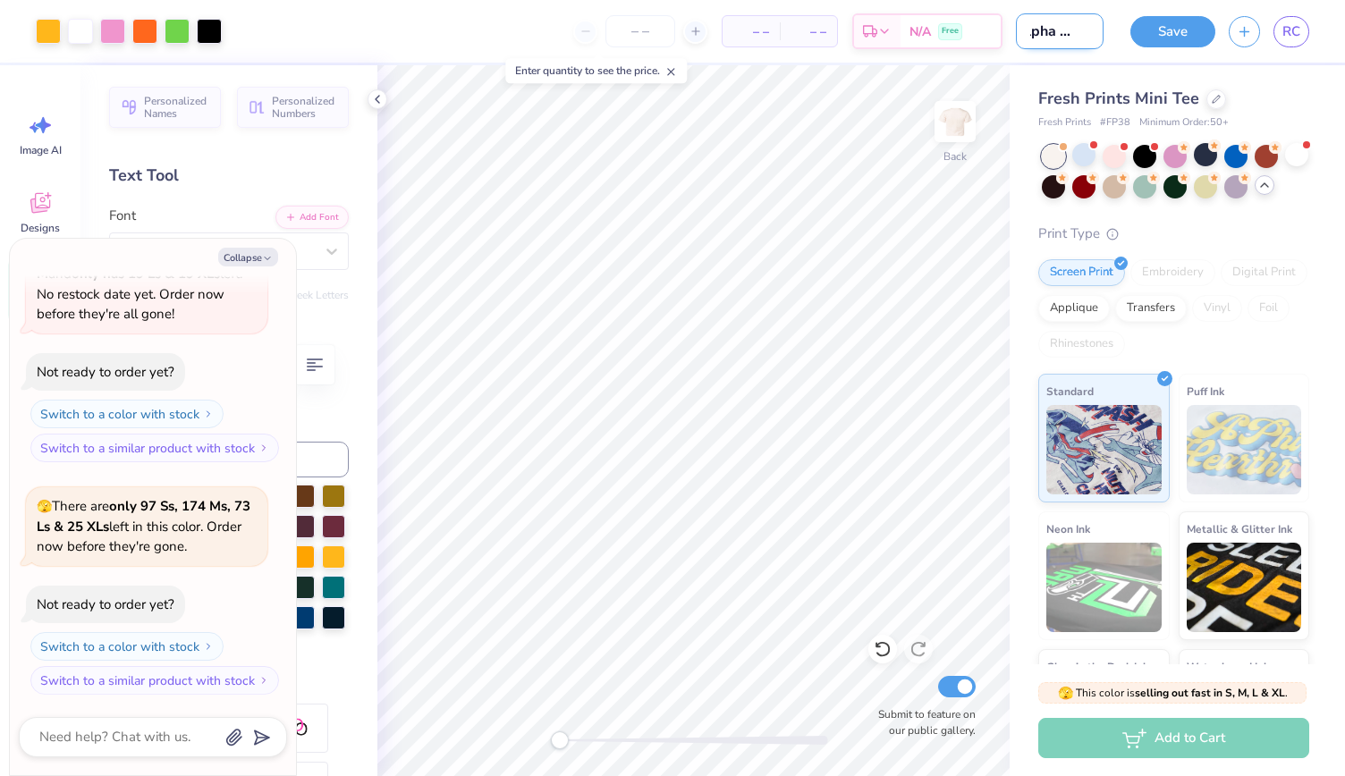
type textarea "x"
type input "Alpha Gam a"
type textarea "x"
type input "Alpha Gam"
type textarea "x"
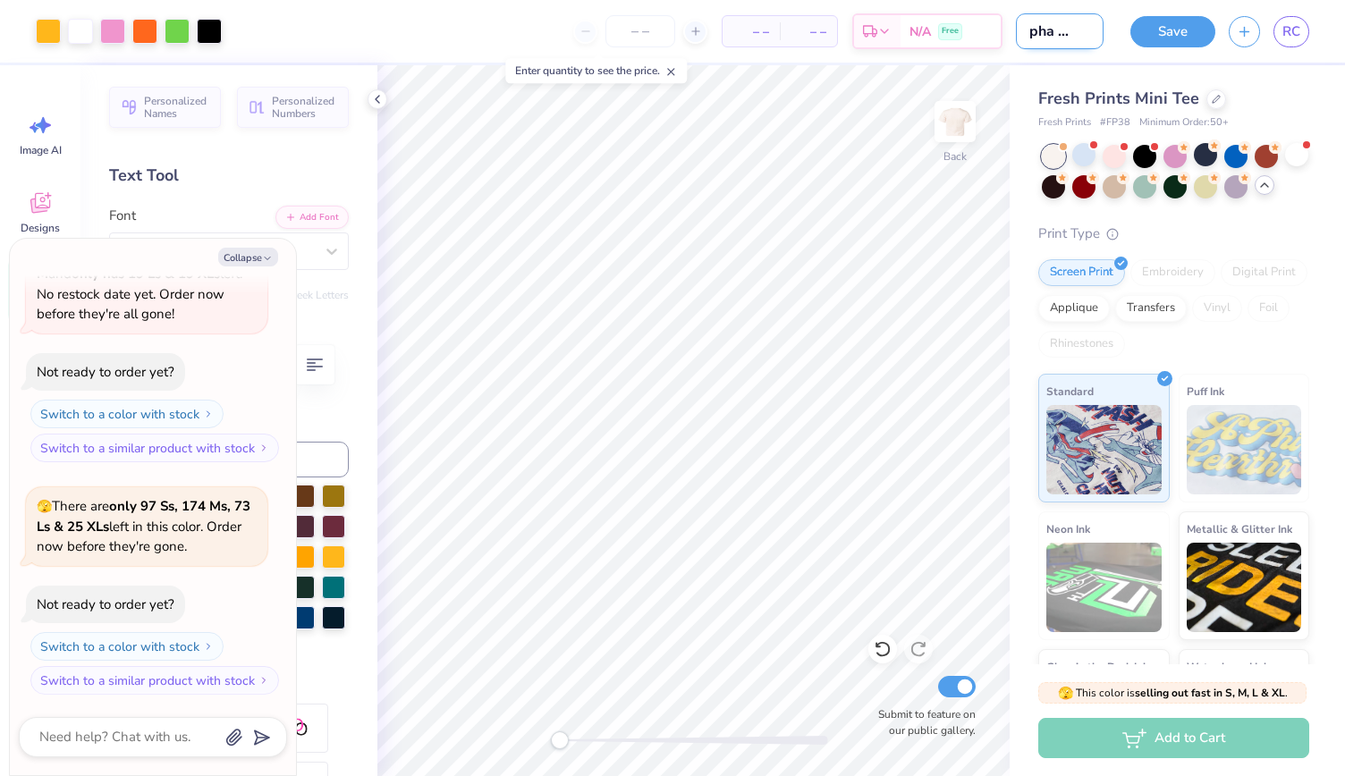
type input "Alpha Gam b"
type textarea "x"
type input "Alpha Gam ba"
type textarea "x"
type input "Alpha Gam bab"
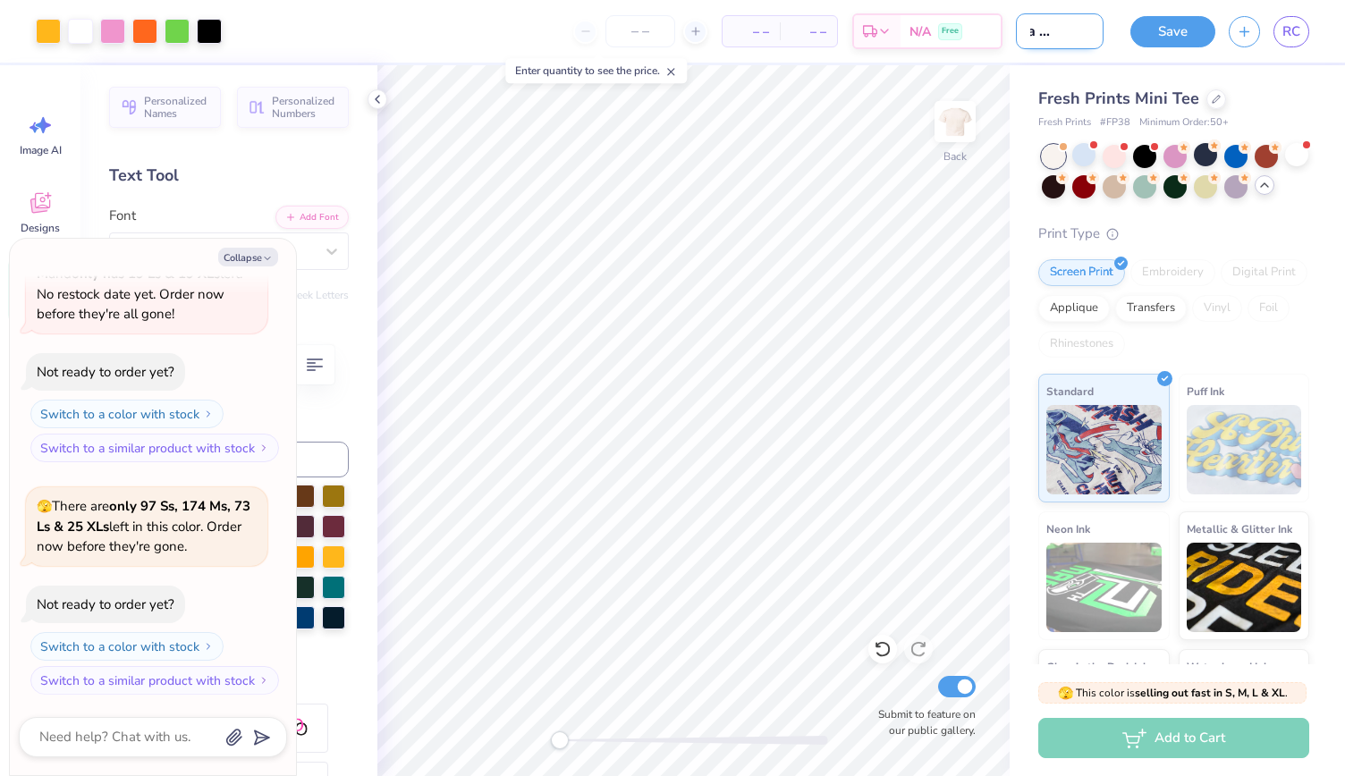
type textarea "x"
type input "Alpha Gam baby"
type textarea "x"
type input "Alpha Gam baby"
type textarea "x"
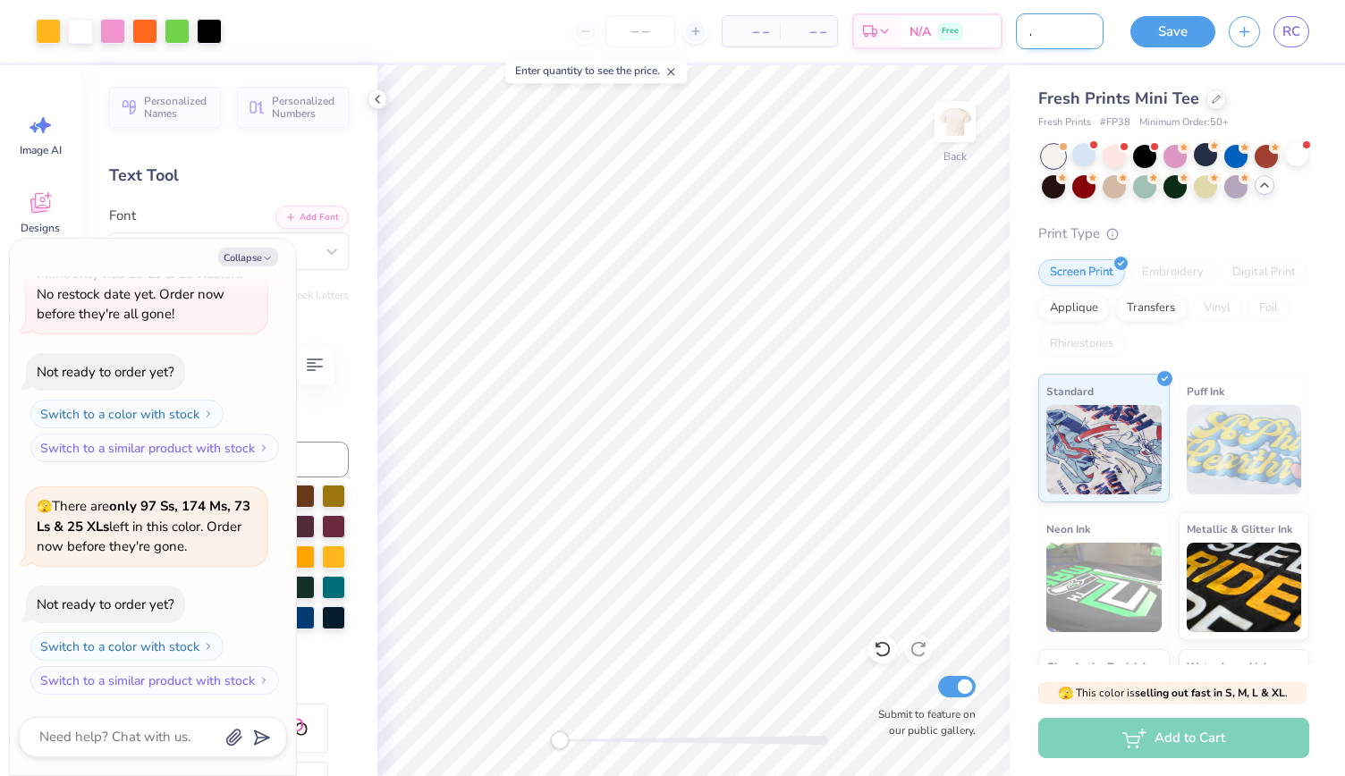
type input "Alpha Gam baby T"
type textarea "x"
type input "Alpha Gam baby T"
click at [669, 33] on input "number" at bounding box center [640, 31] width 70 height 32
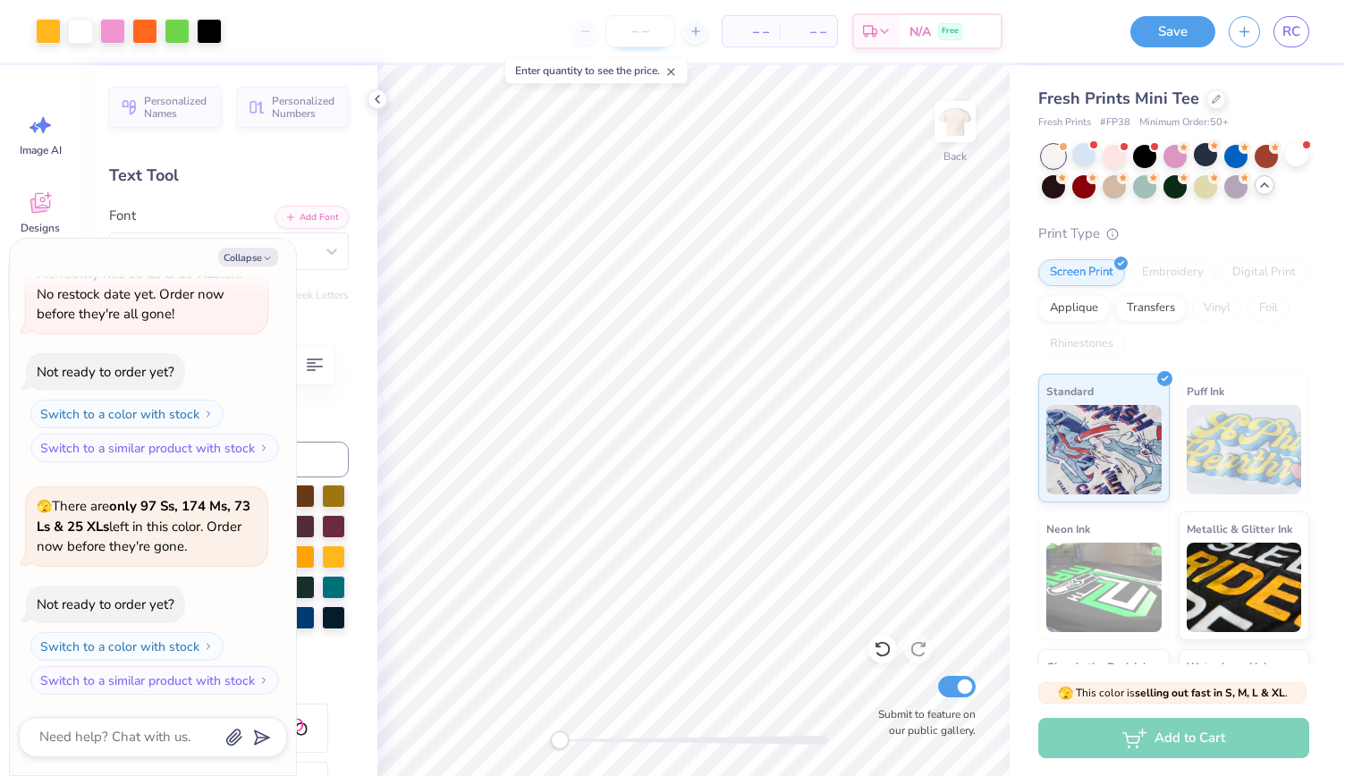
scroll to position [0, 0]
type input "12"
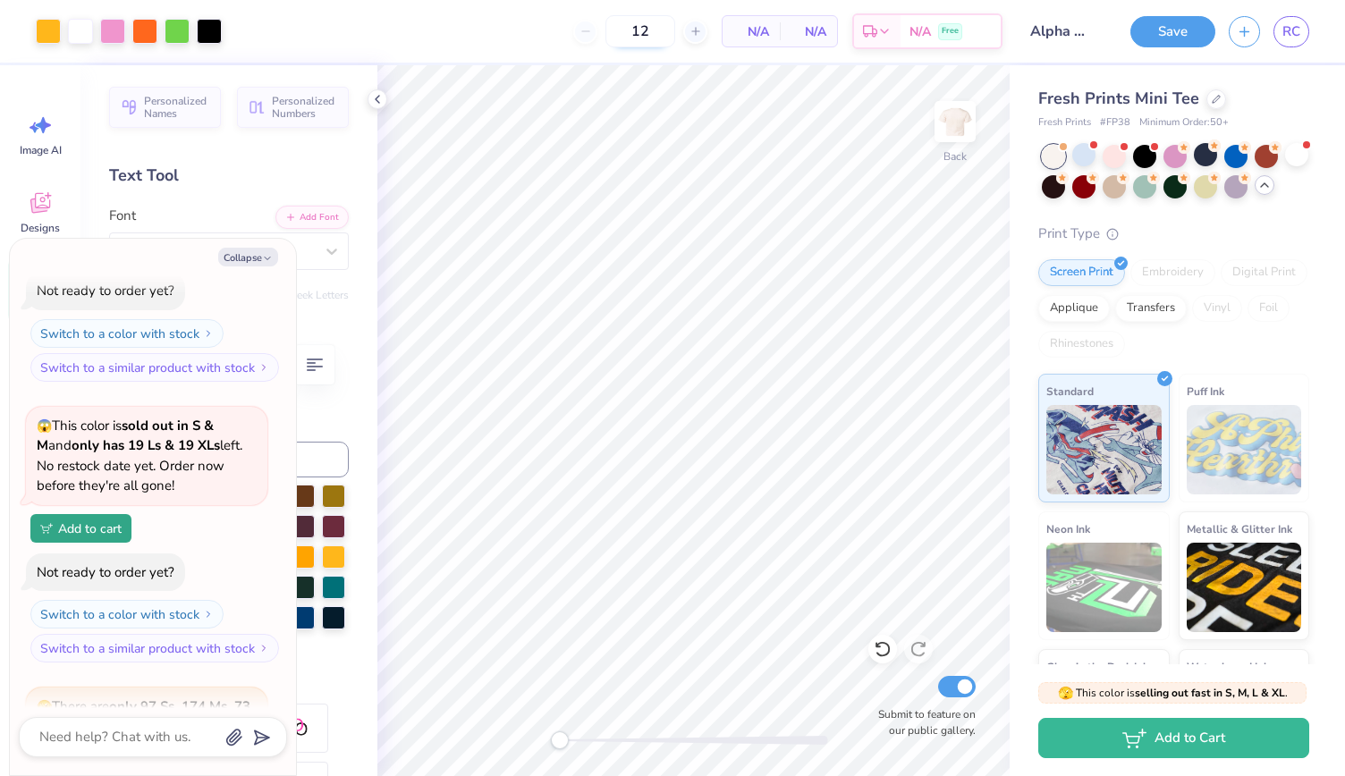
type textarea "x"
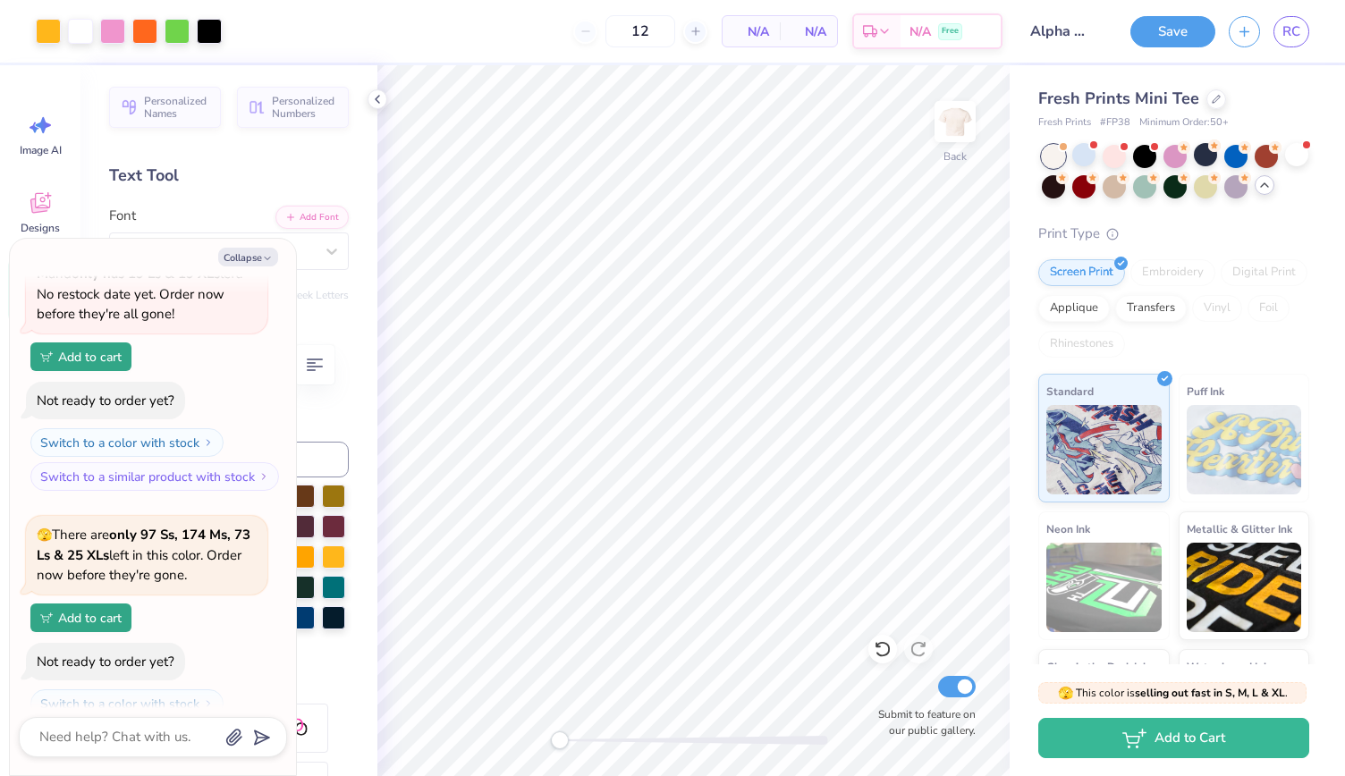
type input "50"
click at [765, 33] on span "N/A" at bounding box center [751, 31] width 36 height 19
click at [1182, 35] on button "Save" at bounding box center [1172, 28] width 85 height 31
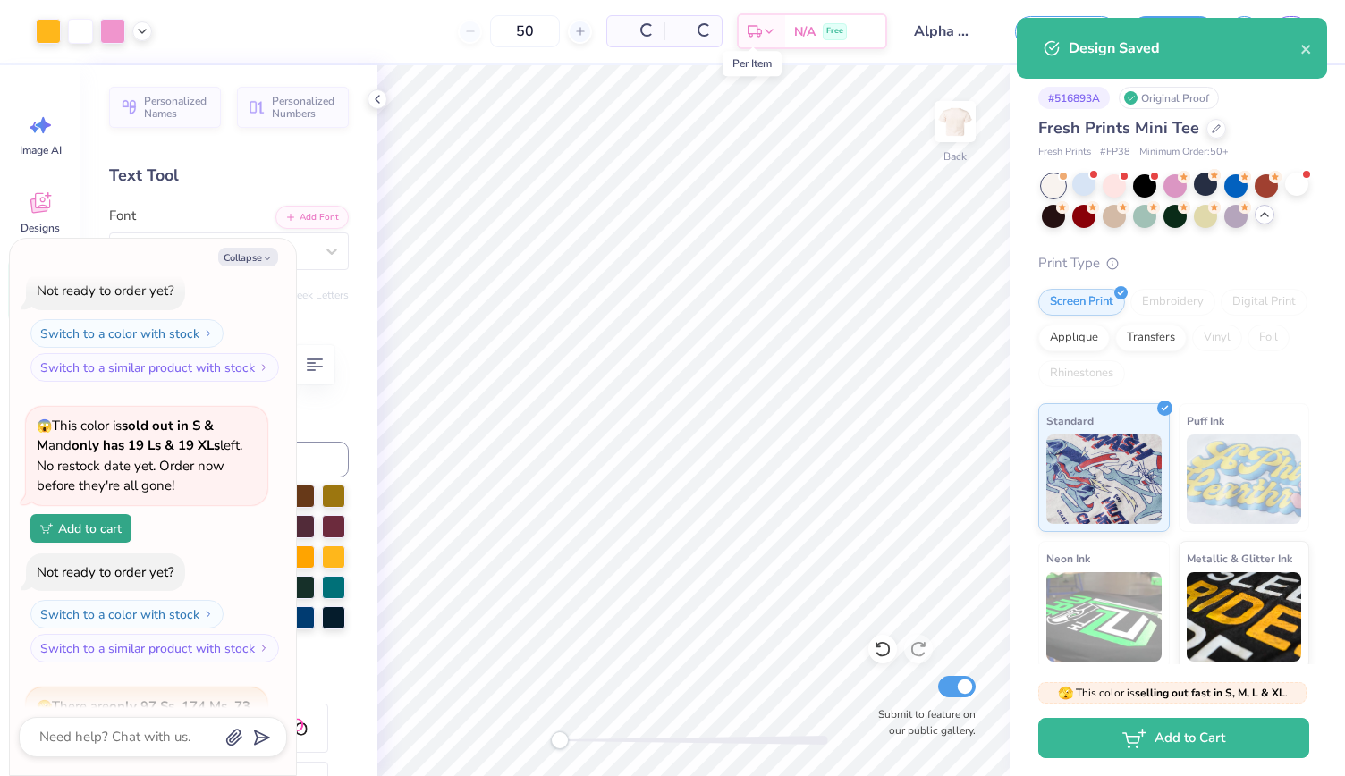
scroll to position [1765, 0]
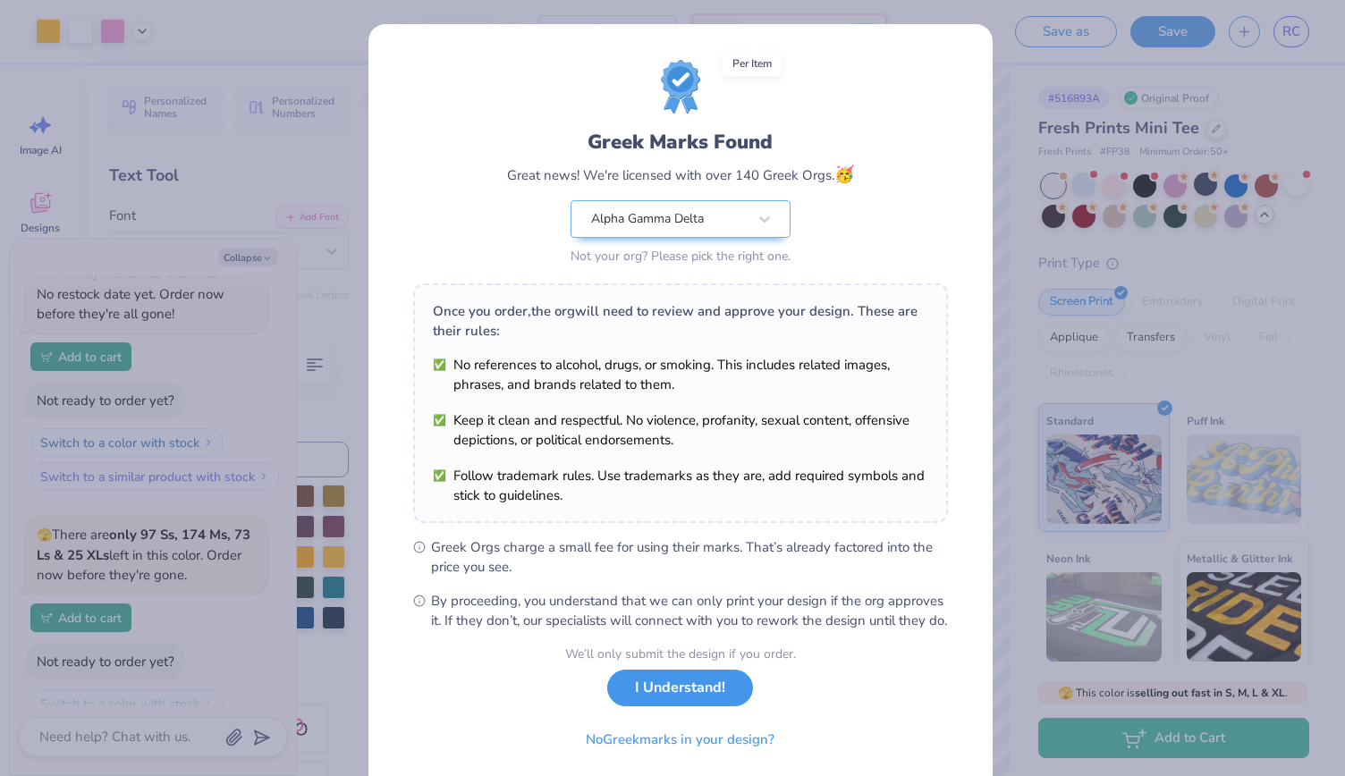
click at [679, 706] on button "I Understand!" at bounding box center [680, 688] width 146 height 37
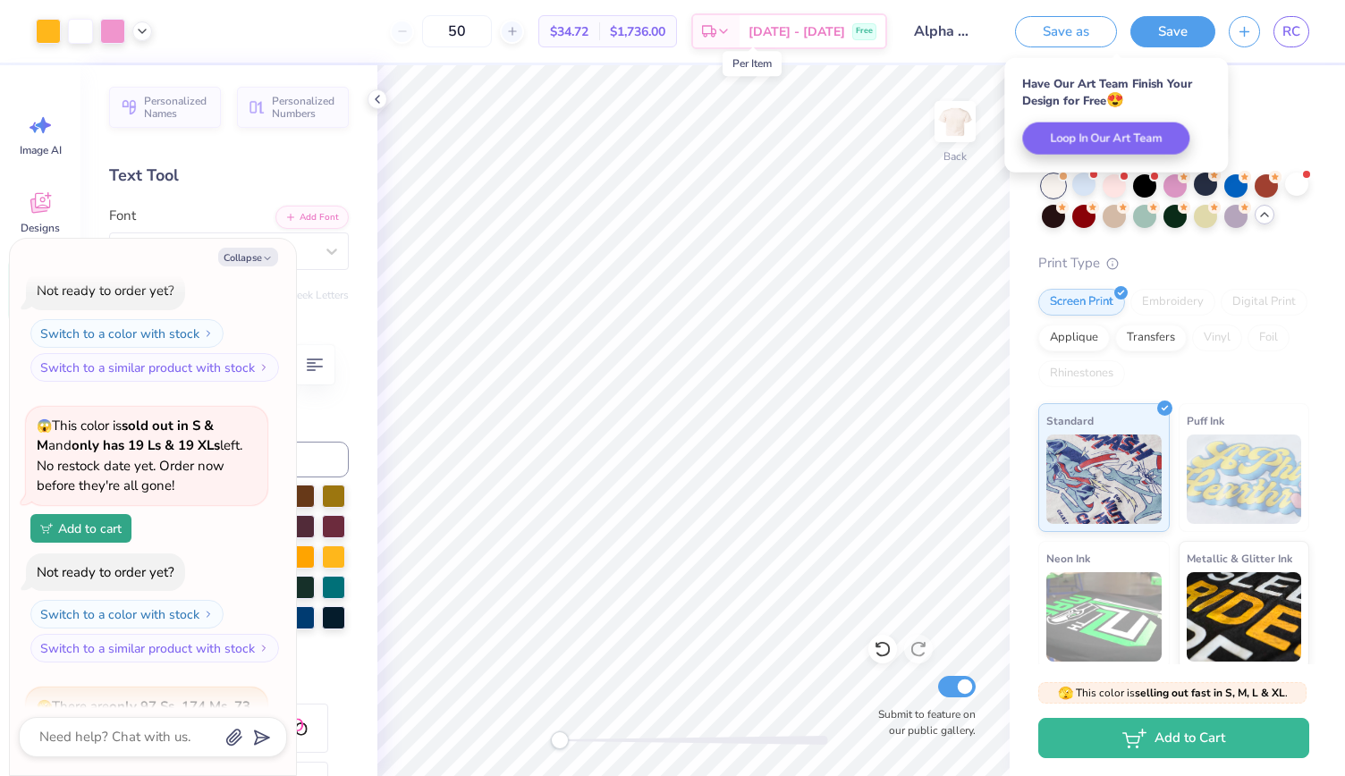
type textarea "x"
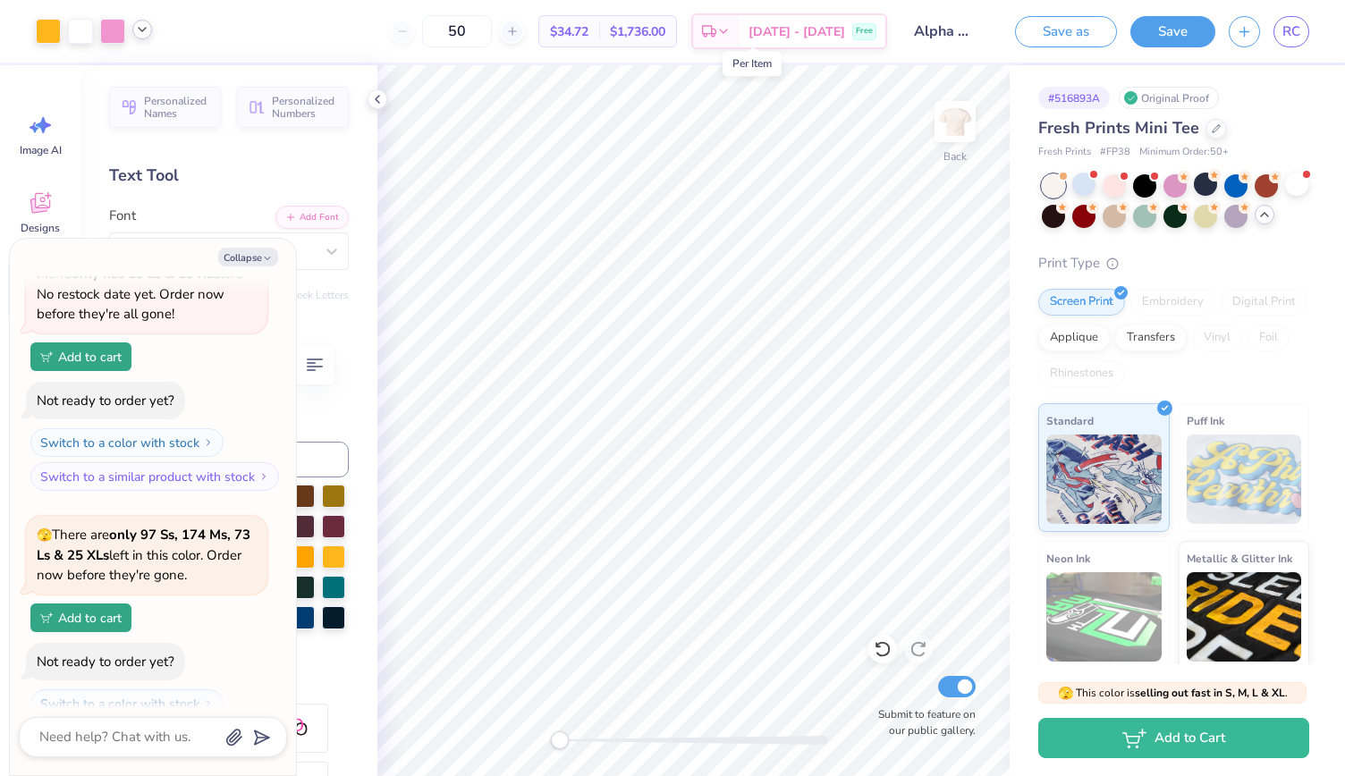
click at [144, 31] on icon at bounding box center [142, 29] width 14 height 14
click at [1293, 43] on link "RC" at bounding box center [1291, 31] width 36 height 31
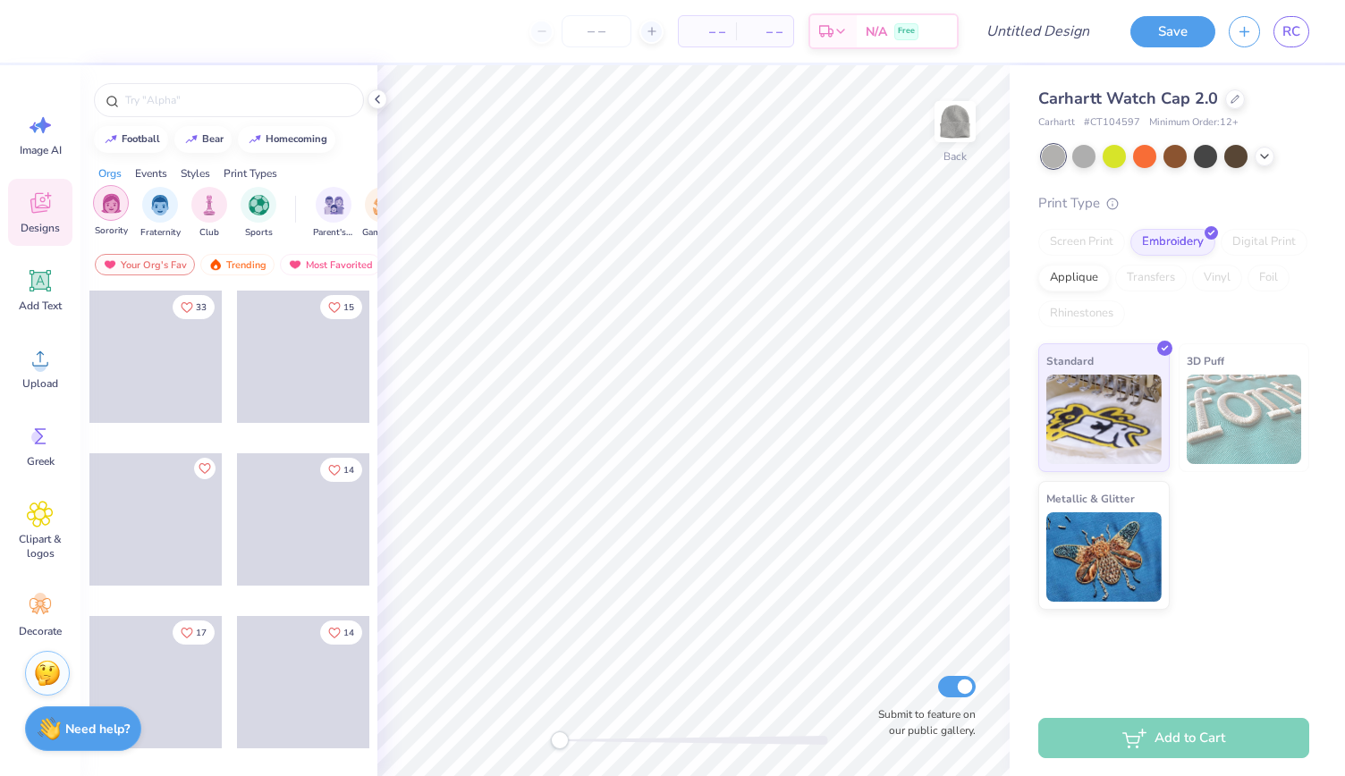
click at [113, 207] on img "filter for Sorority" at bounding box center [111, 203] width 21 height 21
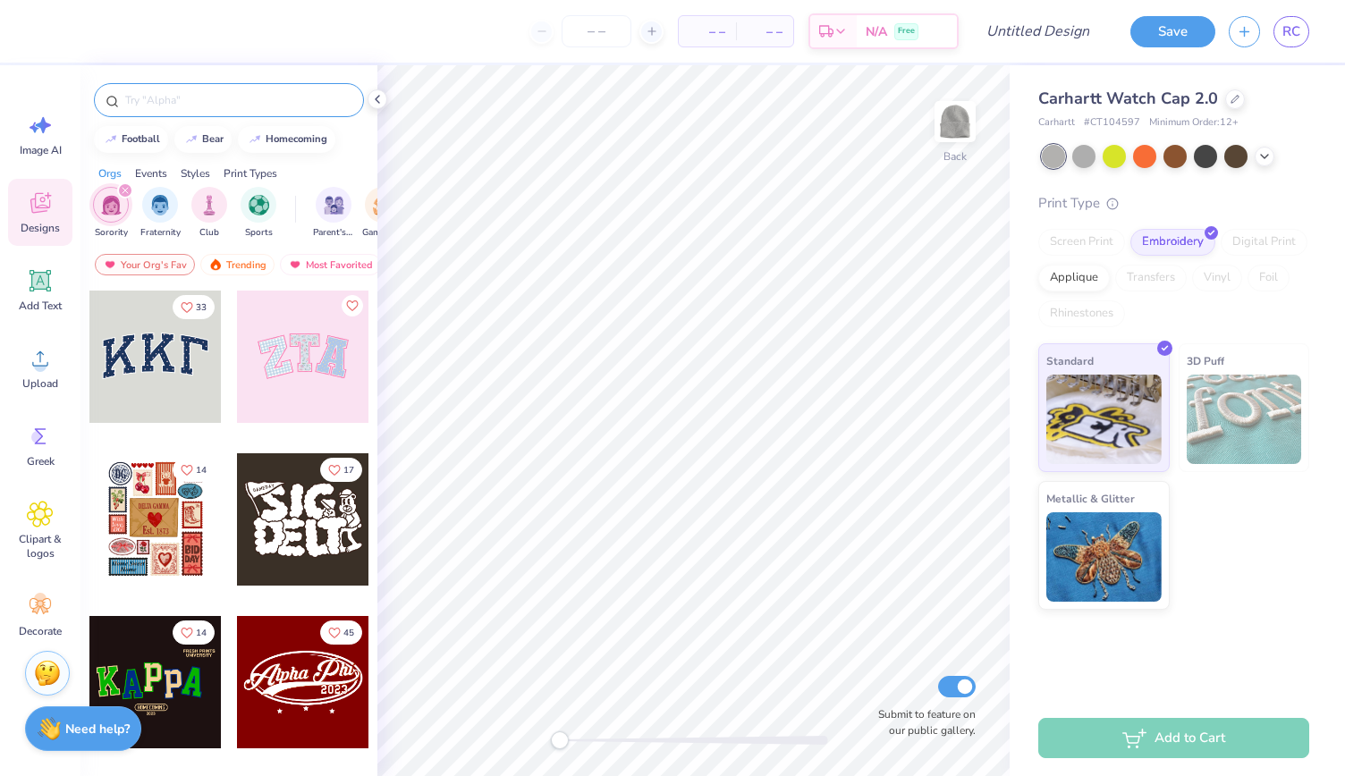
click at [231, 96] on input "text" at bounding box center [237, 100] width 229 height 18
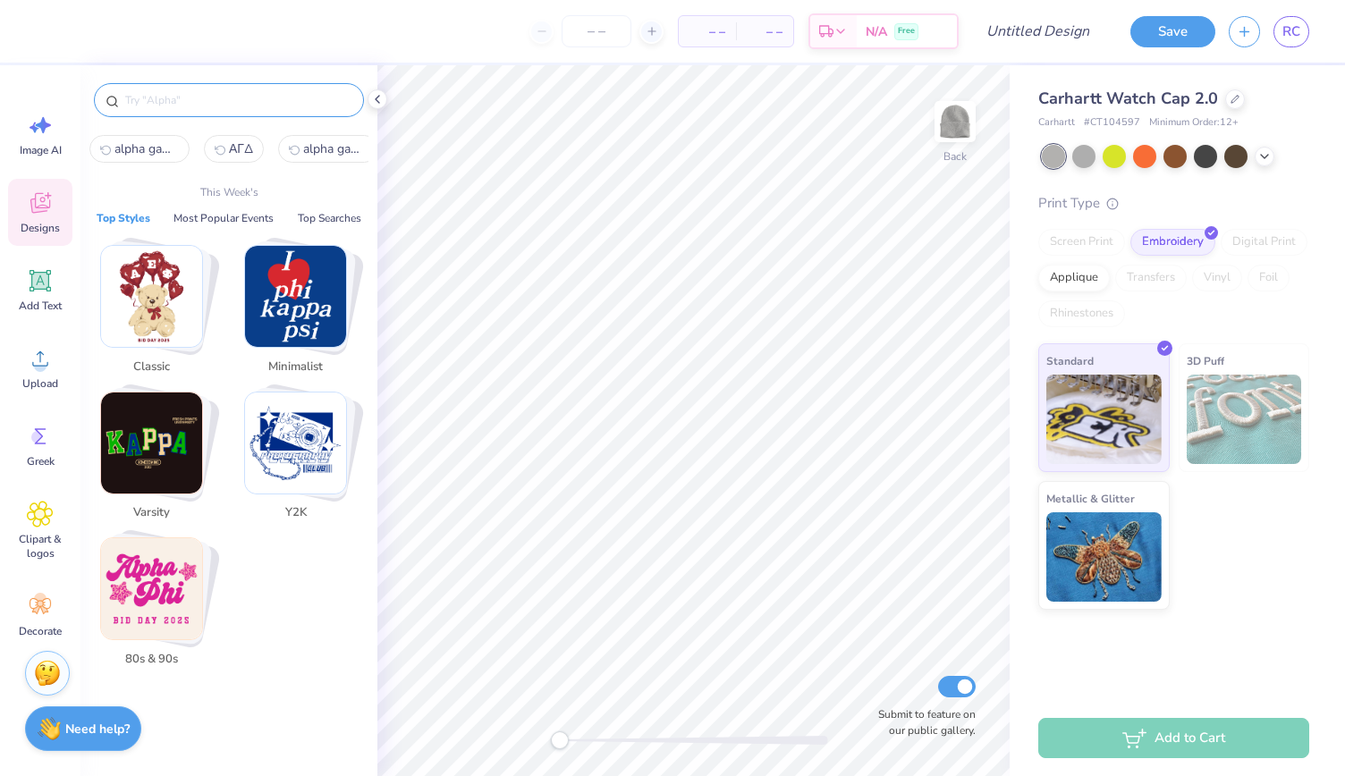
click at [147, 148] on span "alpha gamma delta" at bounding box center [146, 148] width 64 height 17
type input "alpha gamma delta"
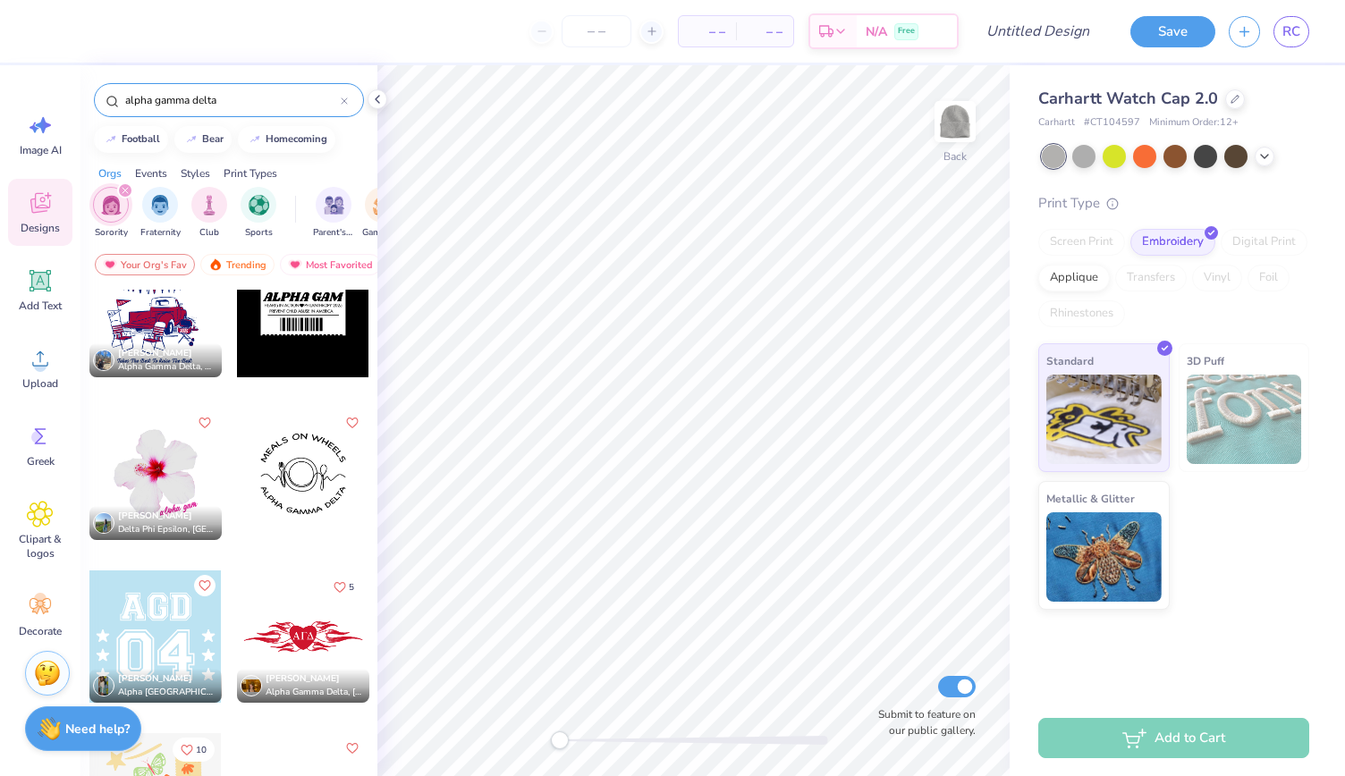
scroll to position [213, 0]
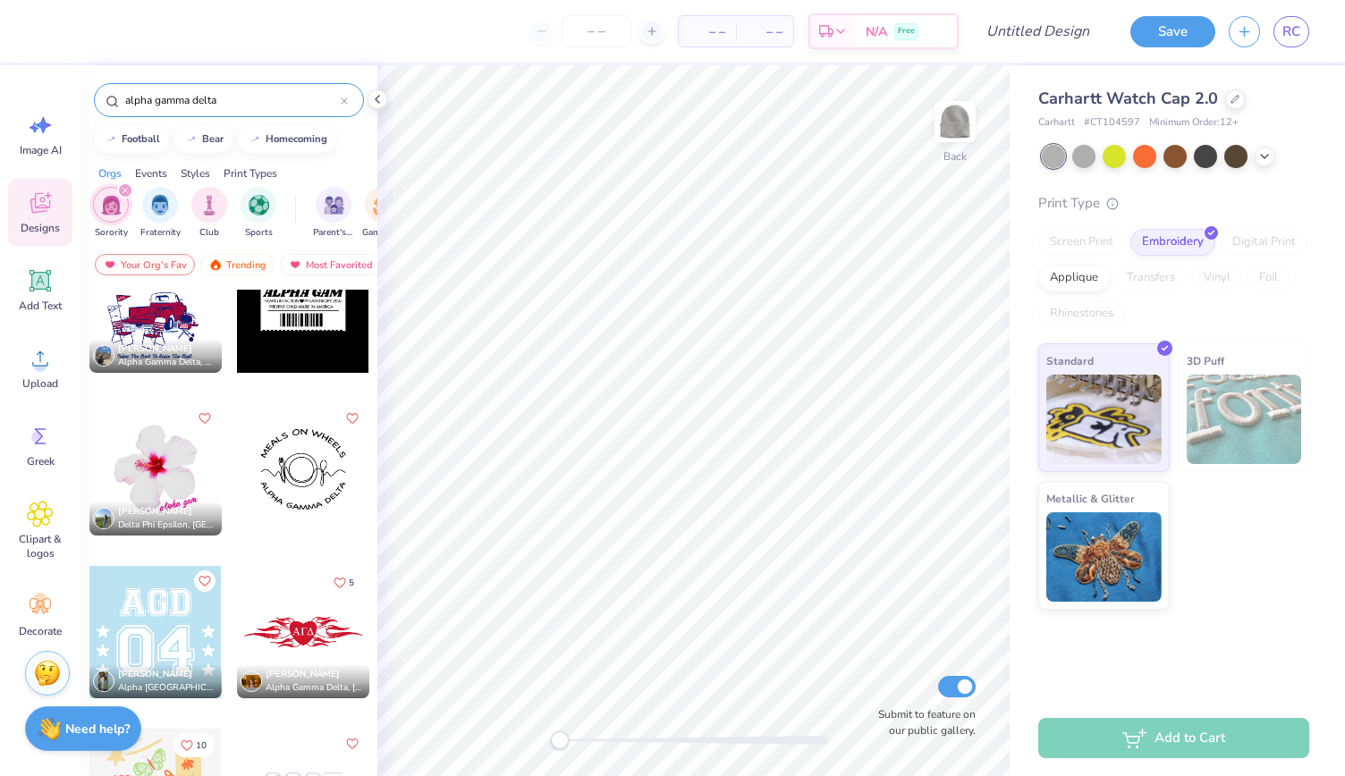
click at [293, 476] on div at bounding box center [303, 469] width 132 height 132
click at [50, 30] on div at bounding box center [48, 29] width 25 height 25
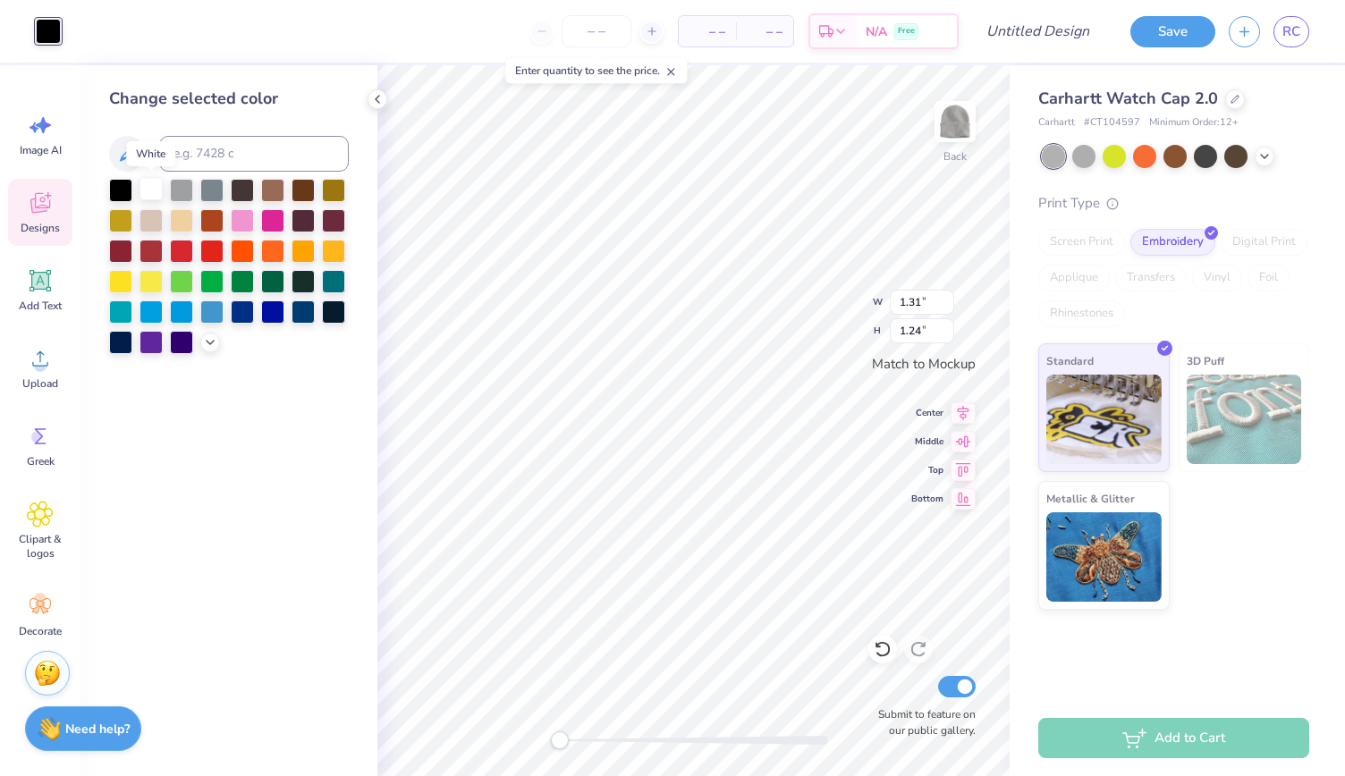
click at [146, 184] on div at bounding box center [150, 188] width 23 height 23
click at [209, 255] on div at bounding box center [211, 249] width 23 height 23
click at [190, 251] on div at bounding box center [181, 249] width 23 height 23
click at [179, 255] on div at bounding box center [181, 249] width 23 height 23
click at [122, 247] on div at bounding box center [120, 249] width 23 height 23
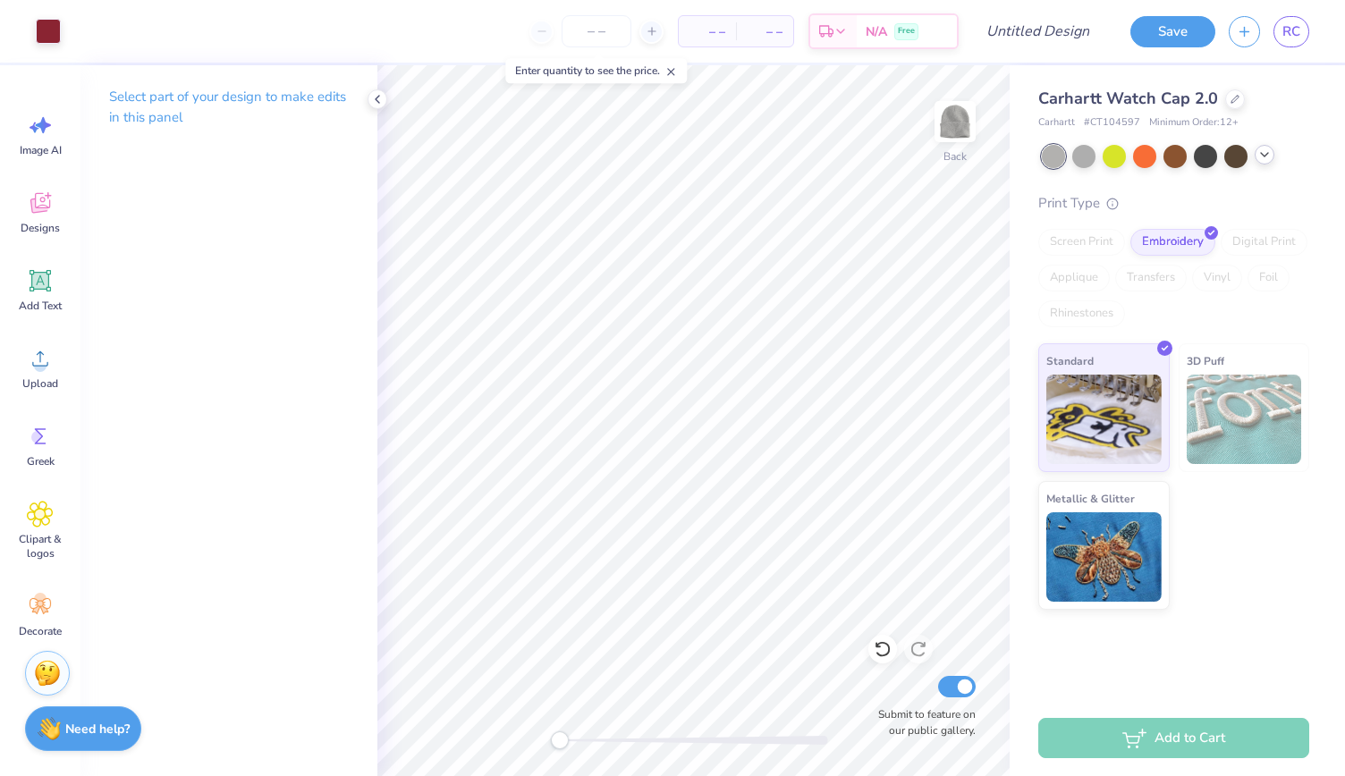
click at [1266, 163] on div at bounding box center [1265, 155] width 20 height 20
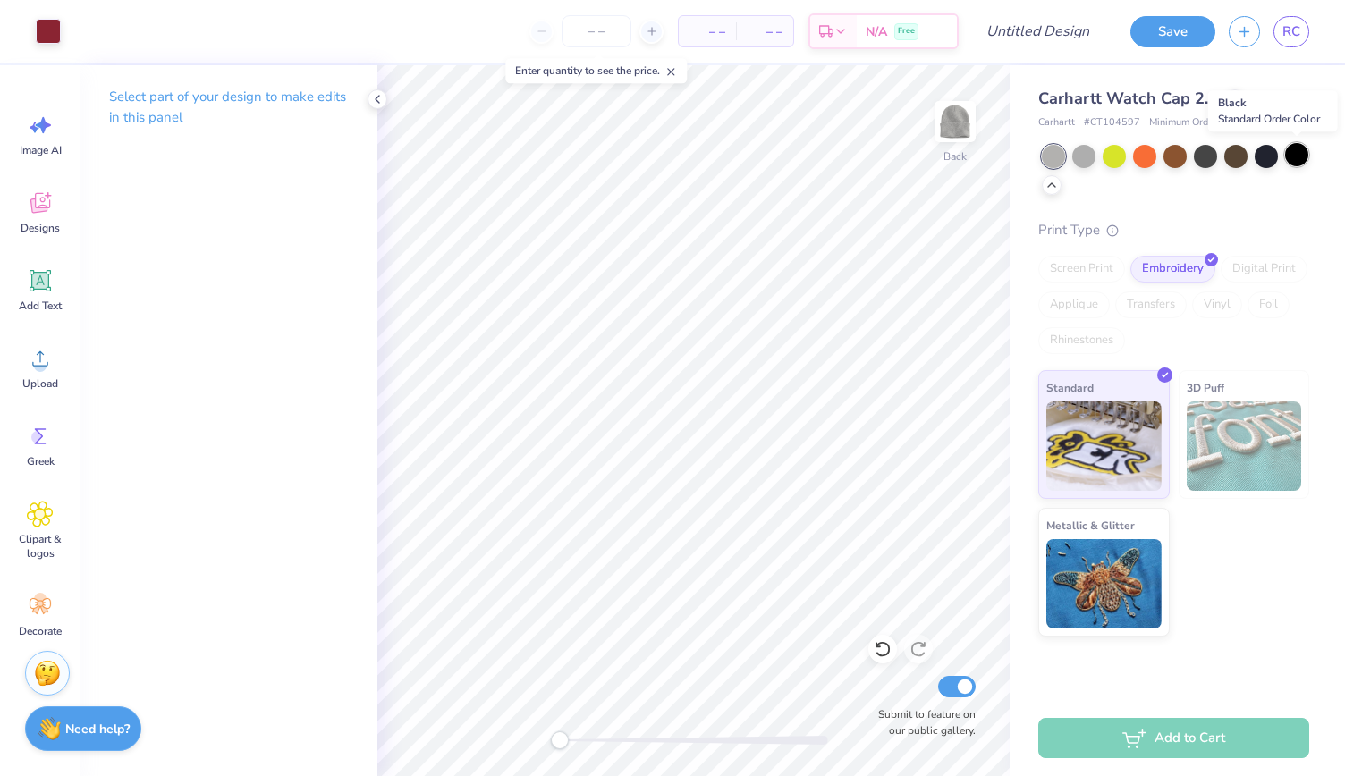
click at [1300, 162] on div at bounding box center [1296, 154] width 23 height 23
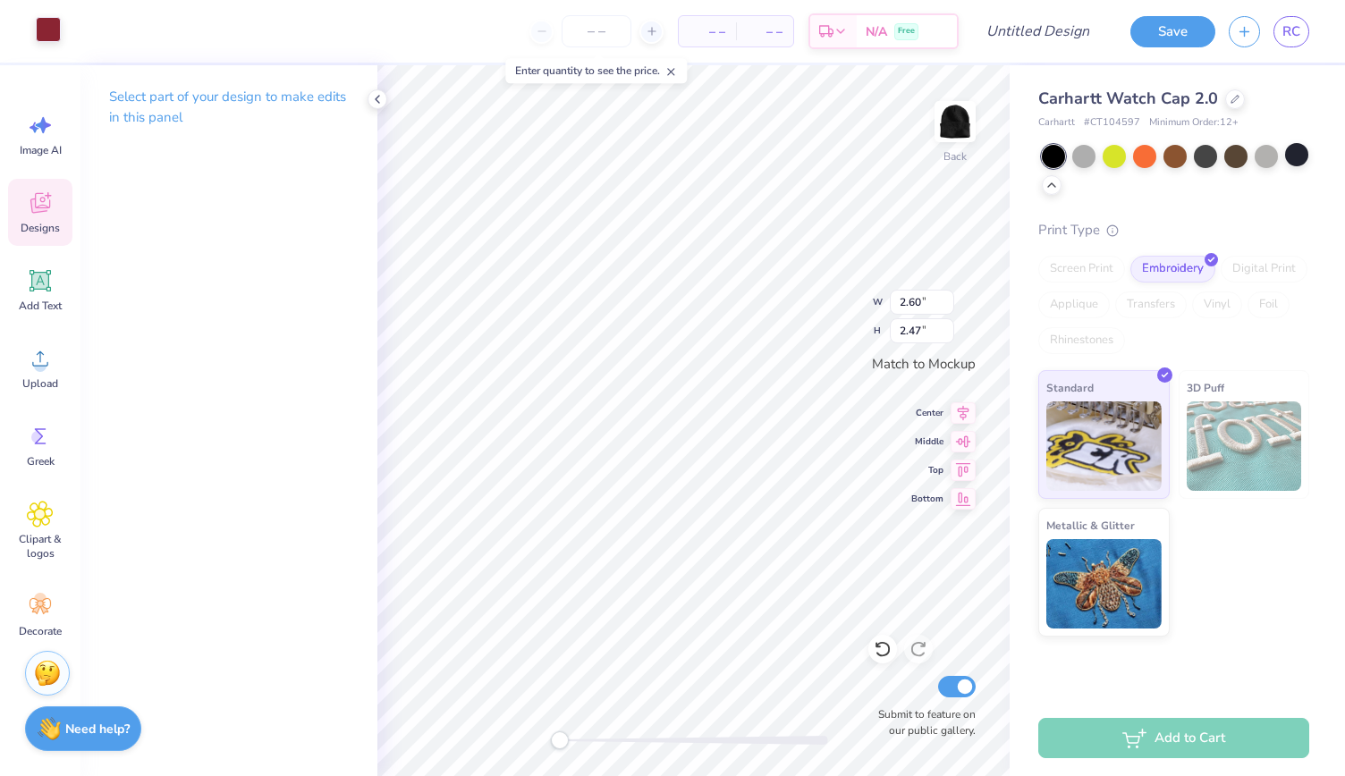
click at [52, 40] on div at bounding box center [48, 29] width 25 height 25
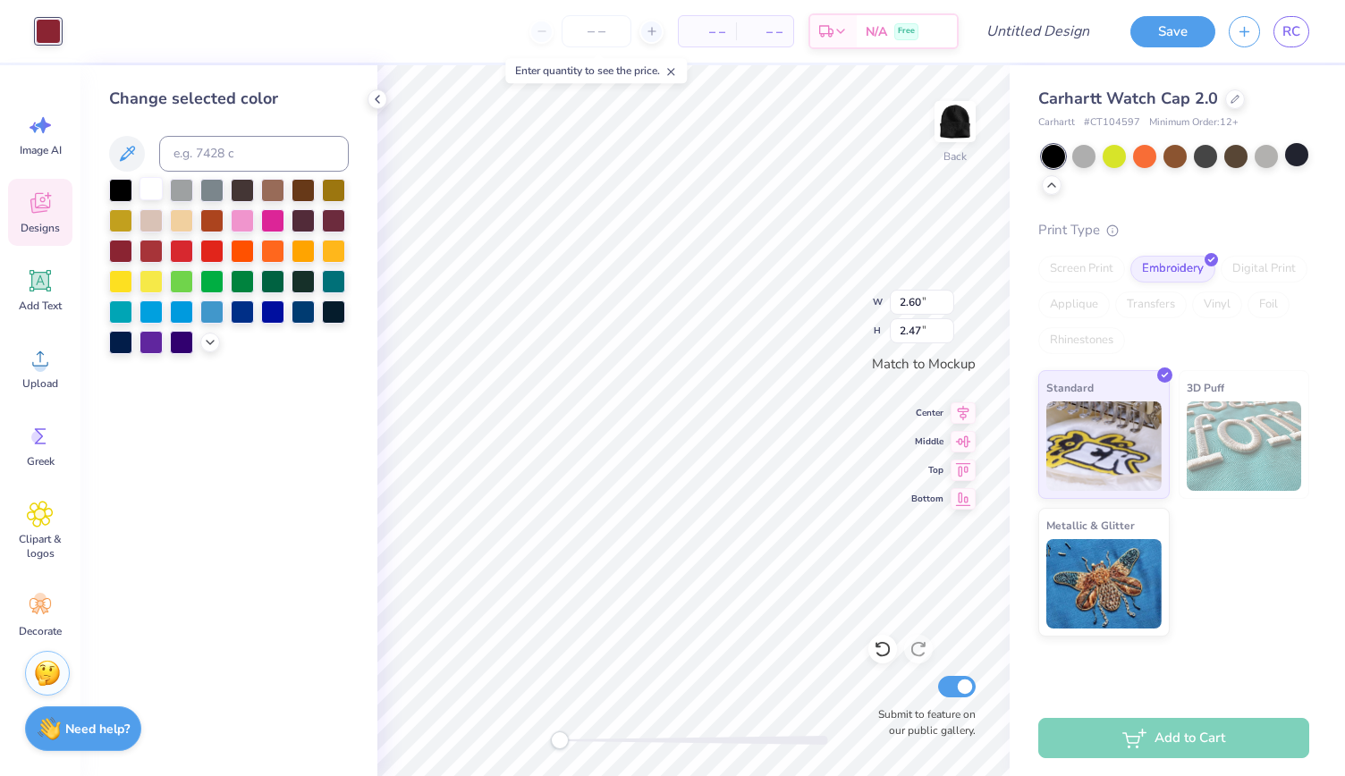
click at [152, 183] on div at bounding box center [150, 188] width 23 height 23
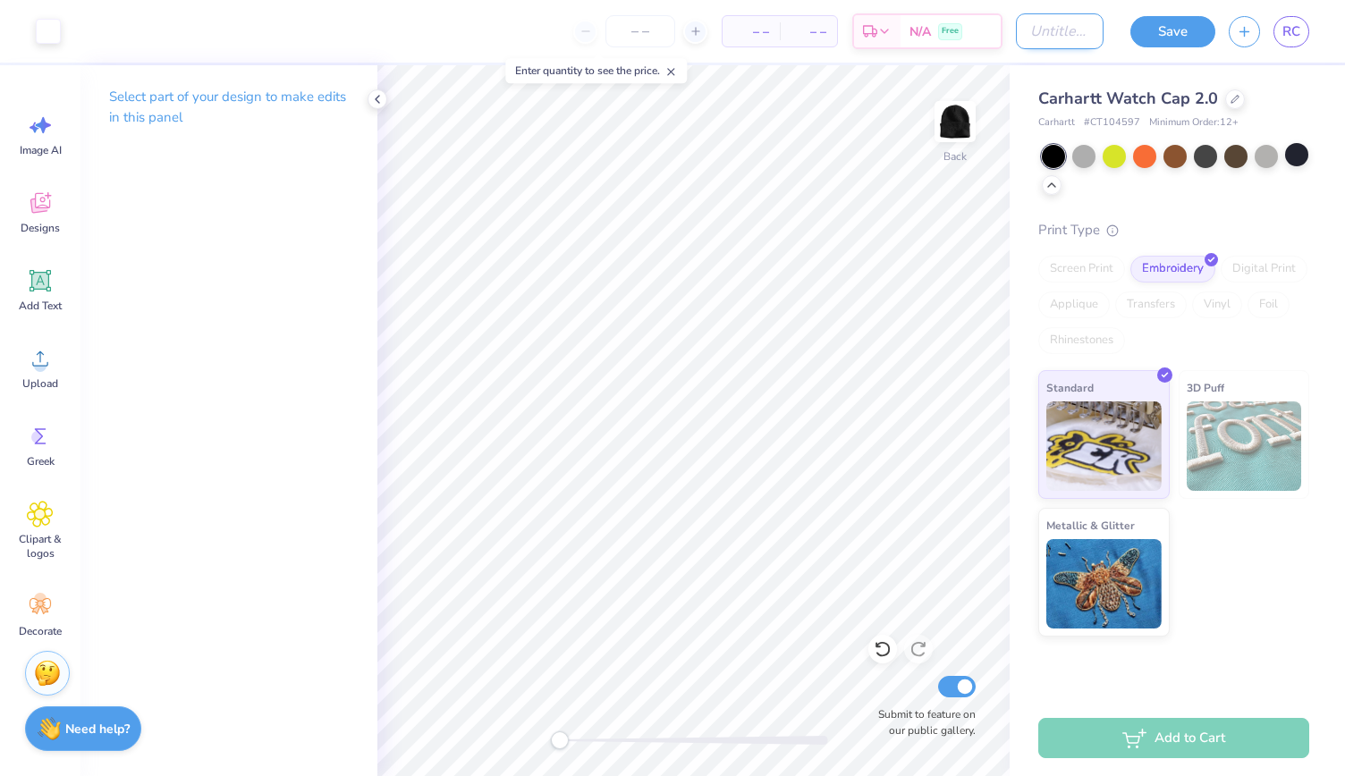
click at [1021, 28] on input "Design Title" at bounding box center [1060, 31] width 88 height 36
type input "Meals on Wheels Carhart Beanie"
click at [635, 21] on input "number" at bounding box center [640, 31] width 70 height 32
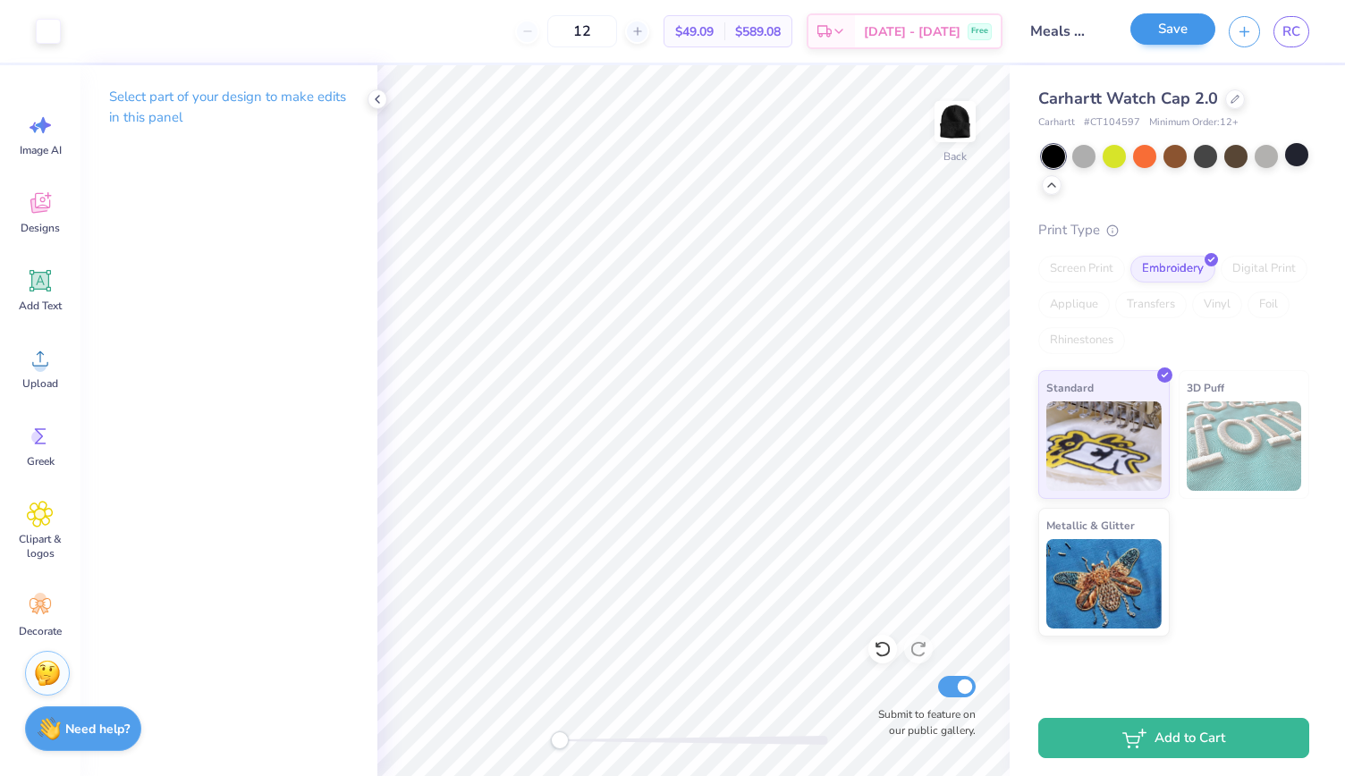
type input "12"
click at [1161, 20] on button "Save" at bounding box center [1172, 28] width 85 height 31
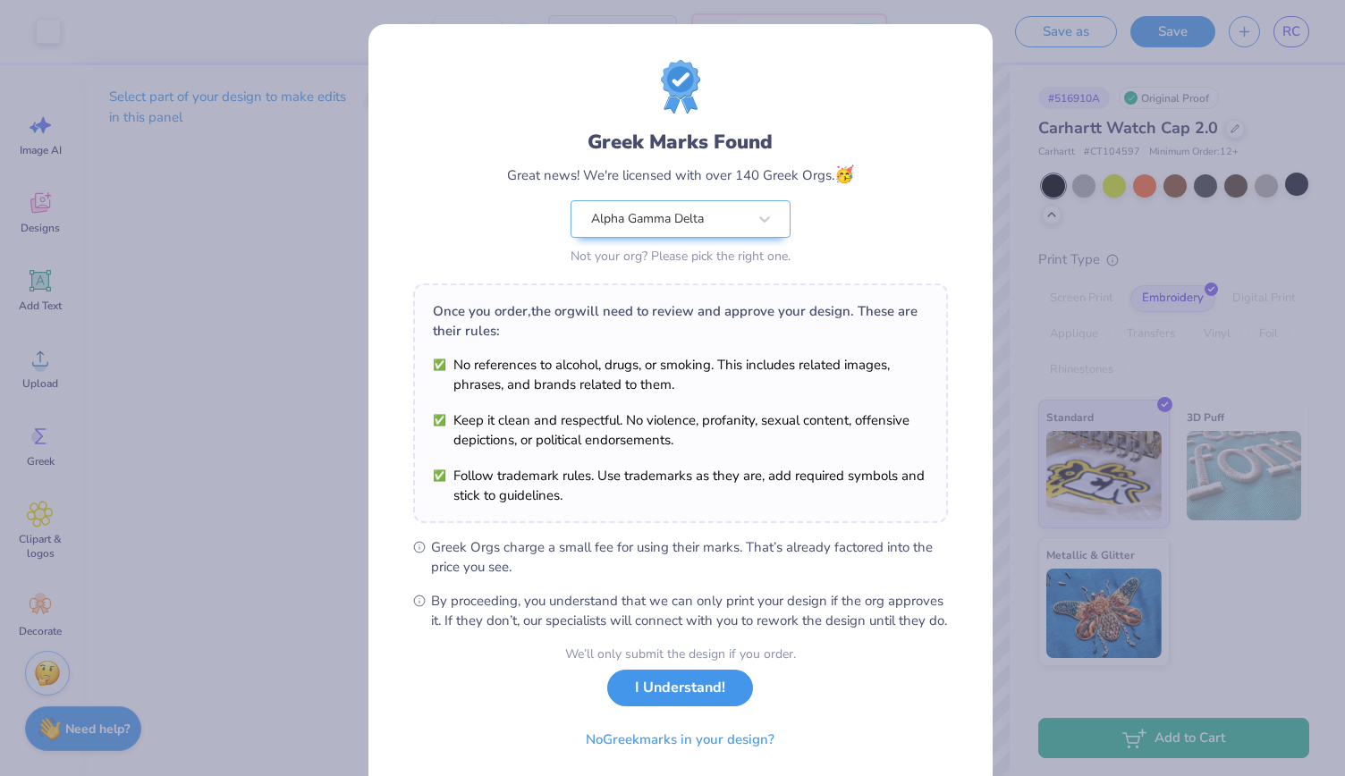
click at [719, 706] on button "I Understand!" at bounding box center [680, 688] width 146 height 37
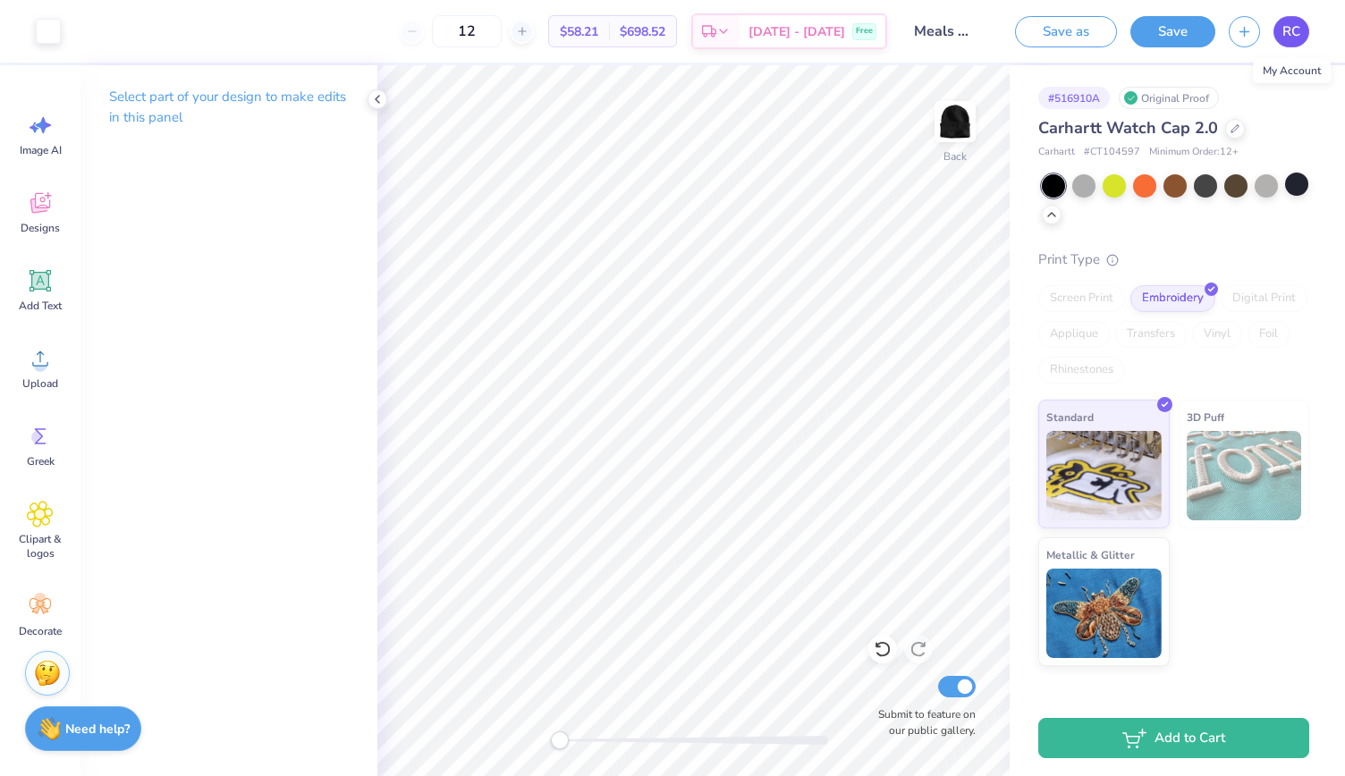
click at [1304, 33] on link "RC" at bounding box center [1291, 31] width 36 height 31
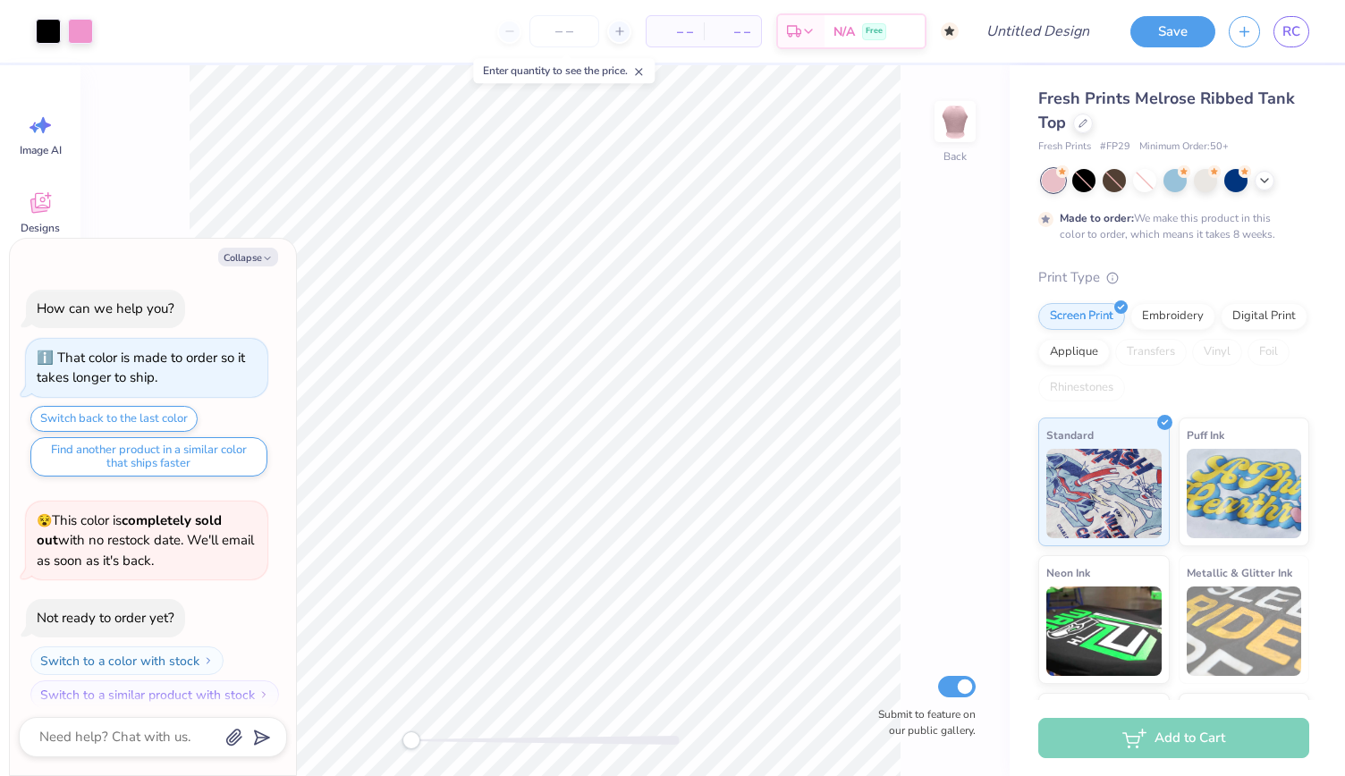
scroll to position [13, 0]
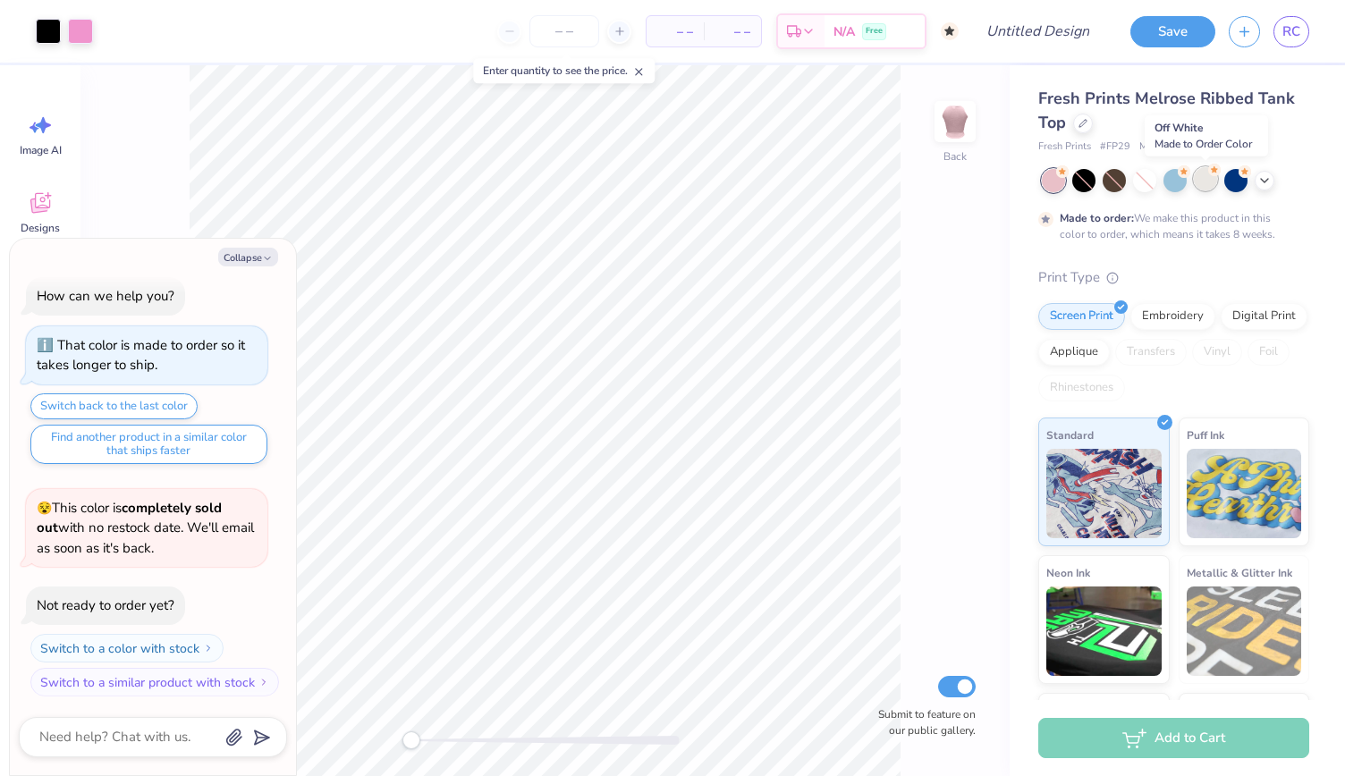
click at [1212, 169] on icon at bounding box center [1214, 168] width 7 height 6
click at [1264, 181] on icon at bounding box center [1264, 179] width 14 height 14
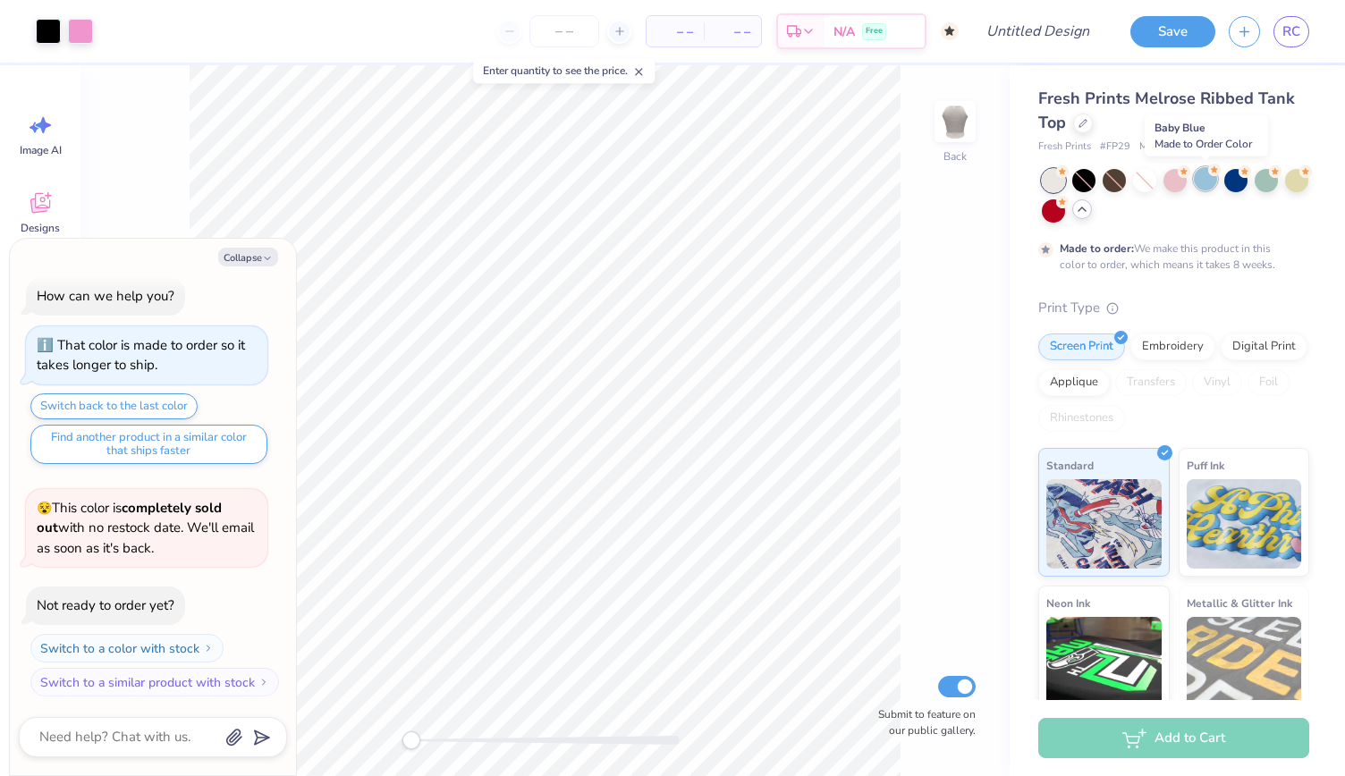
click at [1200, 182] on div at bounding box center [1205, 178] width 23 height 23
click at [1273, 182] on div at bounding box center [1266, 178] width 23 height 23
click at [93, 22] on div at bounding box center [80, 29] width 25 height 25
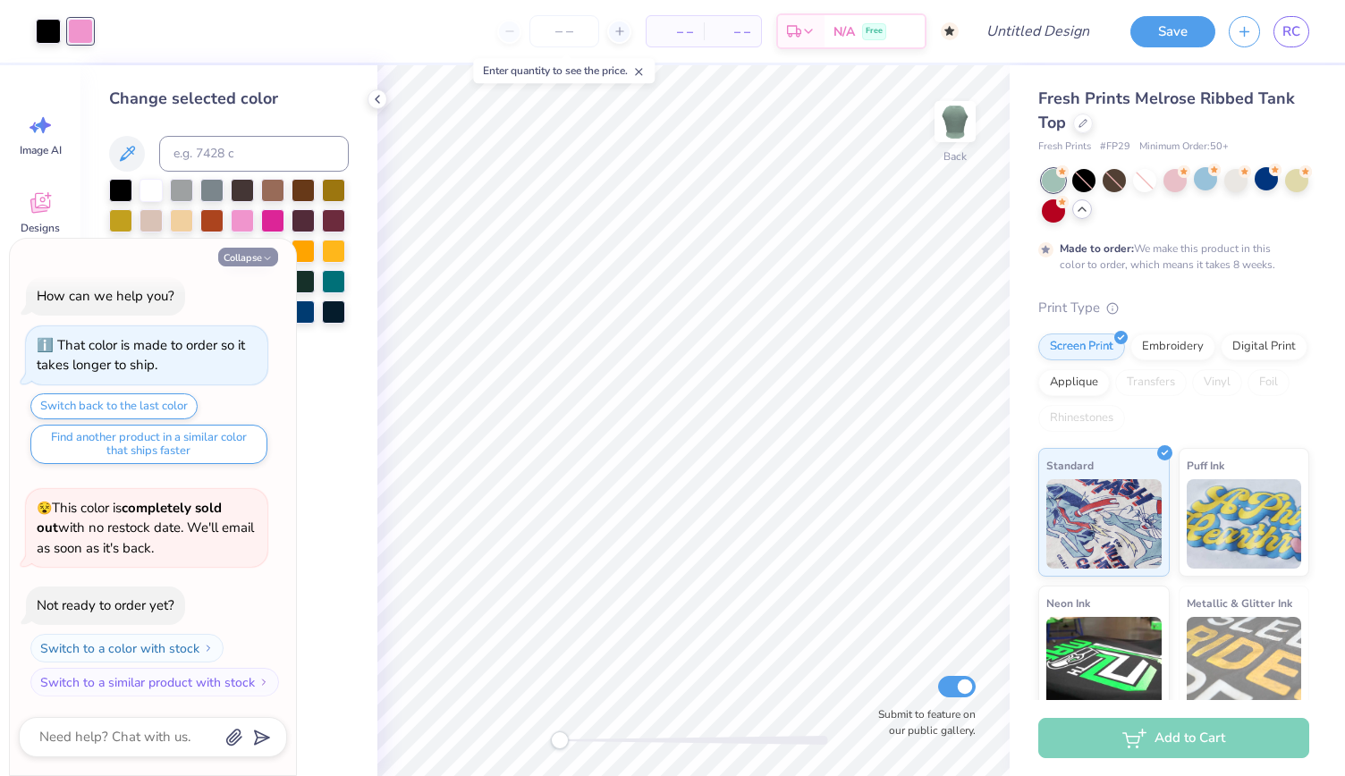
click at [249, 255] on button "Collapse" at bounding box center [248, 257] width 60 height 19
type textarea "x"
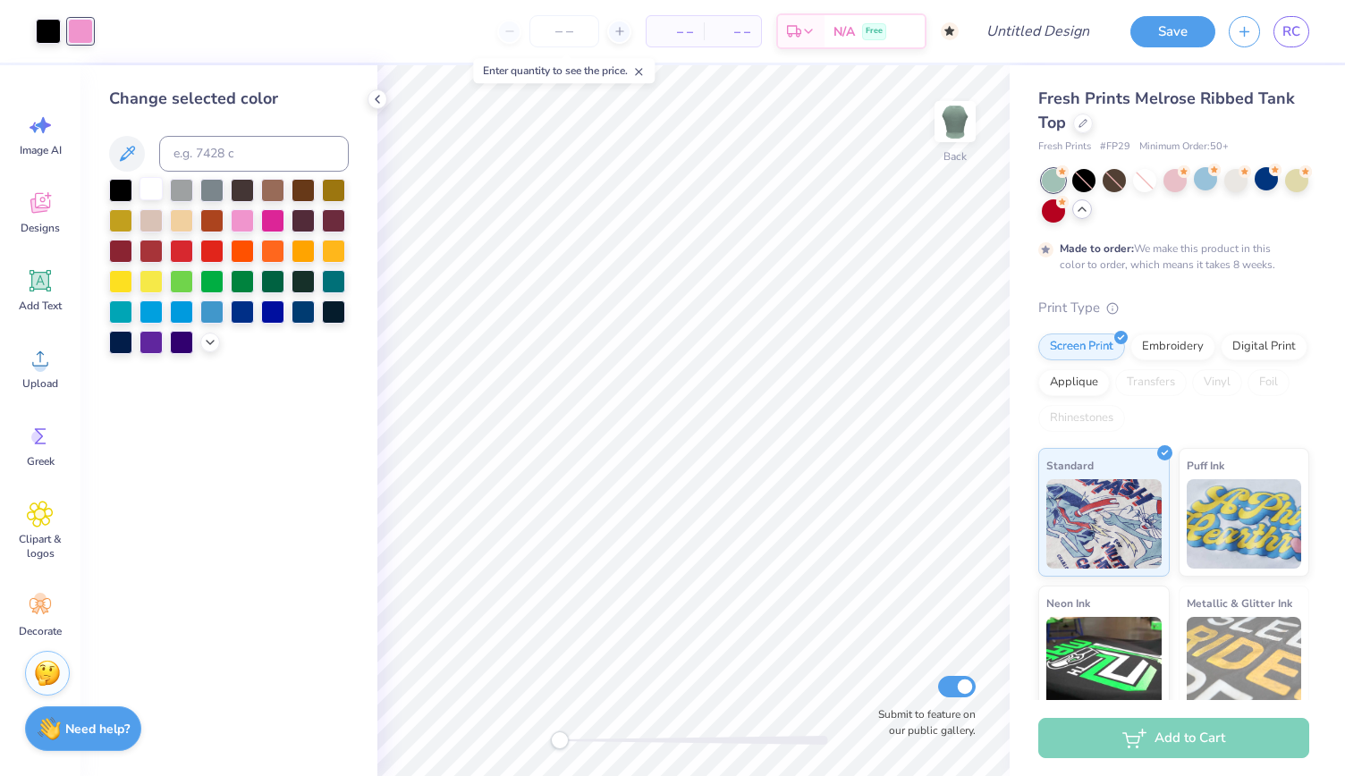
click at [148, 197] on div at bounding box center [150, 188] width 23 height 23
click at [1285, 190] on div at bounding box center [1296, 178] width 23 height 23
click at [234, 228] on div at bounding box center [242, 218] width 23 height 23
click at [1207, 175] on div at bounding box center [1205, 178] width 23 height 23
click at [1204, 180] on div at bounding box center [1205, 178] width 23 height 23
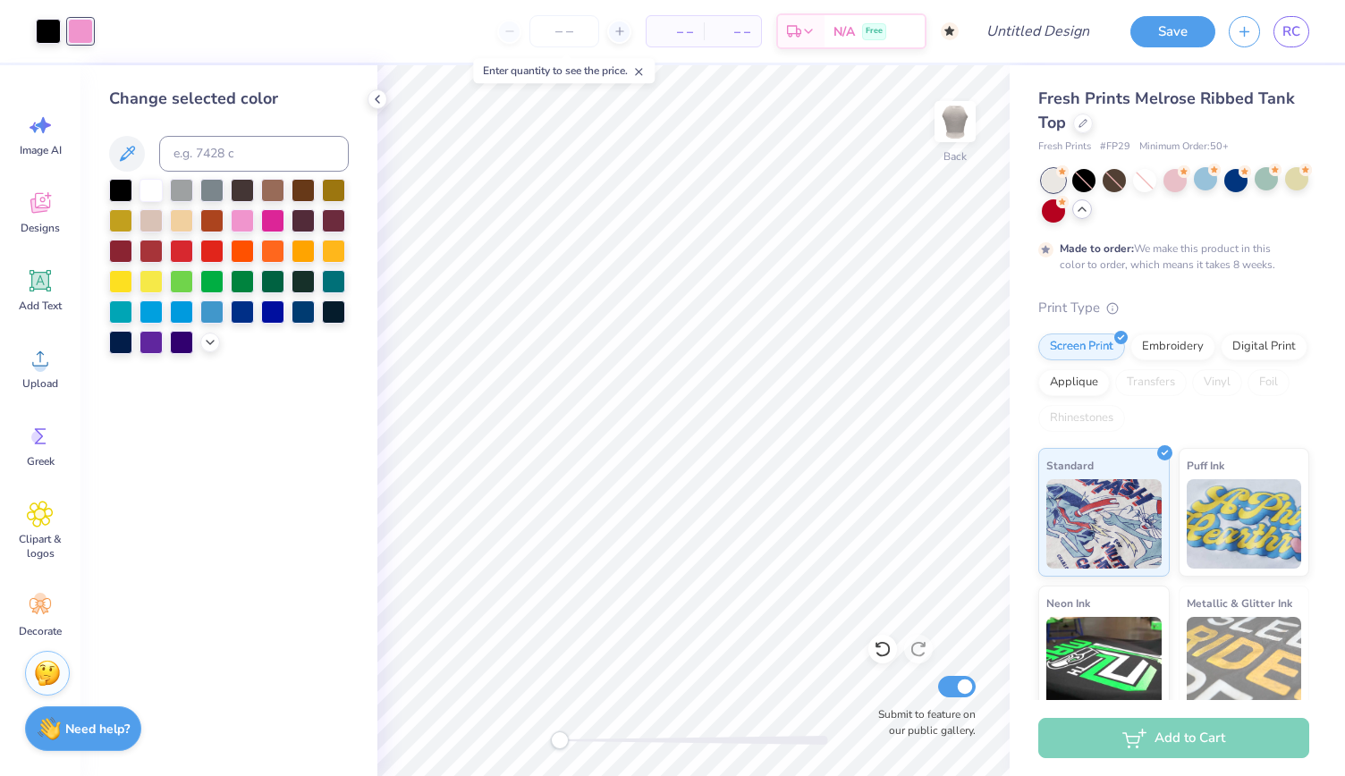
click at [341, 416] on div "Change selected color" at bounding box center [228, 420] width 297 height 711
click at [204, 249] on div at bounding box center [211, 249] width 23 height 23
click at [148, 185] on div at bounding box center [150, 188] width 23 height 23
click at [215, 259] on div at bounding box center [211, 249] width 23 height 23
click at [563, 42] on input "number" at bounding box center [564, 31] width 70 height 32
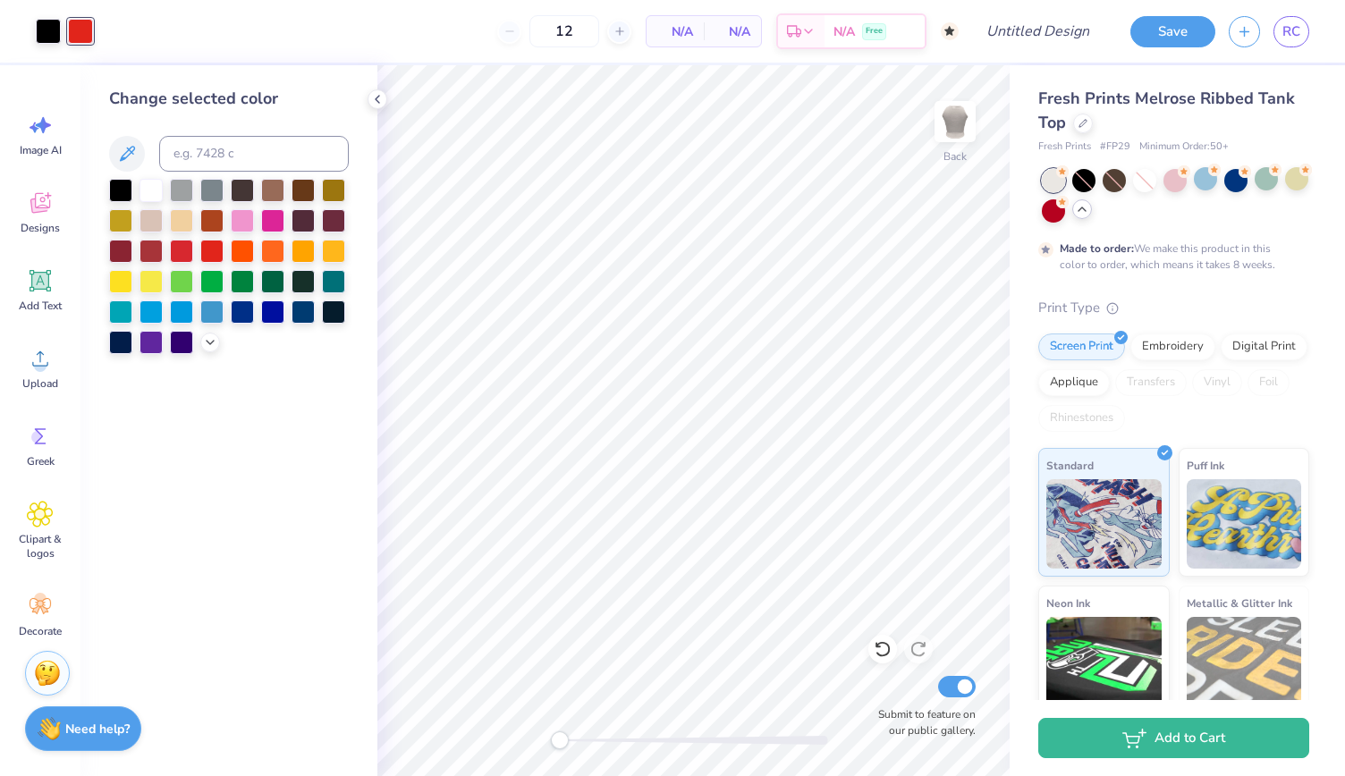
type input "50"
click at [661, 29] on span "N/A" at bounding box center [675, 31] width 36 height 19
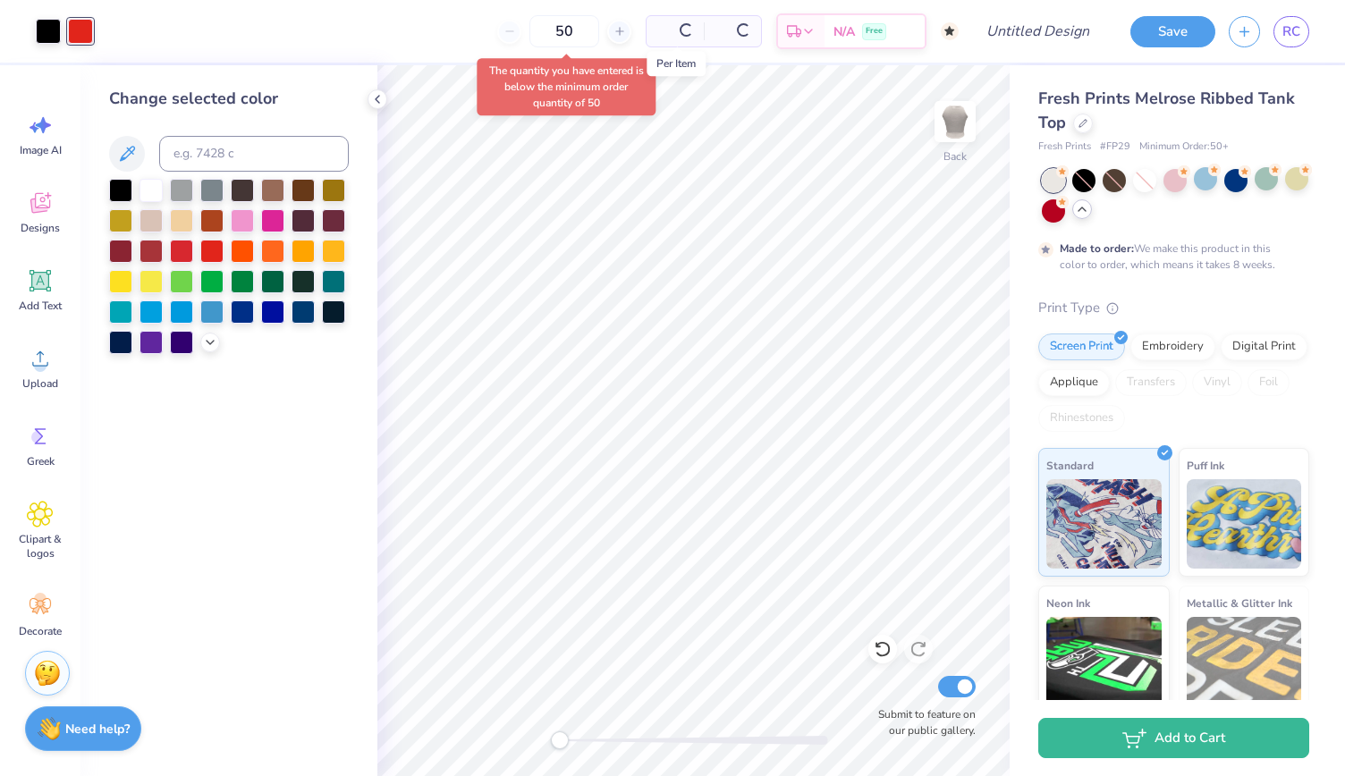
click at [679, 30] on span at bounding box center [675, 31] width 36 height 19
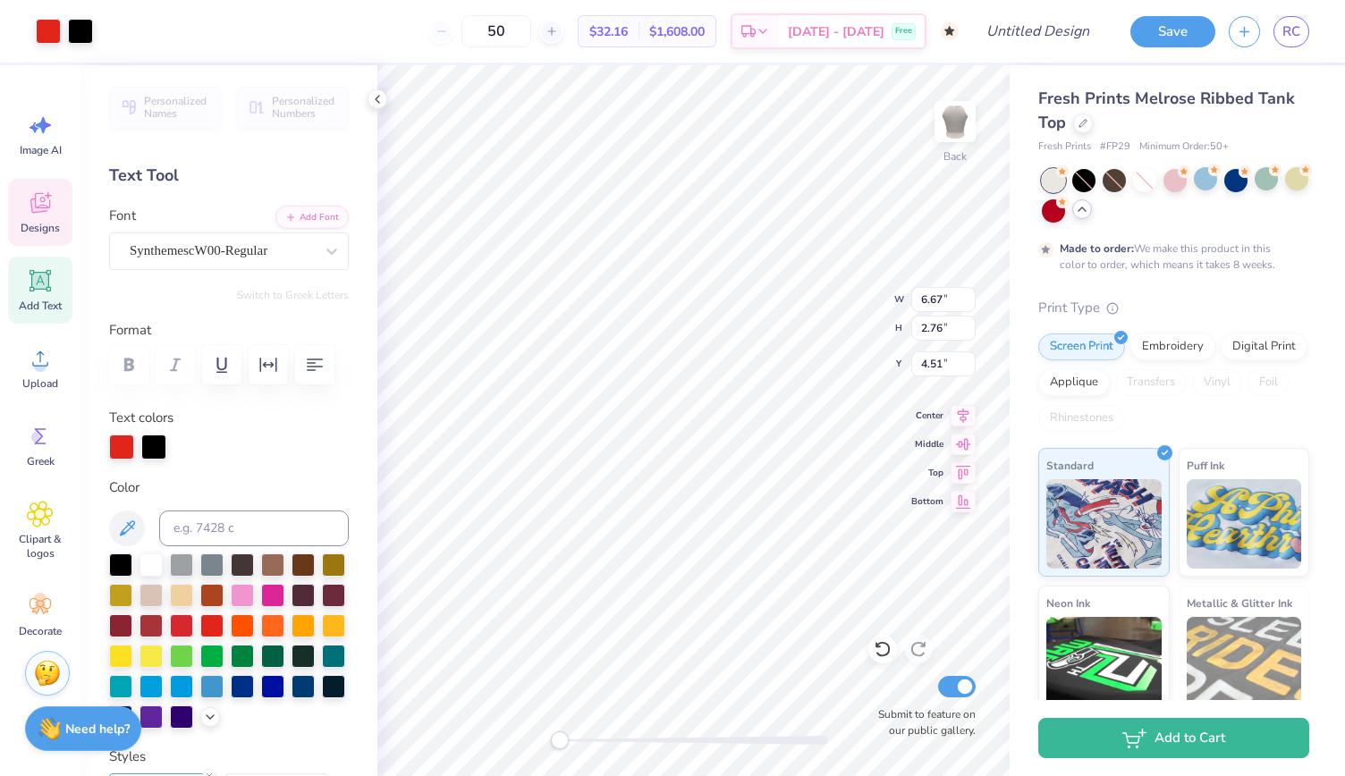
scroll to position [16, 2]
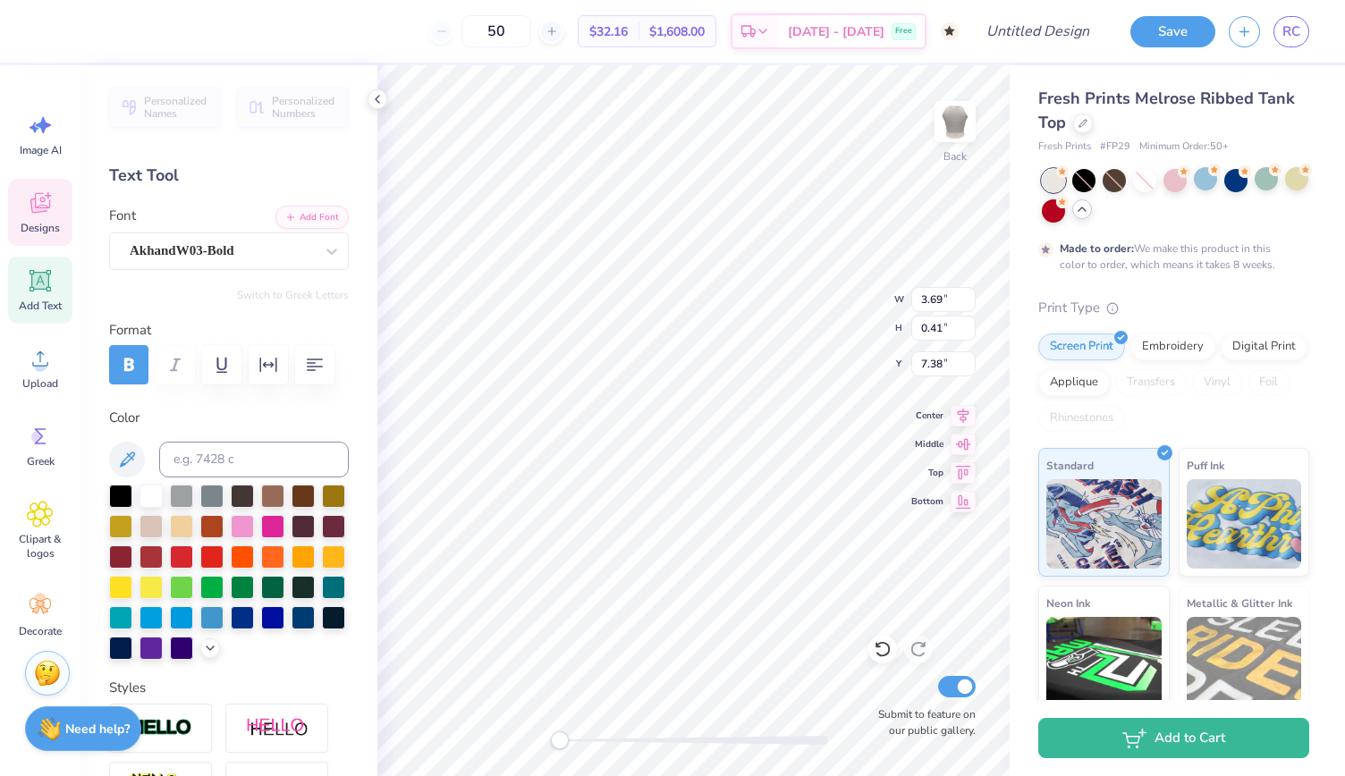
type input "3.69"
type input "0.41"
type input "7.38"
type textarea "P"
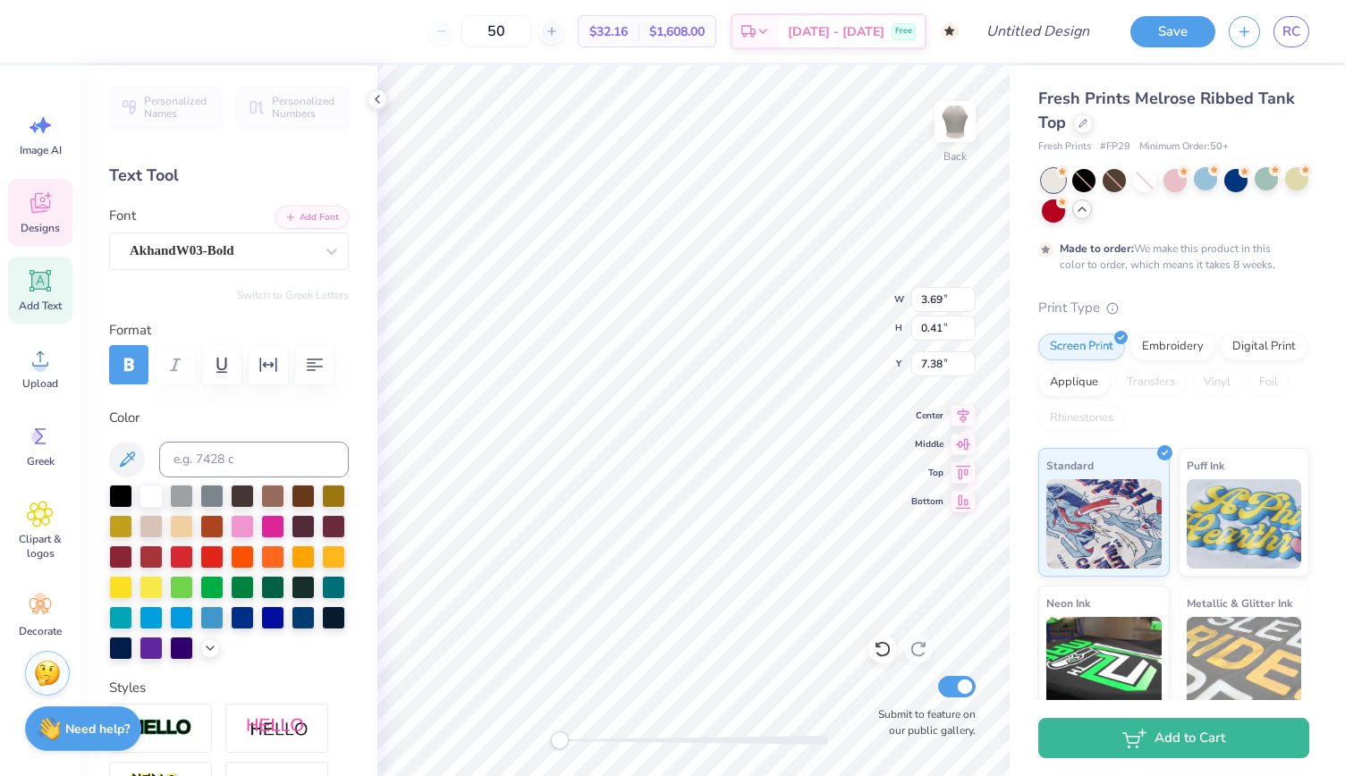
scroll to position [16, 5]
type textarea "Recruitement 2026"
click at [1037, 38] on input "Design Title" at bounding box center [1060, 31] width 88 height 36
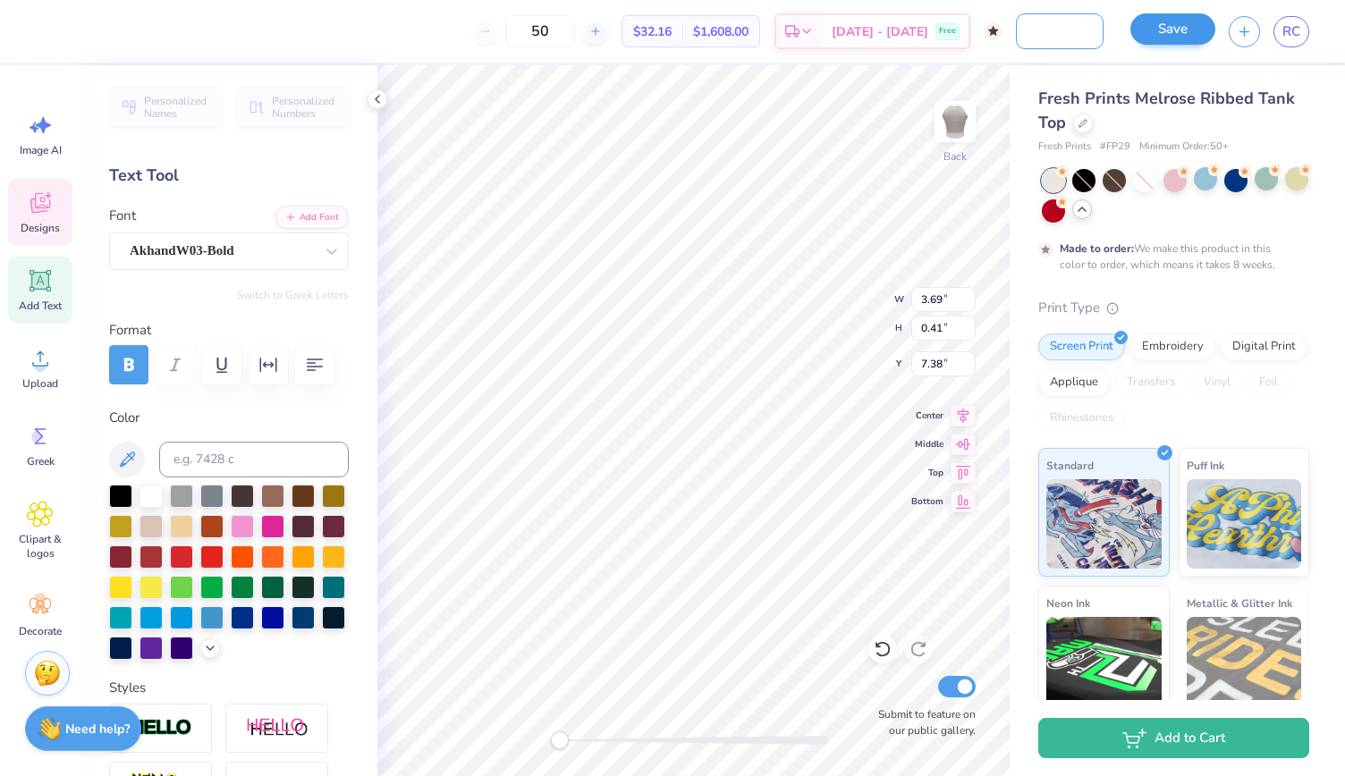
type input "Alpha Gam Recruitment T"
click at [1159, 33] on button "Save" at bounding box center [1172, 28] width 85 height 31
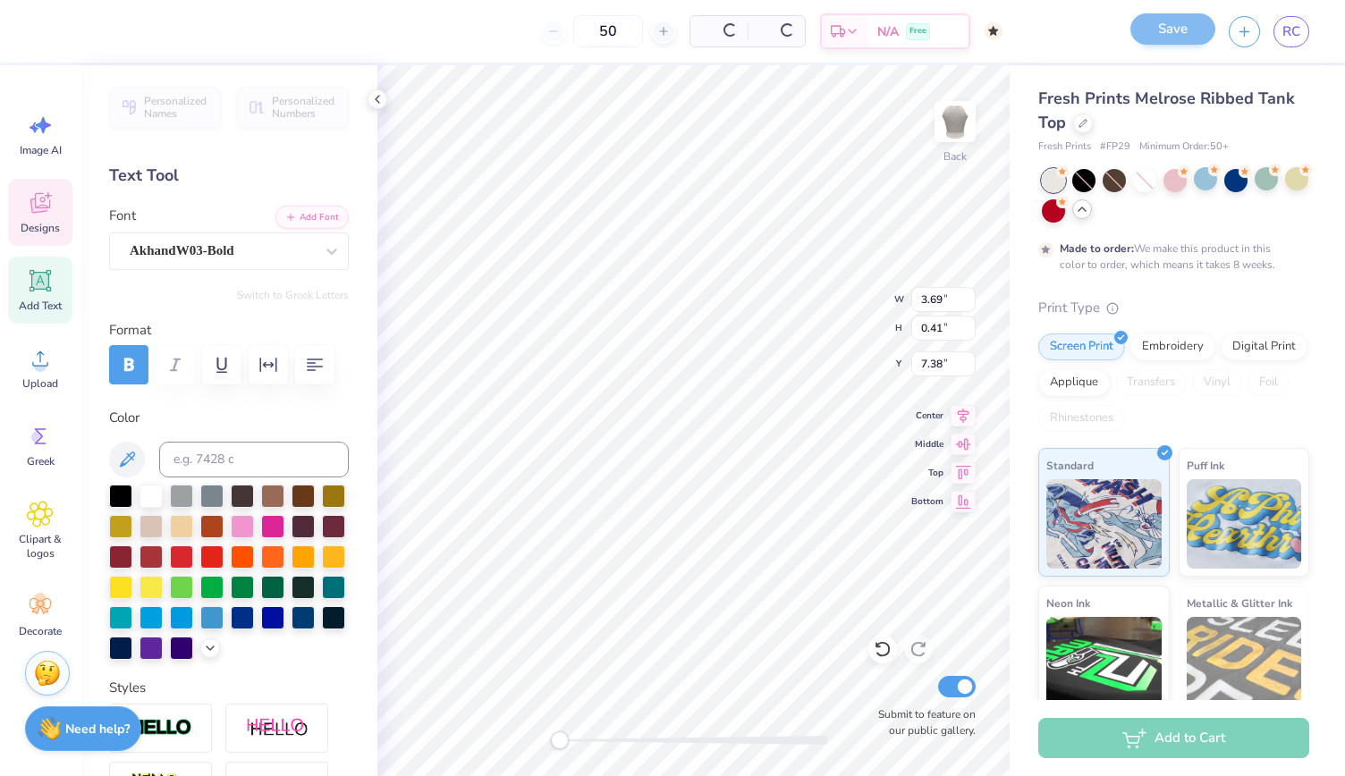
scroll to position [0, 0]
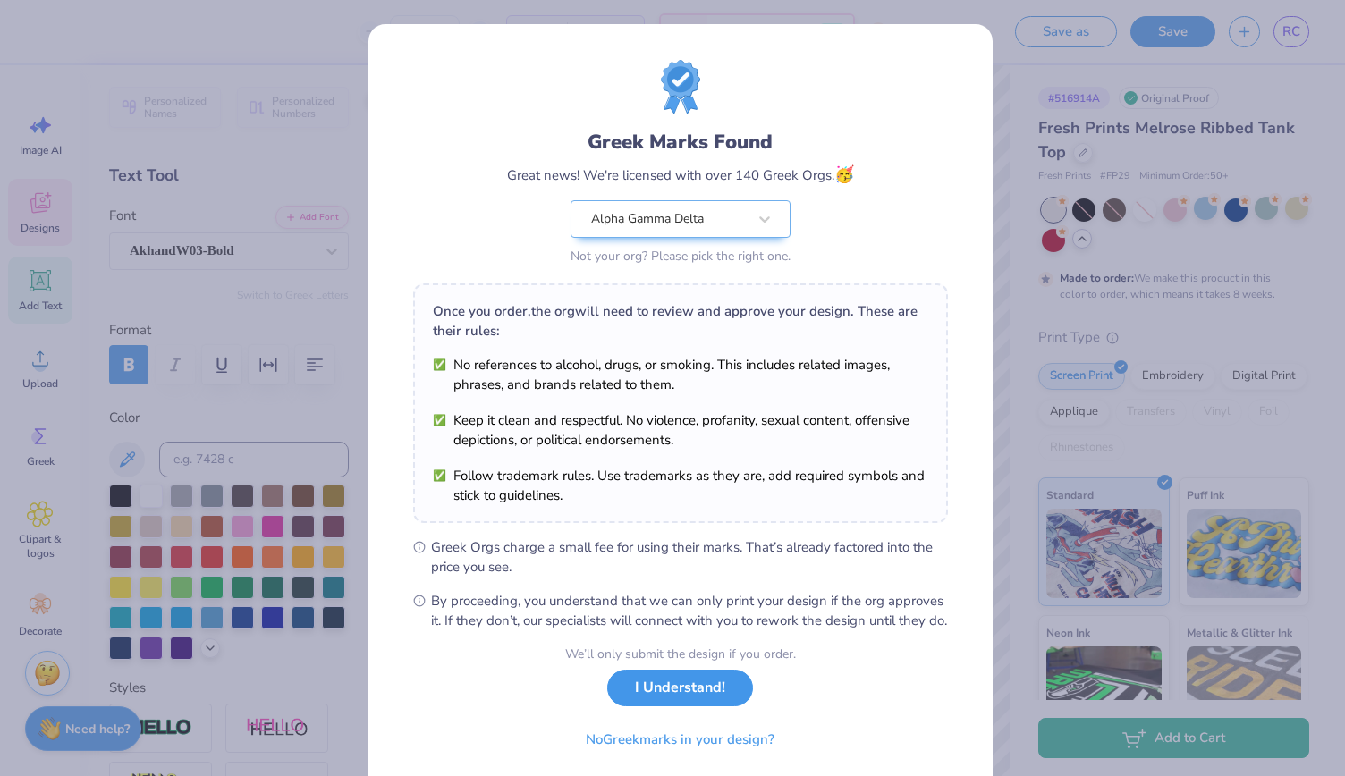
click at [667, 706] on button "I Understand!" at bounding box center [680, 688] width 146 height 37
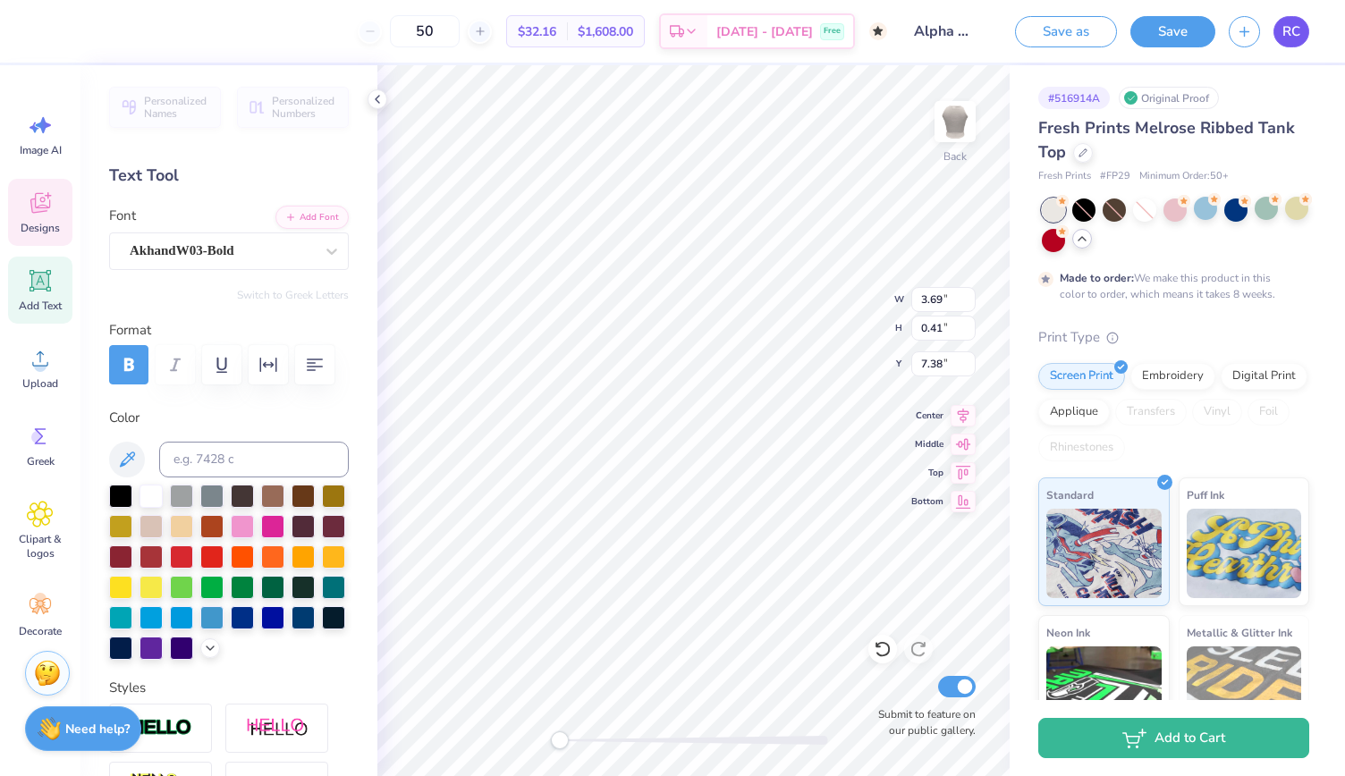
click at [1297, 31] on span "RC" at bounding box center [1291, 31] width 18 height 21
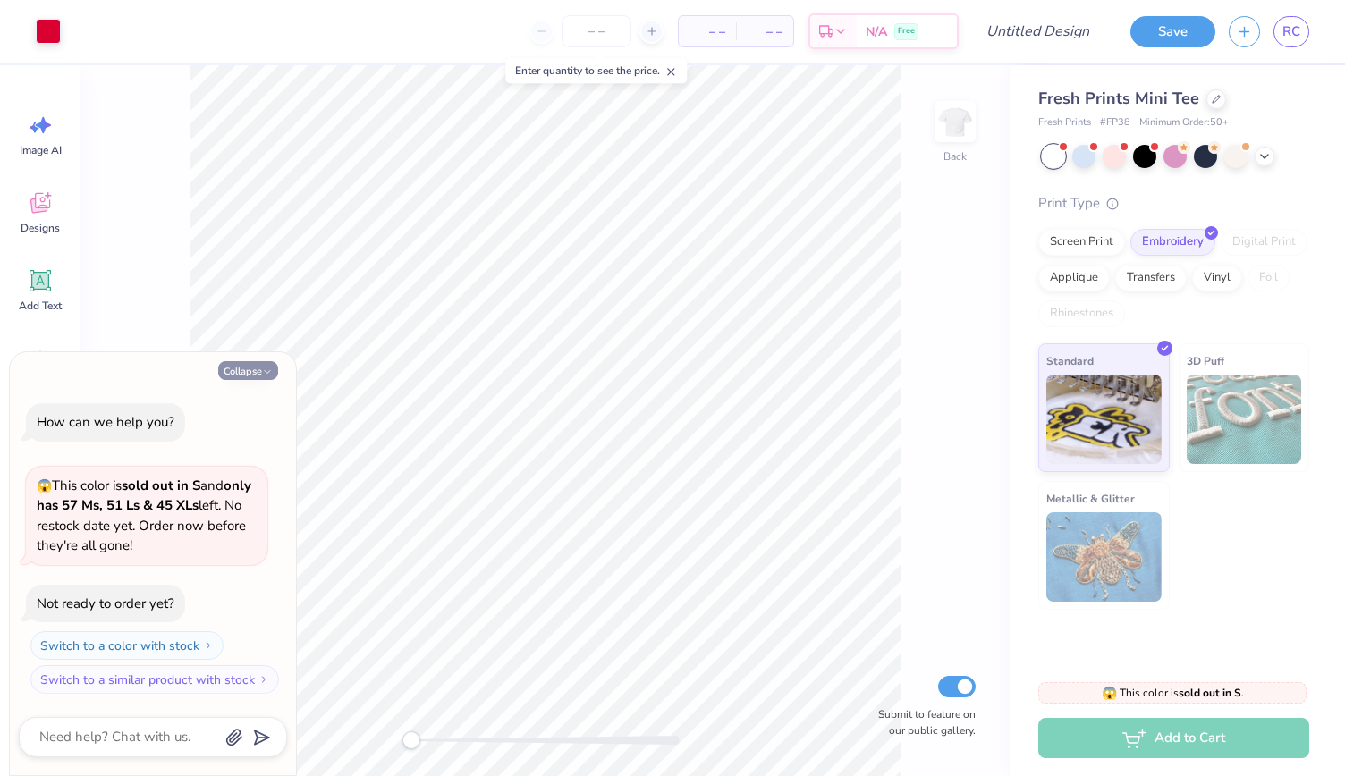
click at [252, 368] on button "Collapse" at bounding box center [248, 370] width 60 height 19
type textarea "x"
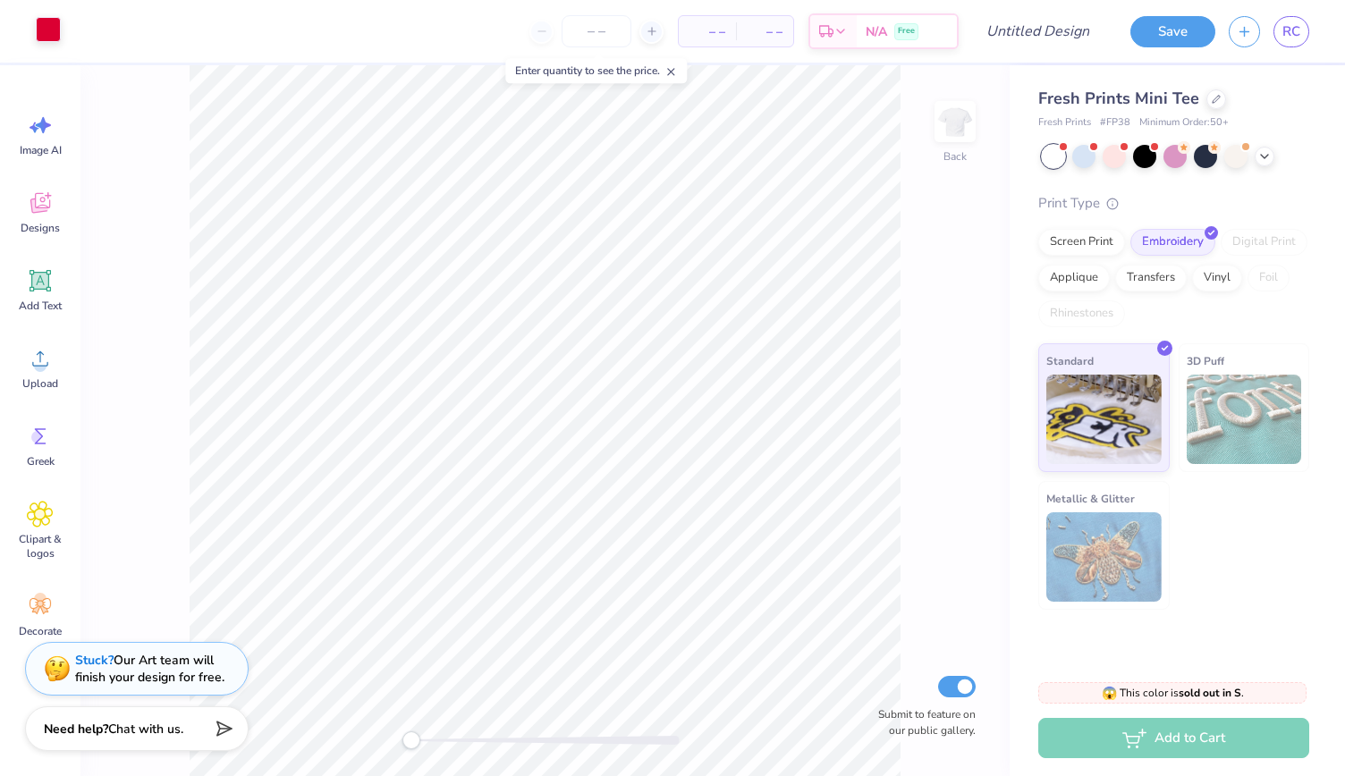
click at [47, 38] on div at bounding box center [48, 29] width 25 height 25
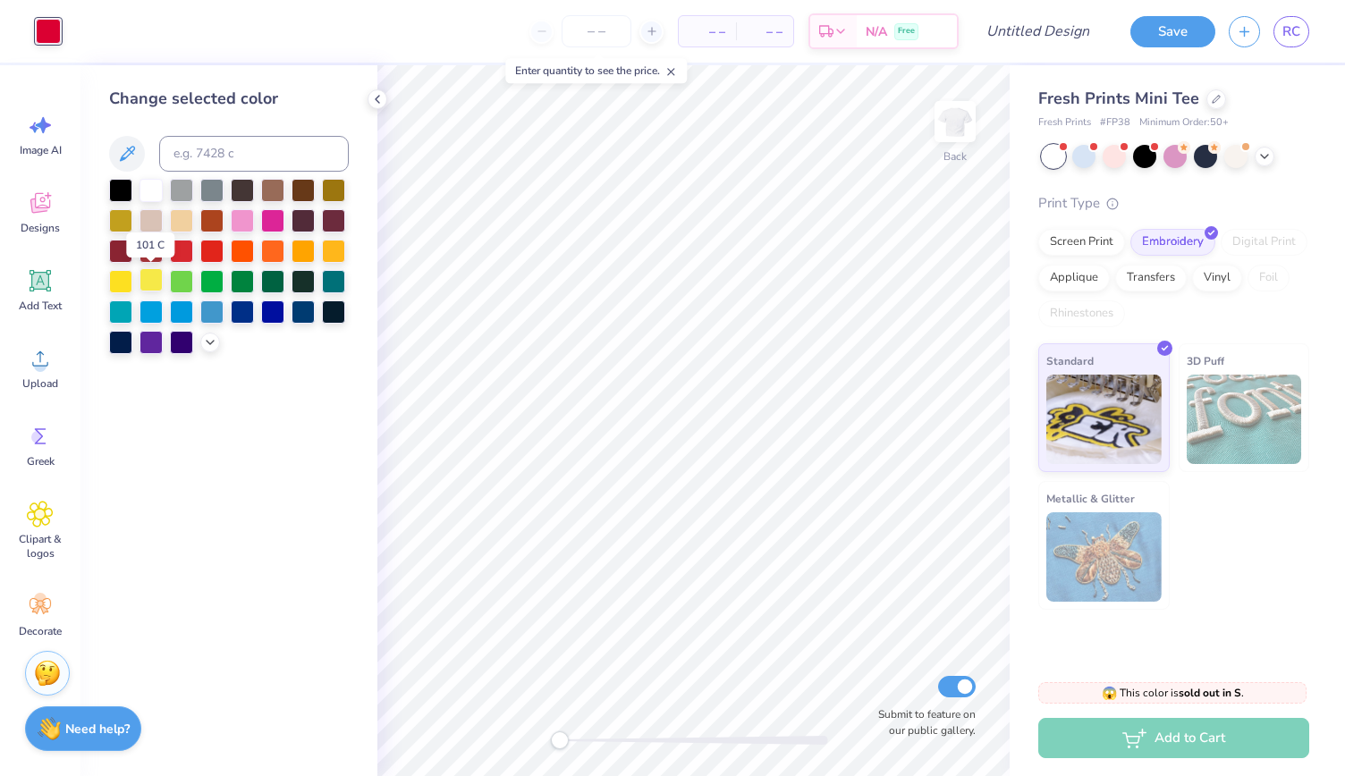
click at [147, 278] on div at bounding box center [150, 279] width 23 height 23
click at [209, 248] on div at bounding box center [211, 249] width 23 height 23
click at [383, 100] on icon at bounding box center [377, 99] width 14 height 14
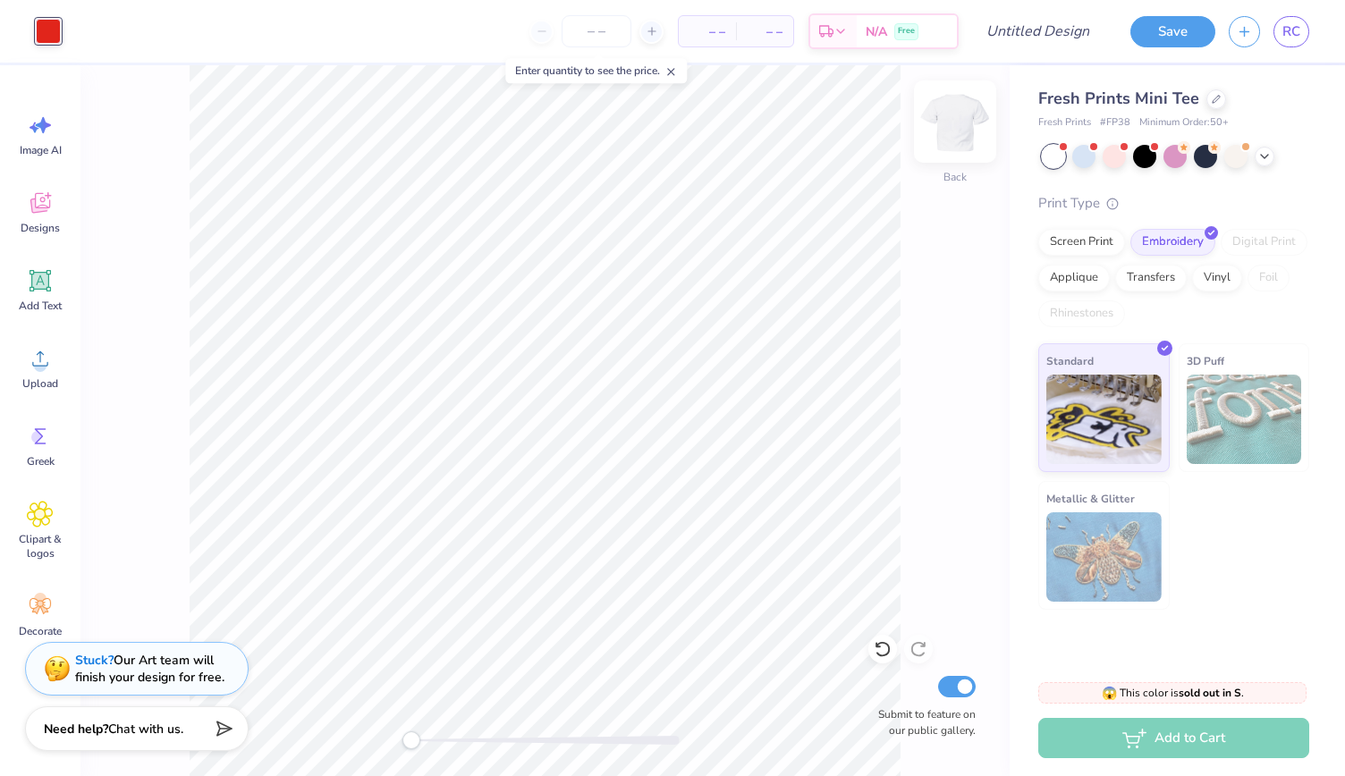
click at [949, 121] on img at bounding box center [955, 122] width 72 height 72
click at [962, 112] on img at bounding box center [955, 122] width 72 height 72
click at [1069, 21] on input "Design Title" at bounding box center [1060, 31] width 88 height 36
type input "Aplha Gam mini T"
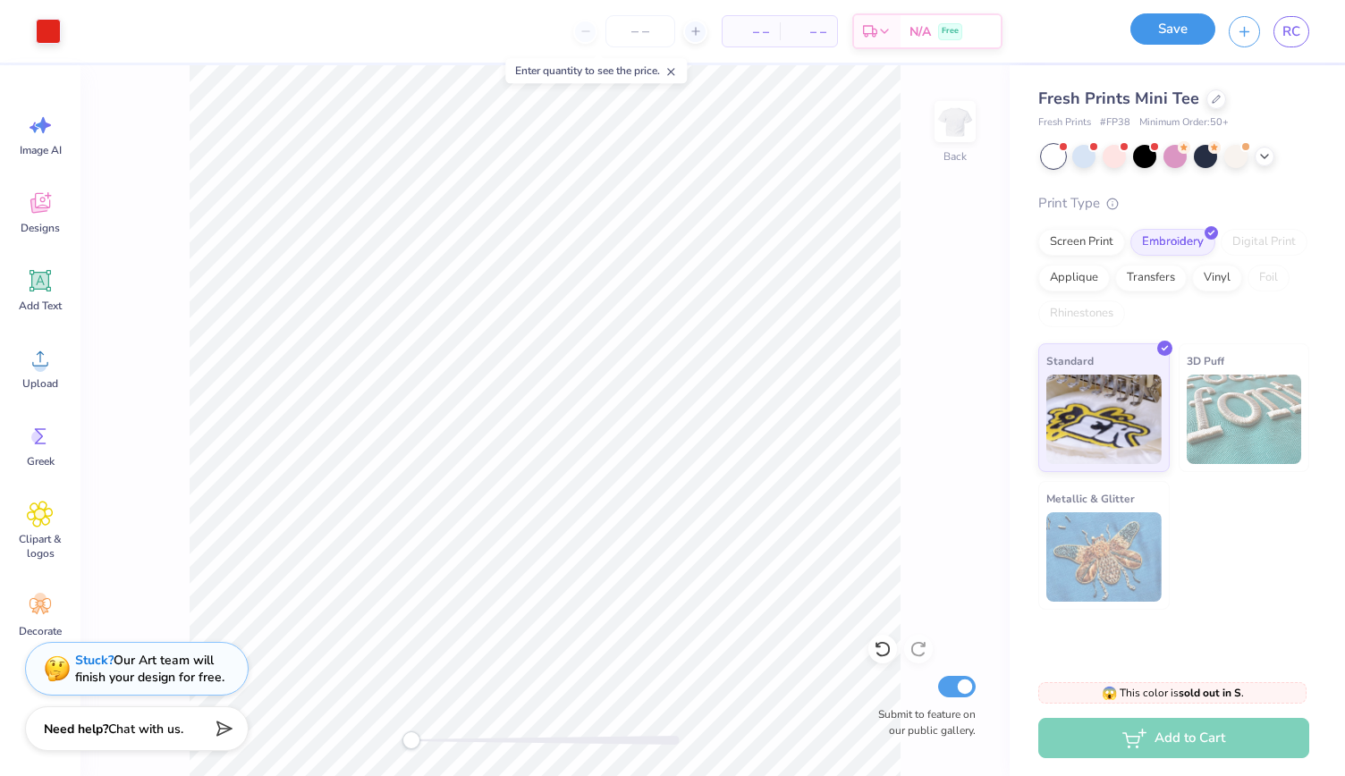
click at [1165, 37] on button "Save" at bounding box center [1172, 28] width 85 height 31
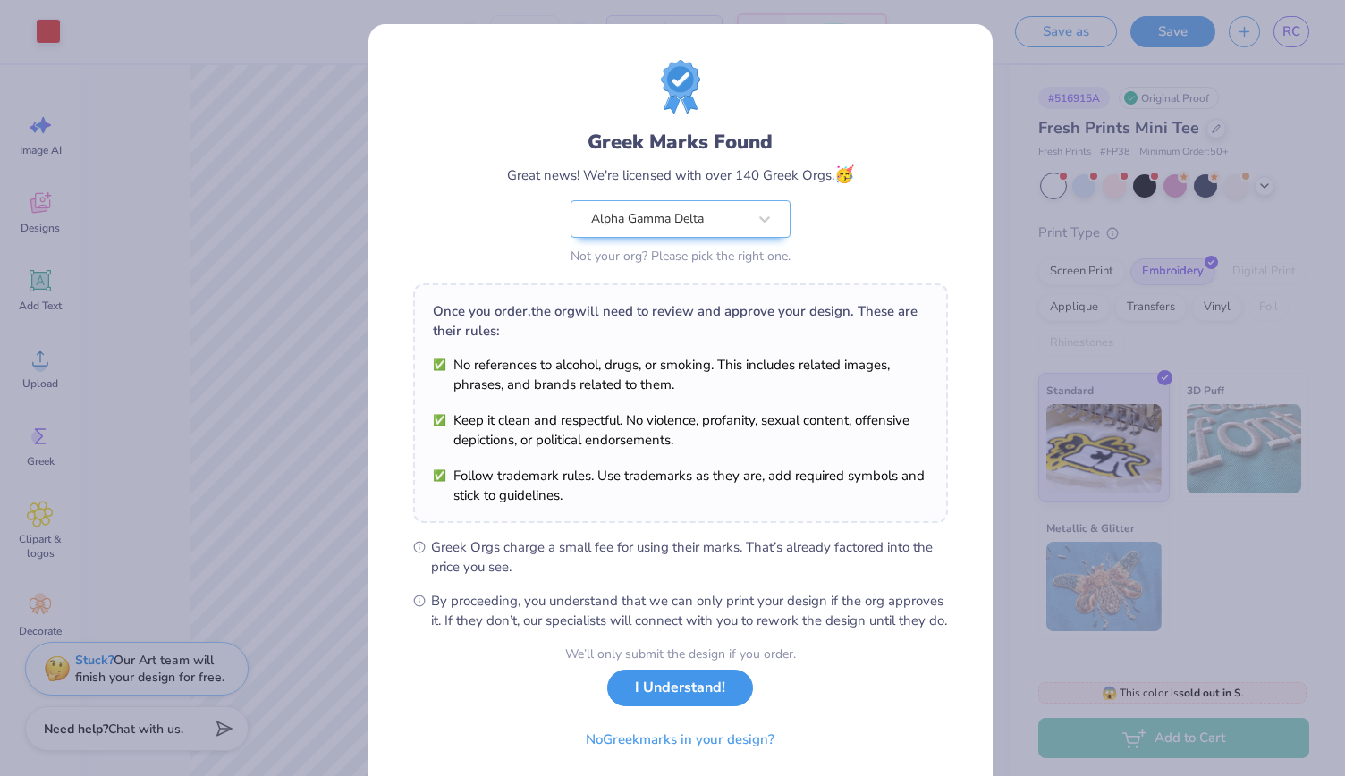
click at [705, 706] on button "I Understand!" at bounding box center [680, 688] width 146 height 37
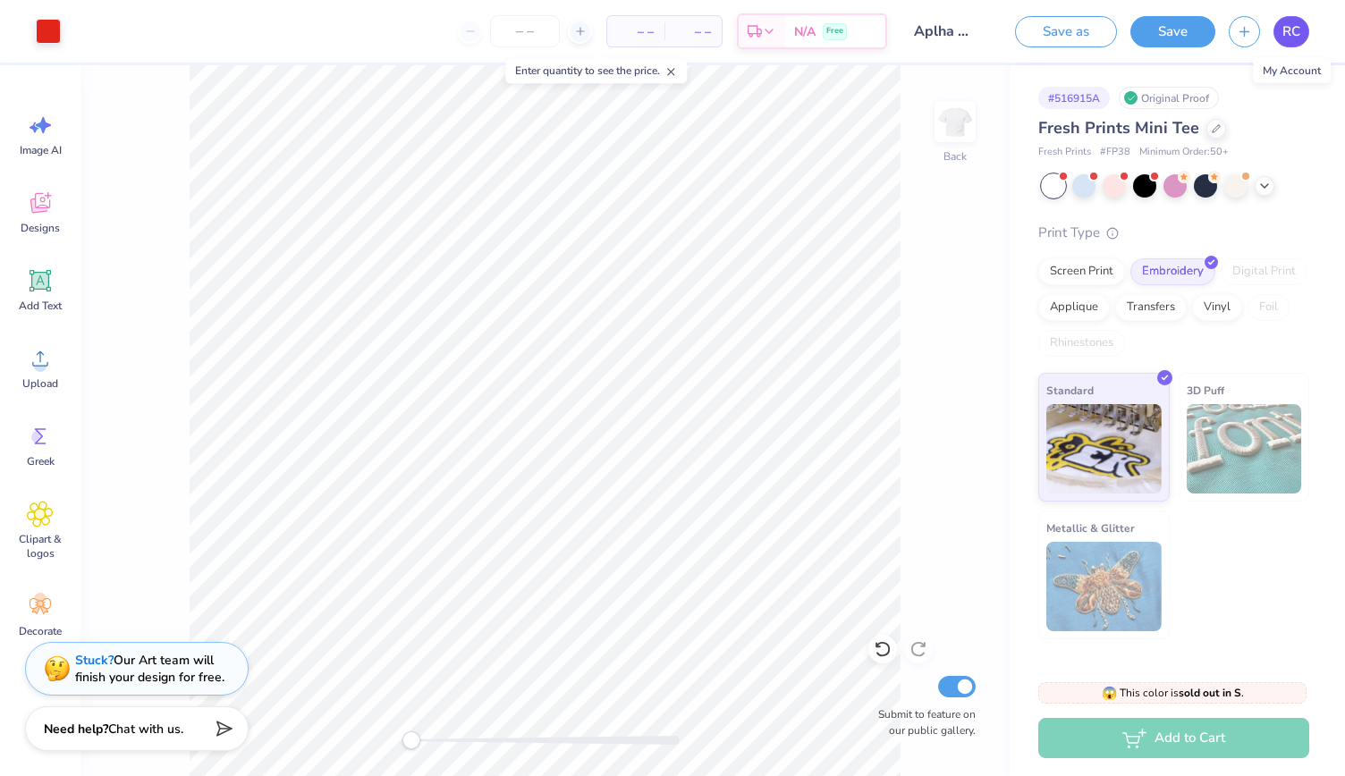
click at [1302, 28] on link "RC" at bounding box center [1291, 31] width 36 height 31
